Goal: Communication & Community: Connect with others

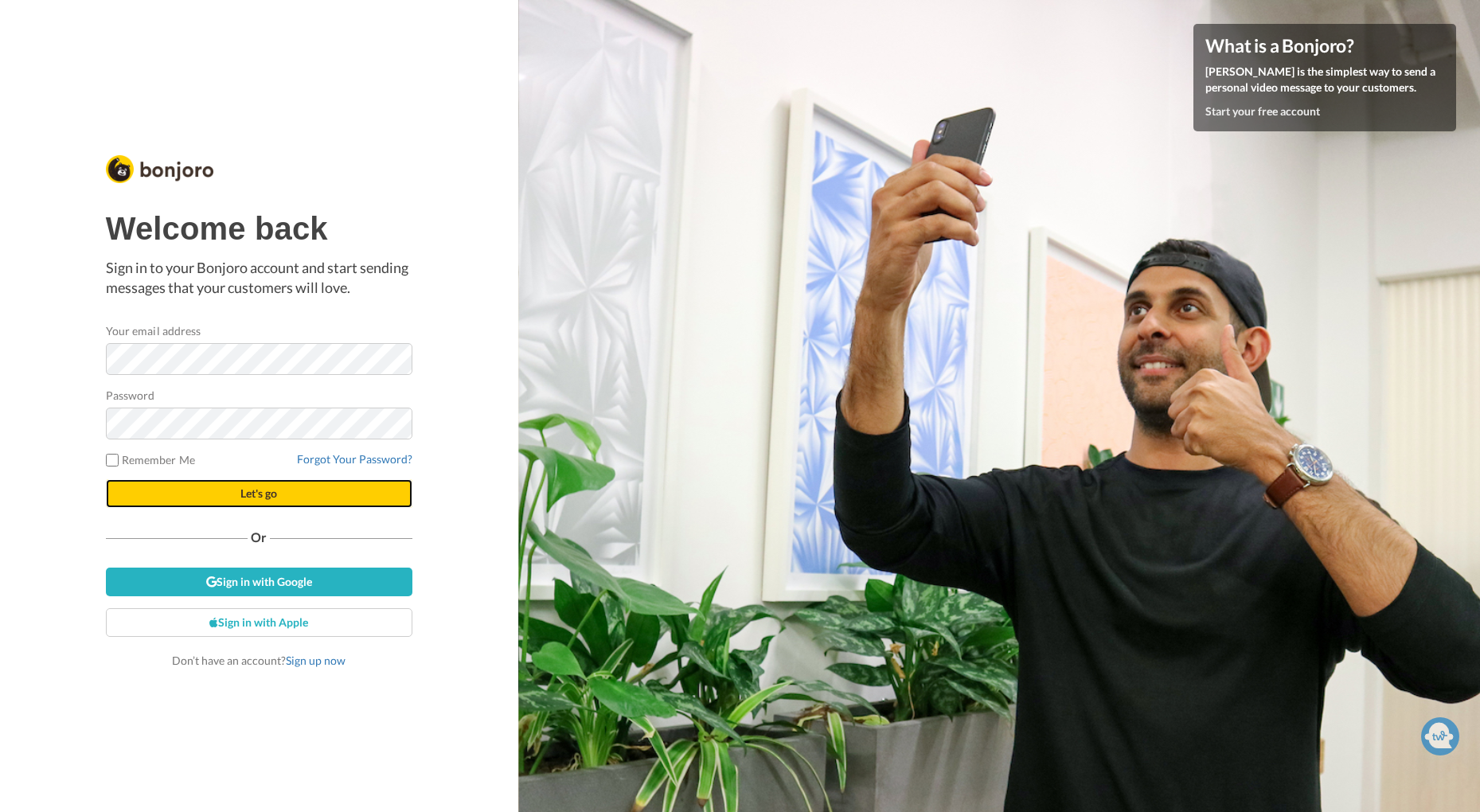
click at [280, 492] on button "Let's go" at bounding box center [259, 494] width 307 height 29
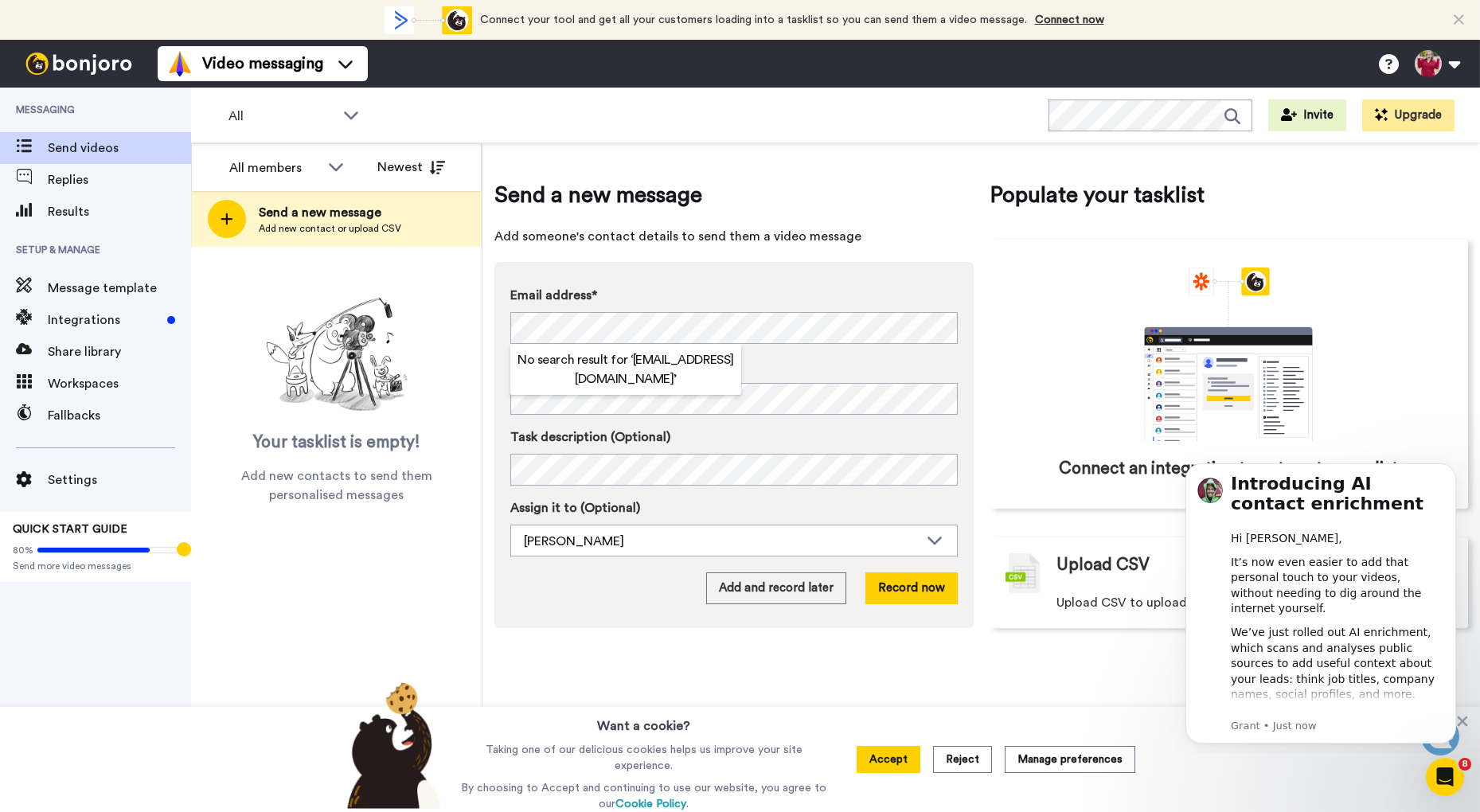
click at [493, 329] on div "Send a new message Add someone's contact details to send them a video message E…" at bounding box center [981, 478] width 997 height 669
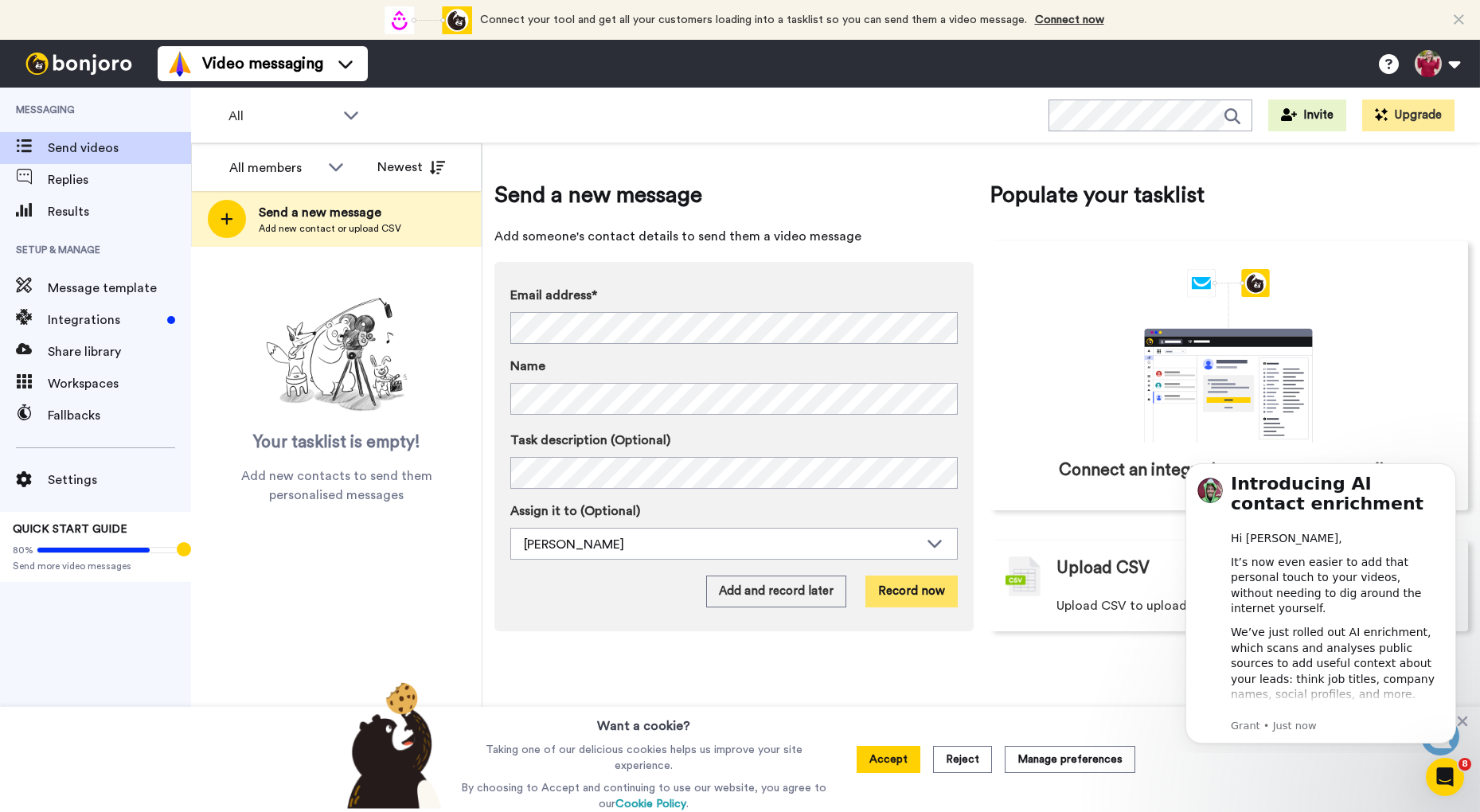
click at [926, 588] on button "Record now" at bounding box center [911, 592] width 93 height 32
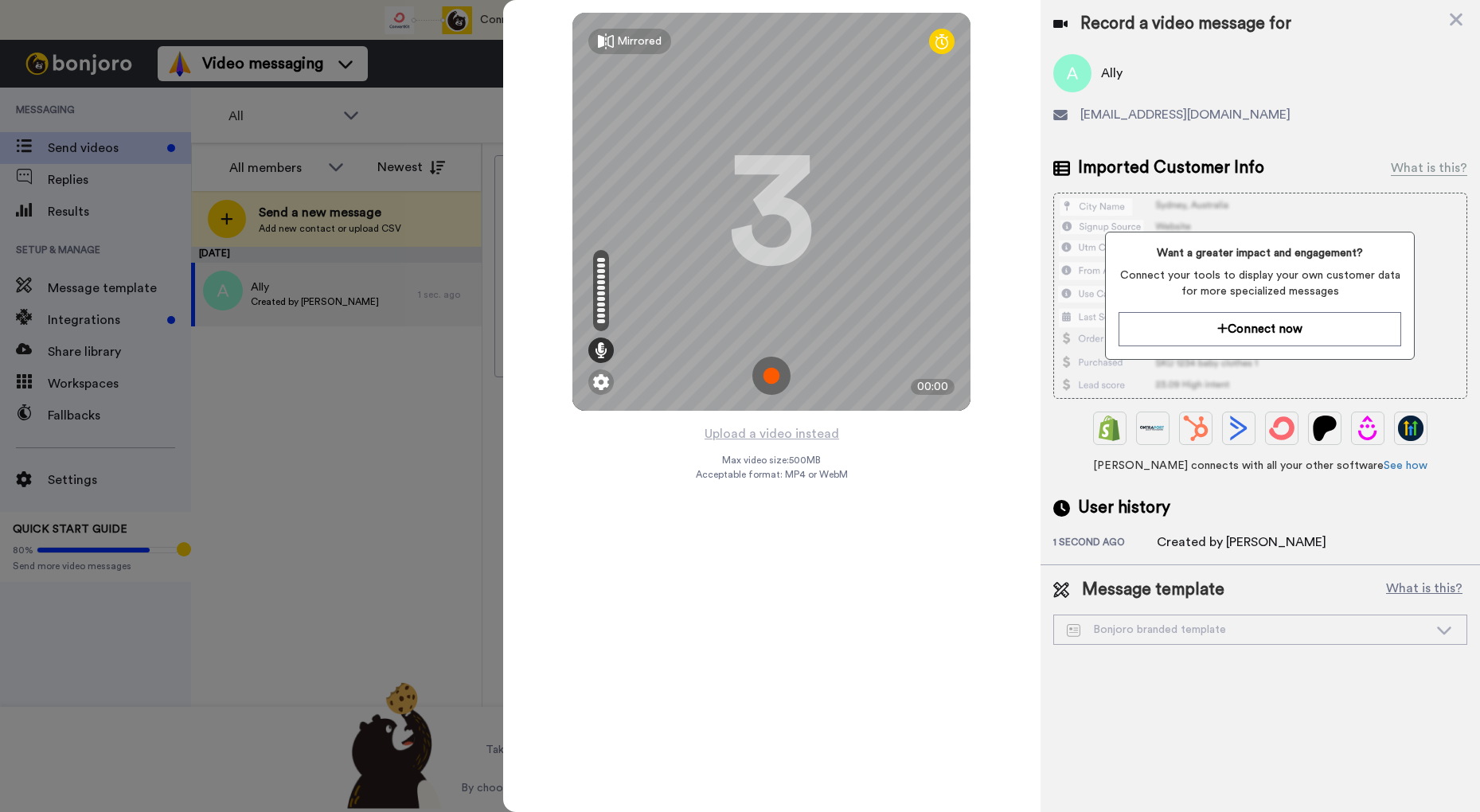
click at [776, 372] on img at bounding box center [771, 375] width 38 height 38
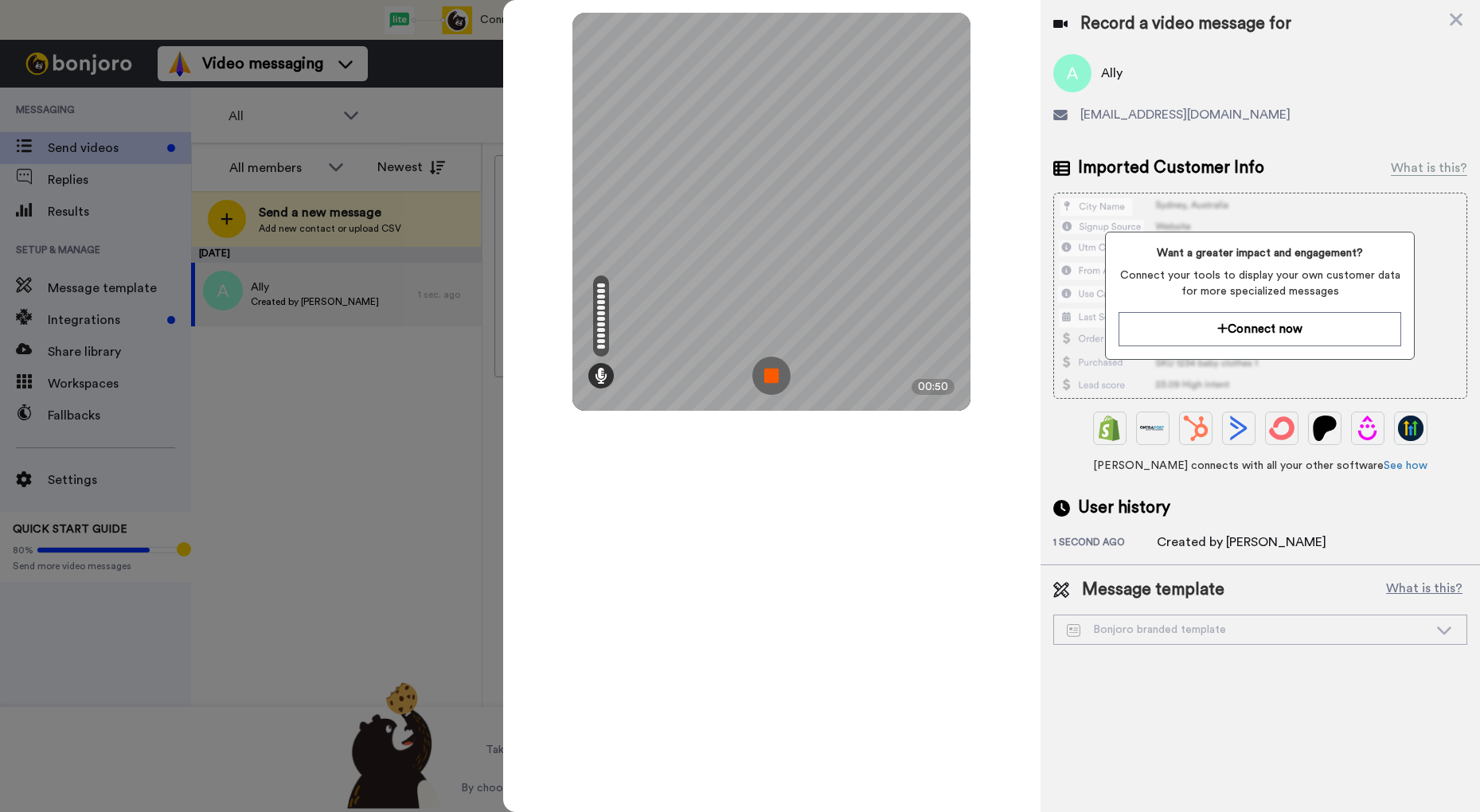
click at [769, 376] on img at bounding box center [771, 375] width 38 height 38
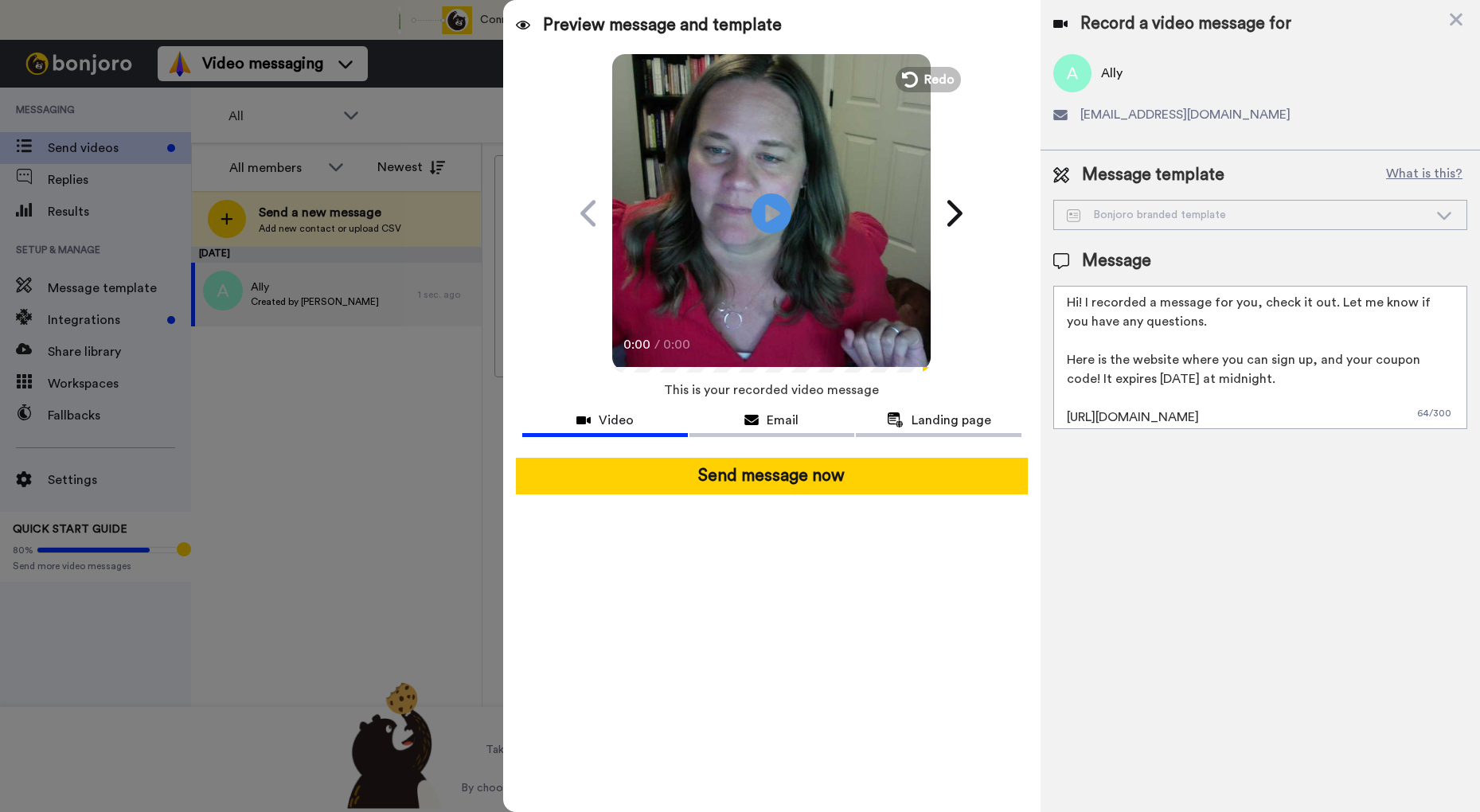
click at [1211, 325] on textarea "Hi! I recorded a message for you, check it out. Let me know if you have any que…" at bounding box center [1261, 358] width 414 height 143
drag, startPoint x: 1080, startPoint y: 304, endPoint x: 1199, endPoint y: 317, distance: 119.7
click at [1080, 304] on textarea "Hi! I recorded a message for you, check it out. Let me know if you have any que…" at bounding box center [1261, 358] width 414 height 143
click at [1189, 303] on textarea "Hi, Ally! I recorded a message for you, check it out. Let me know if you have a…" at bounding box center [1261, 358] width 414 height 143
drag, startPoint x: 1316, startPoint y: 304, endPoint x: 1347, endPoint y: 392, distance: 93.3
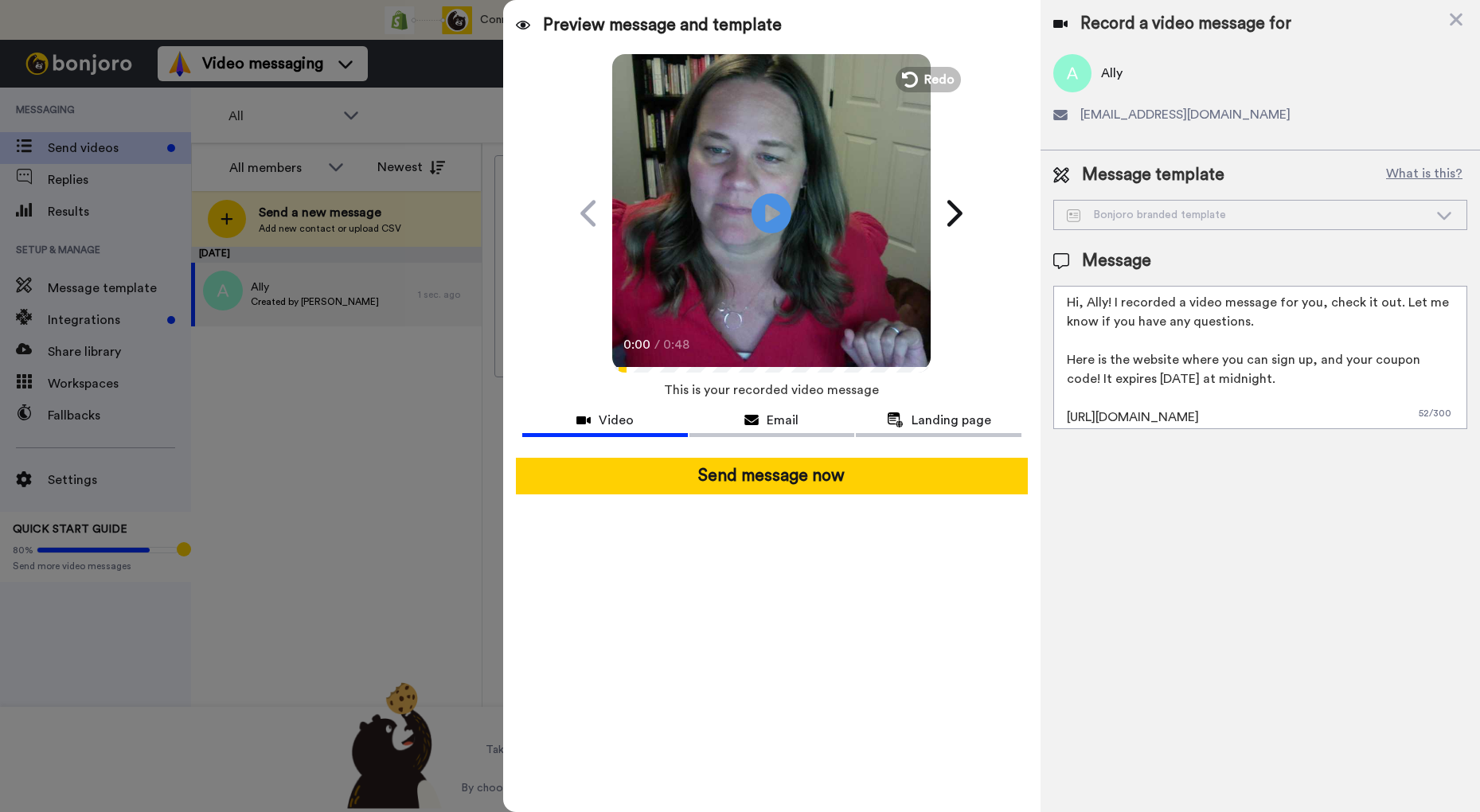
click at [1343, 394] on textarea "Hi, Ally! I recorded a video message for you, check it out. Let me know if you …" at bounding box center [1261, 358] width 414 height 143
drag, startPoint x: 1368, startPoint y: 303, endPoint x: 1405, endPoint y: 309, distance: 37.5
click at [1368, 303] on textarea "Hi, Ally! I recorded a video message for you because it's so much easier than w…" at bounding box center [1261, 358] width 414 height 143
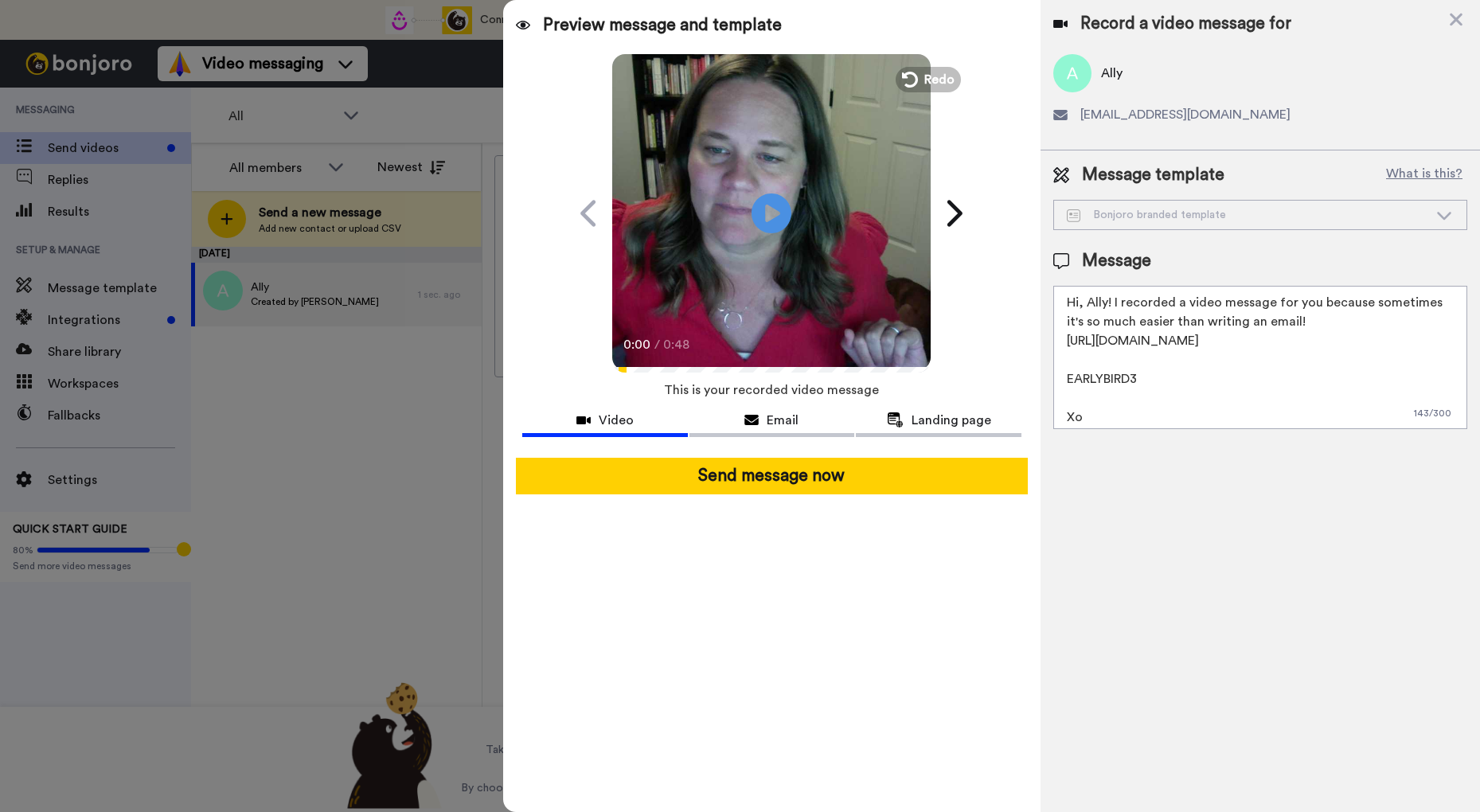
click at [1328, 321] on textarea "Hi, Ally! I recorded a video message for you because sometimes it's so much eas…" at bounding box center [1261, 358] width 414 height 143
drag, startPoint x: 1071, startPoint y: 341, endPoint x: 1282, endPoint y: 439, distance: 232.6
click at [1282, 429] on textarea "Hi, Ally! I recorded a video message for you because sometimes it's so much eas…" at bounding box center [1261, 358] width 414 height 143
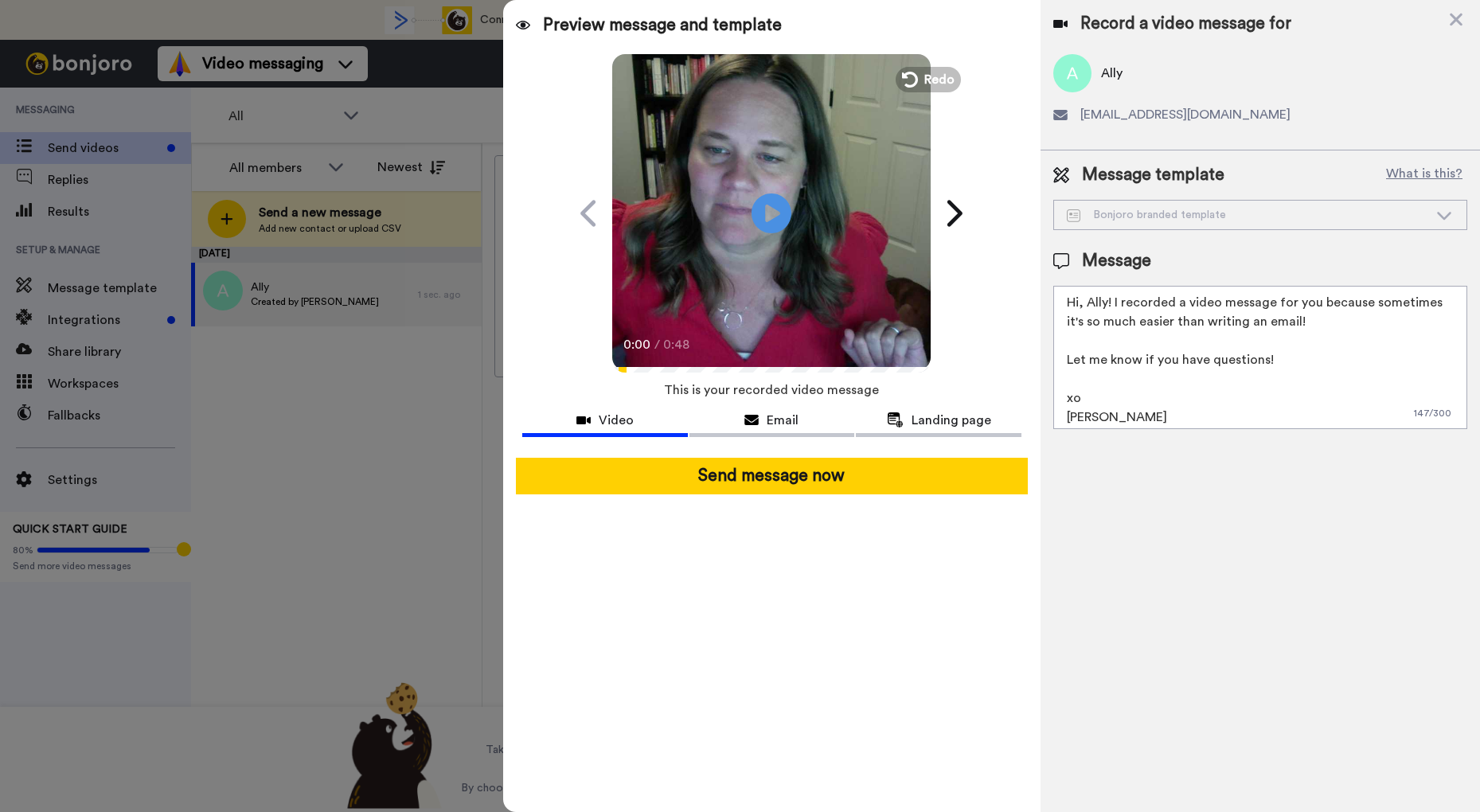
drag, startPoint x: 1176, startPoint y: 415, endPoint x: 1063, endPoint y: 315, distance: 150.9
click at [1054, 286] on textarea "Hi, Ally! I recorded a video message for you because sometimes it's so much eas…" at bounding box center [1261, 358] width 414 height 143
type textarea "Hi, Ally! I recorded a video message for you because sometimes it's so much eas…"
click at [1444, 217] on icon at bounding box center [1445, 215] width 19 height 16
drag, startPoint x: 1117, startPoint y: 424, endPoint x: 1041, endPoint y: 293, distance: 151.4
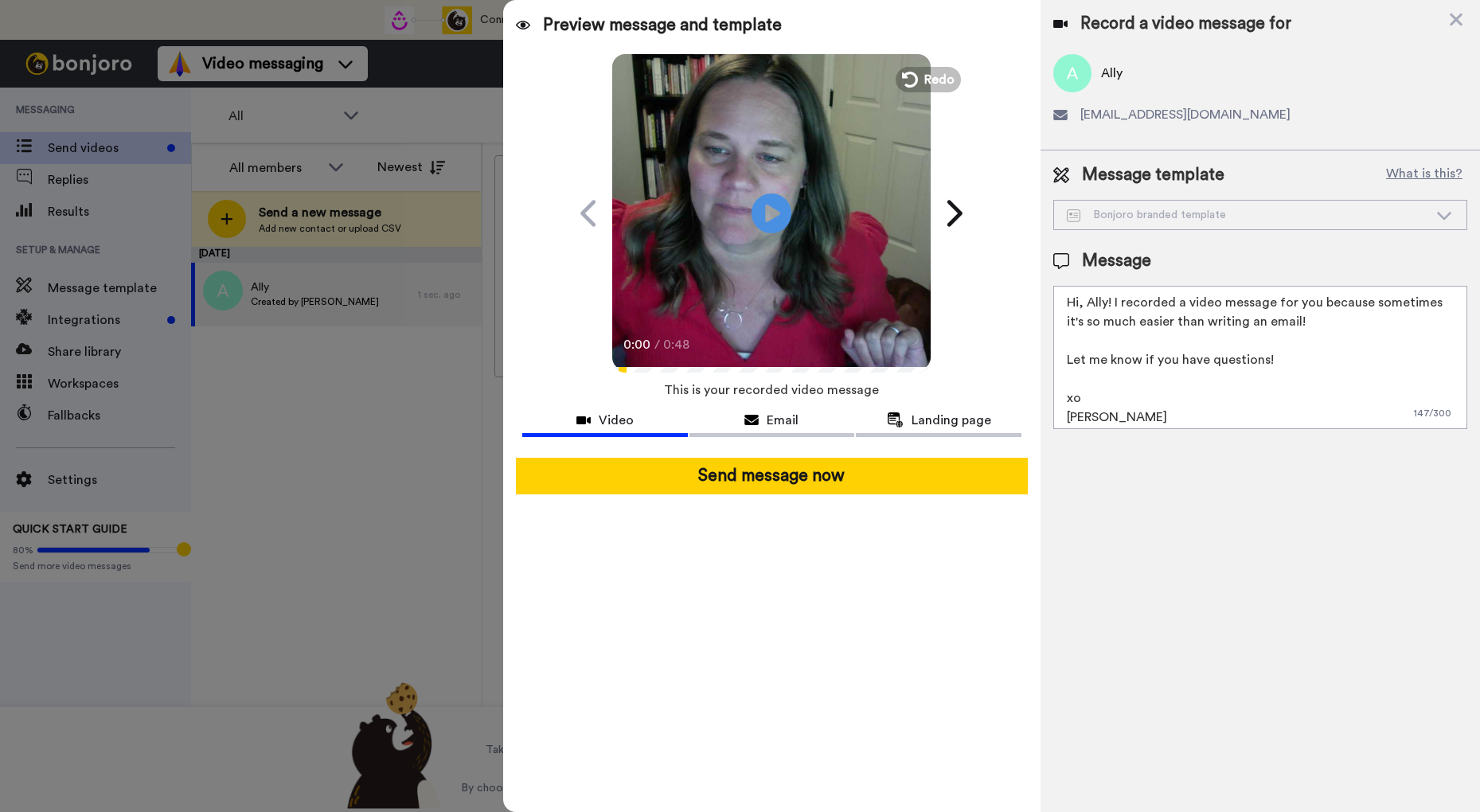
click at [1054, 293] on textarea "Hi, Ally! I recorded a video message for you because sometimes it's so much eas…" at bounding box center [1261, 358] width 414 height 143
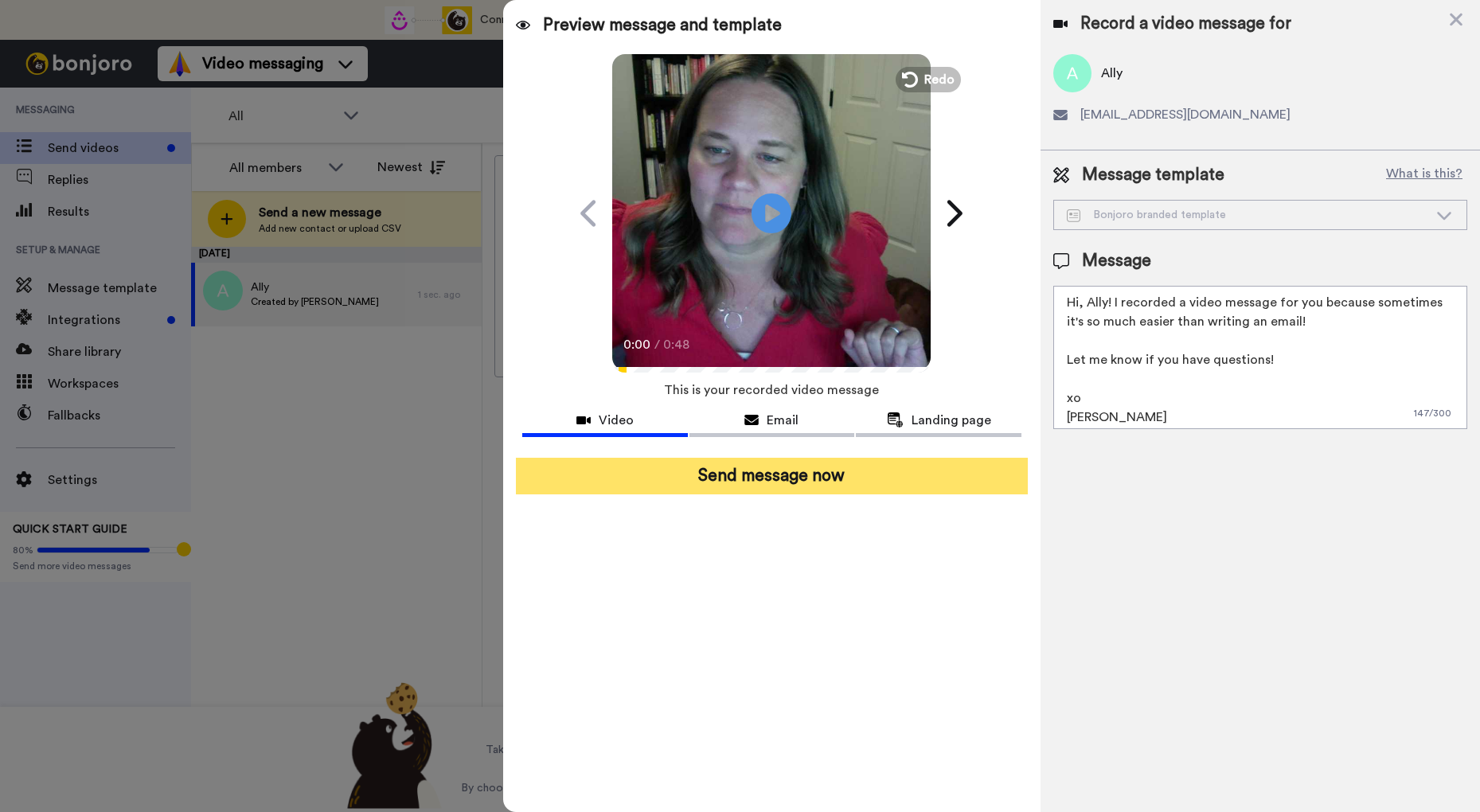
click at [885, 476] on button "Send message now" at bounding box center [772, 475] width 512 height 36
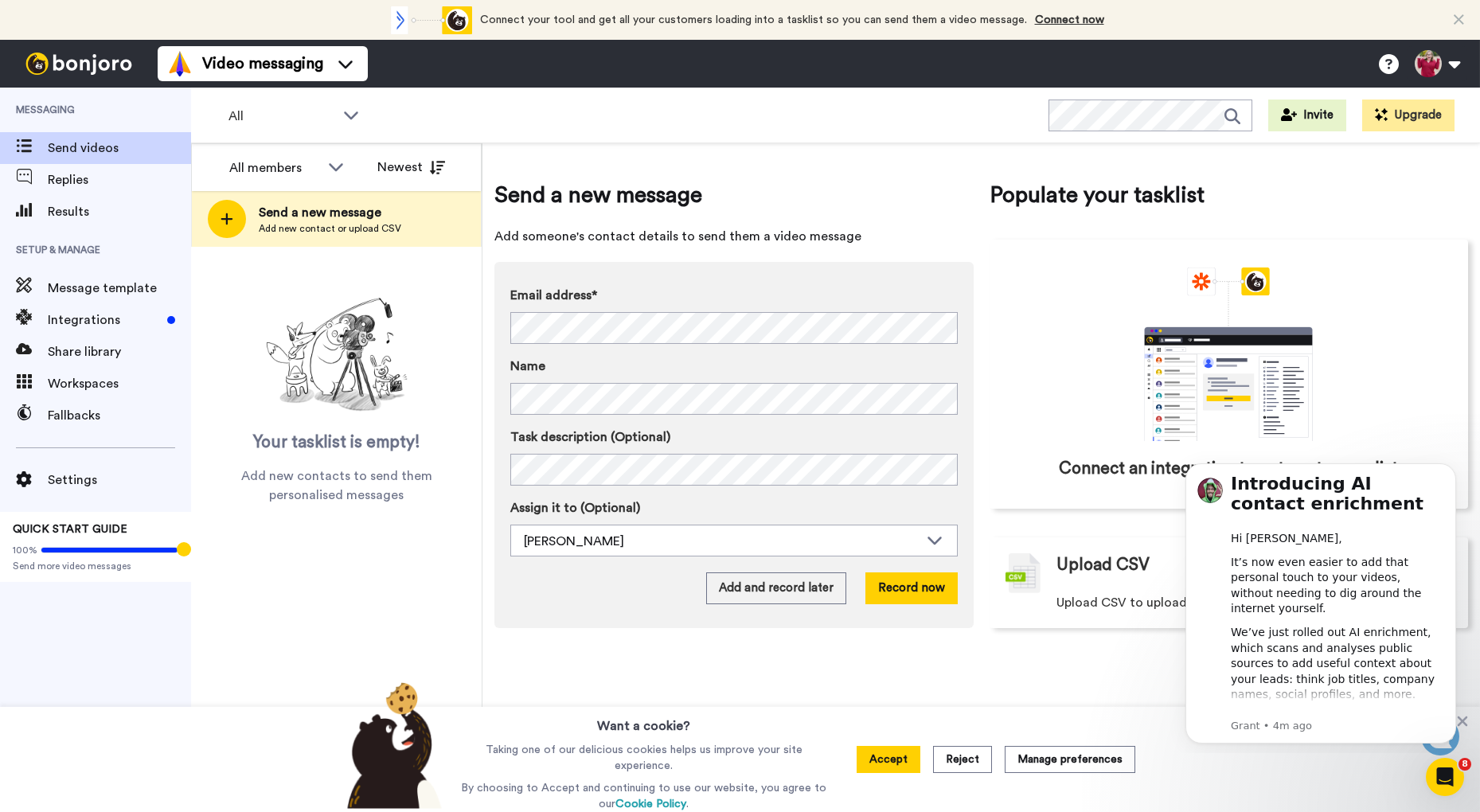
click at [800, 357] on div "Email address* No search result for ‘ upbeatangel@yahoo.com ’ Name" at bounding box center [734, 350] width 447 height 129
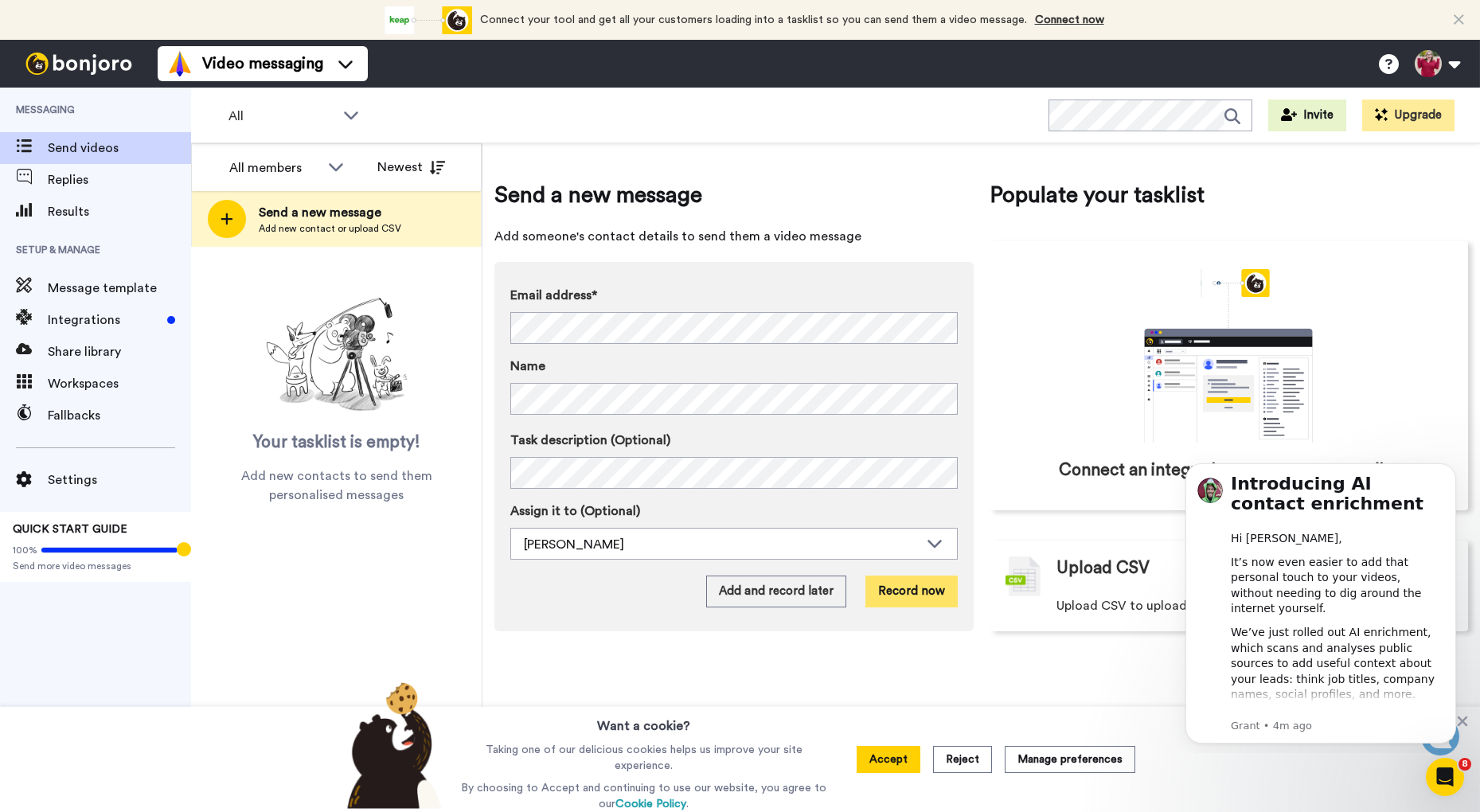
click at [916, 587] on button "Record now" at bounding box center [911, 592] width 93 height 32
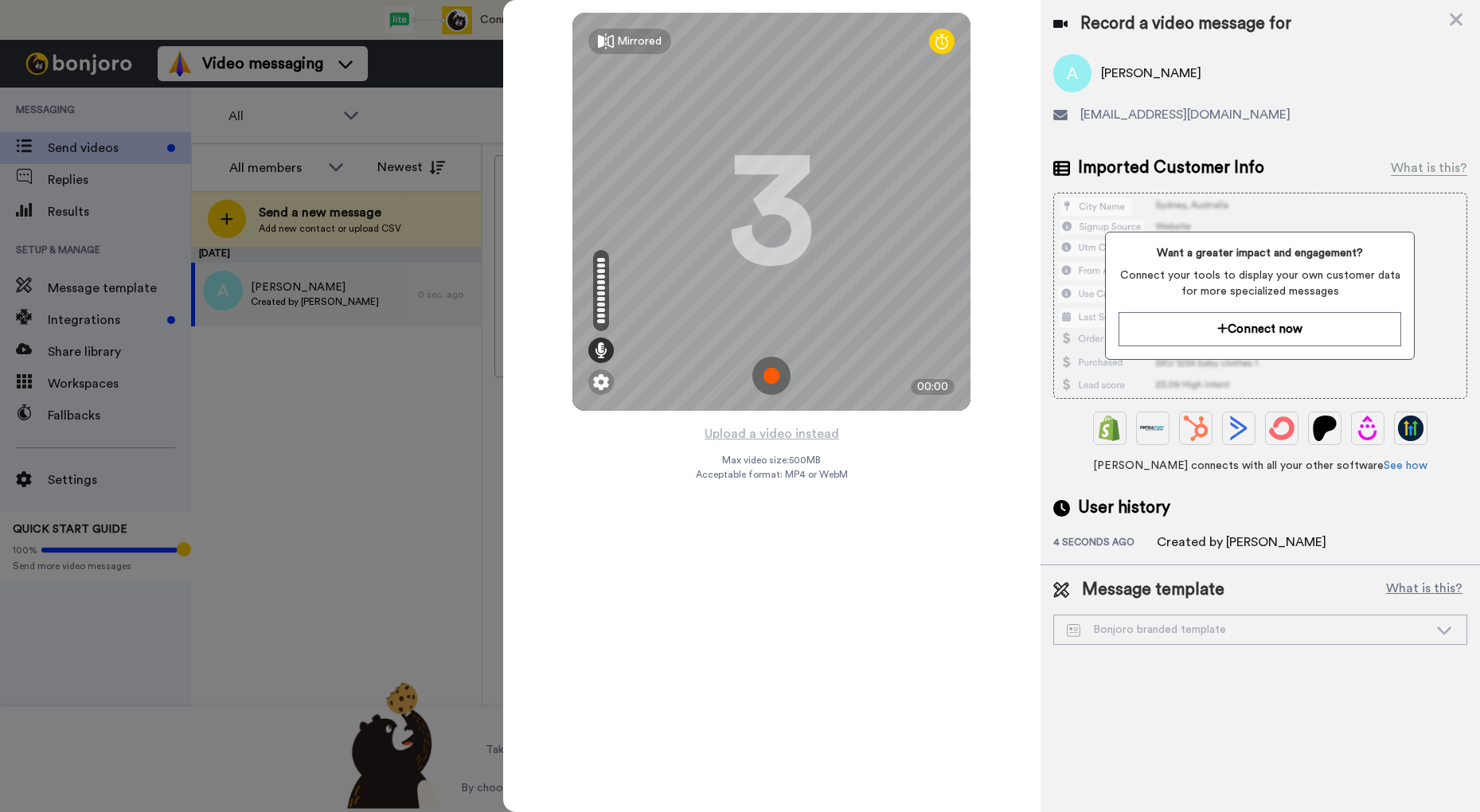
click at [761, 377] on img at bounding box center [771, 375] width 38 height 38
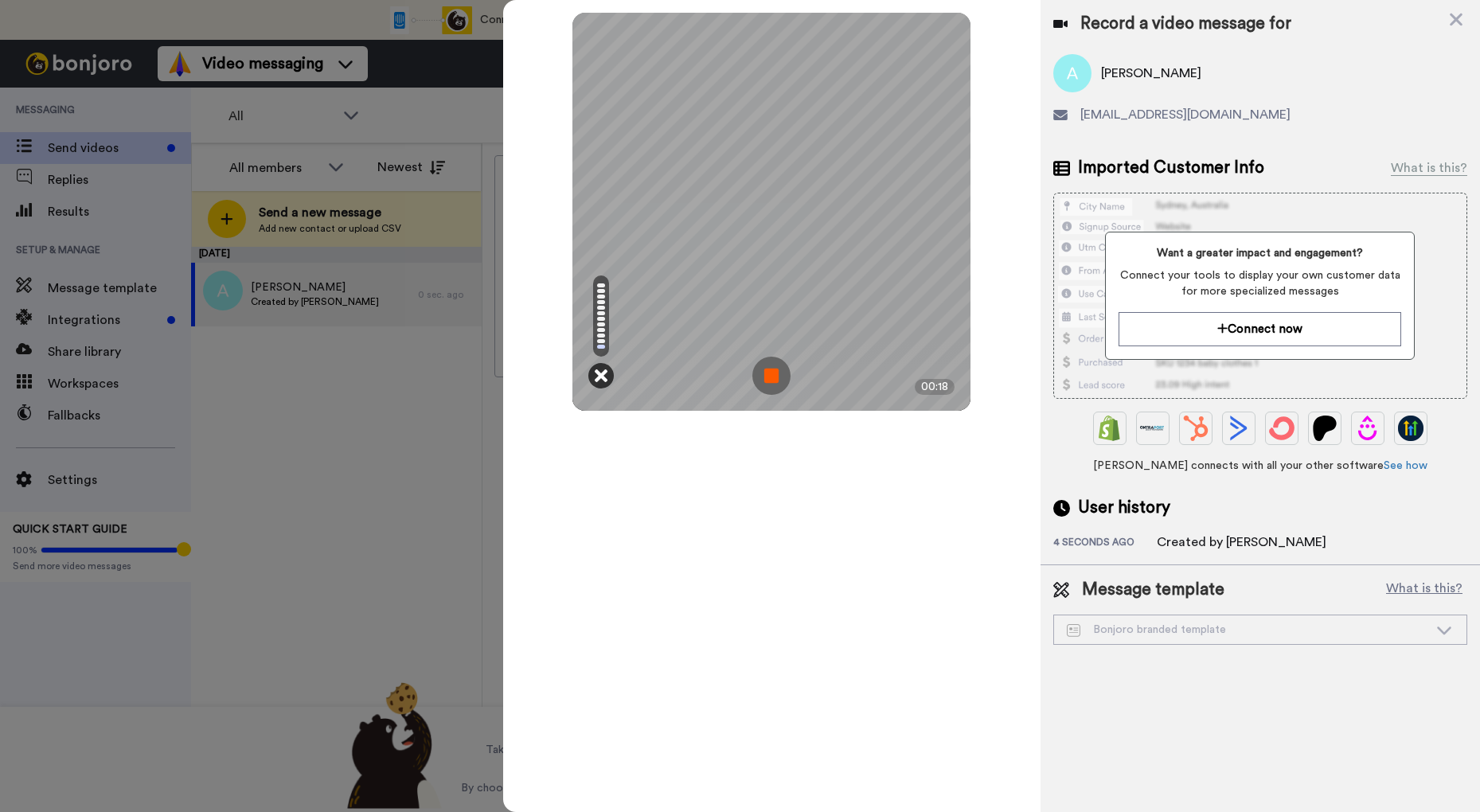
click at [600, 374] on icon at bounding box center [601, 376] width 13 height 16
click at [597, 371] on icon at bounding box center [601, 376] width 13 height 16
click at [777, 375] on img at bounding box center [771, 375] width 38 height 38
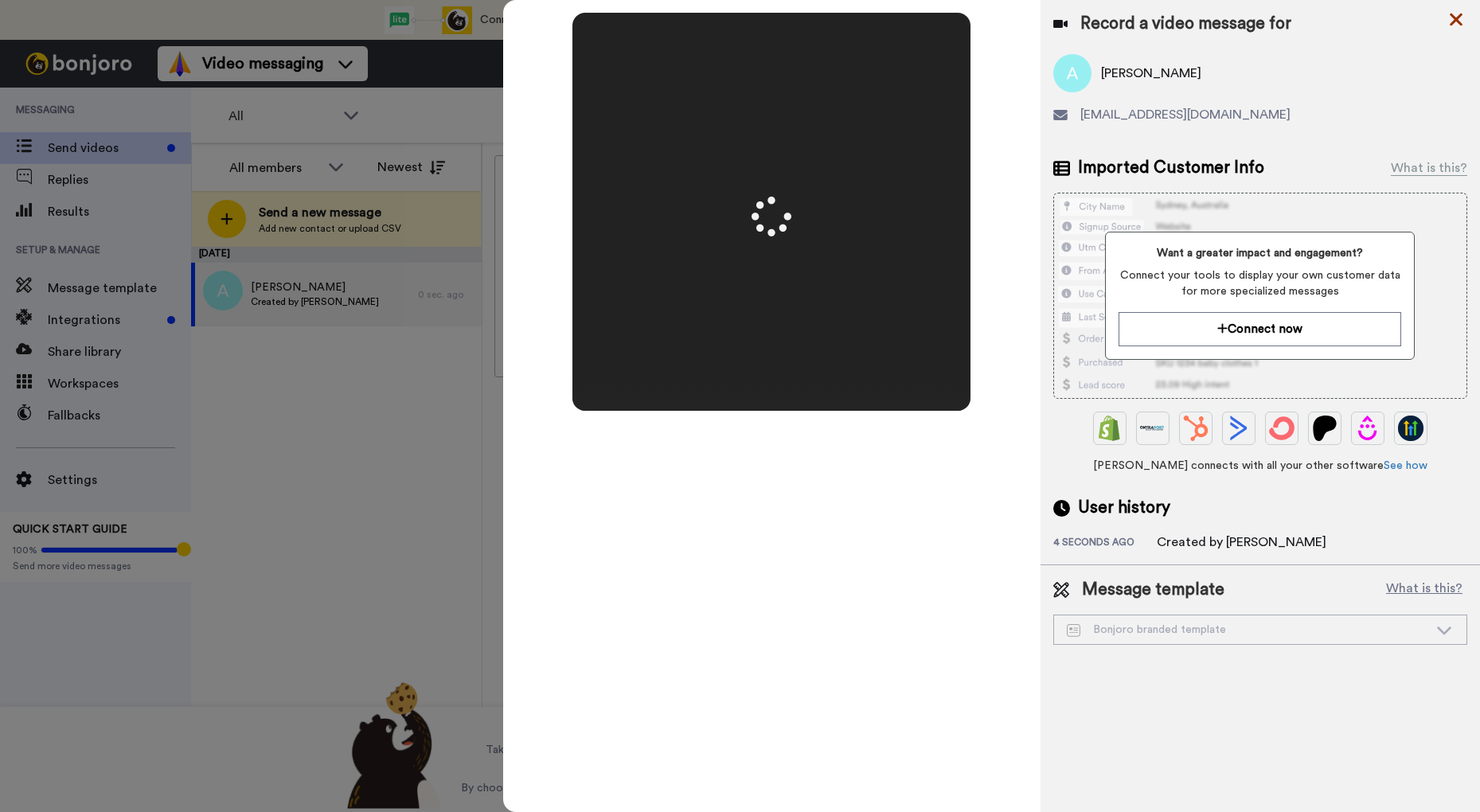
click at [1450, 21] on icon at bounding box center [1457, 19] width 16 height 20
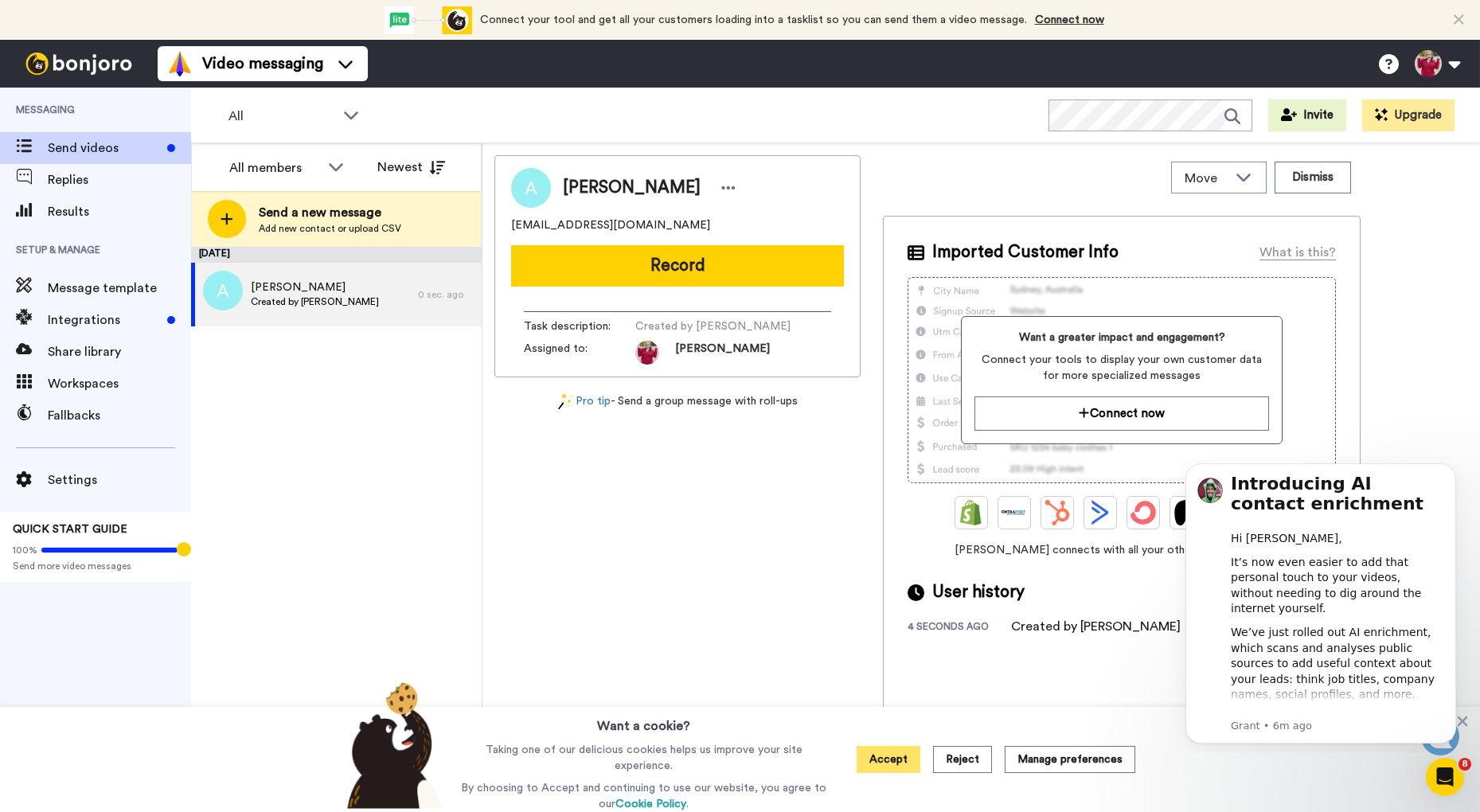
click at [889, 764] on button "Accept" at bounding box center [888, 760] width 64 height 27
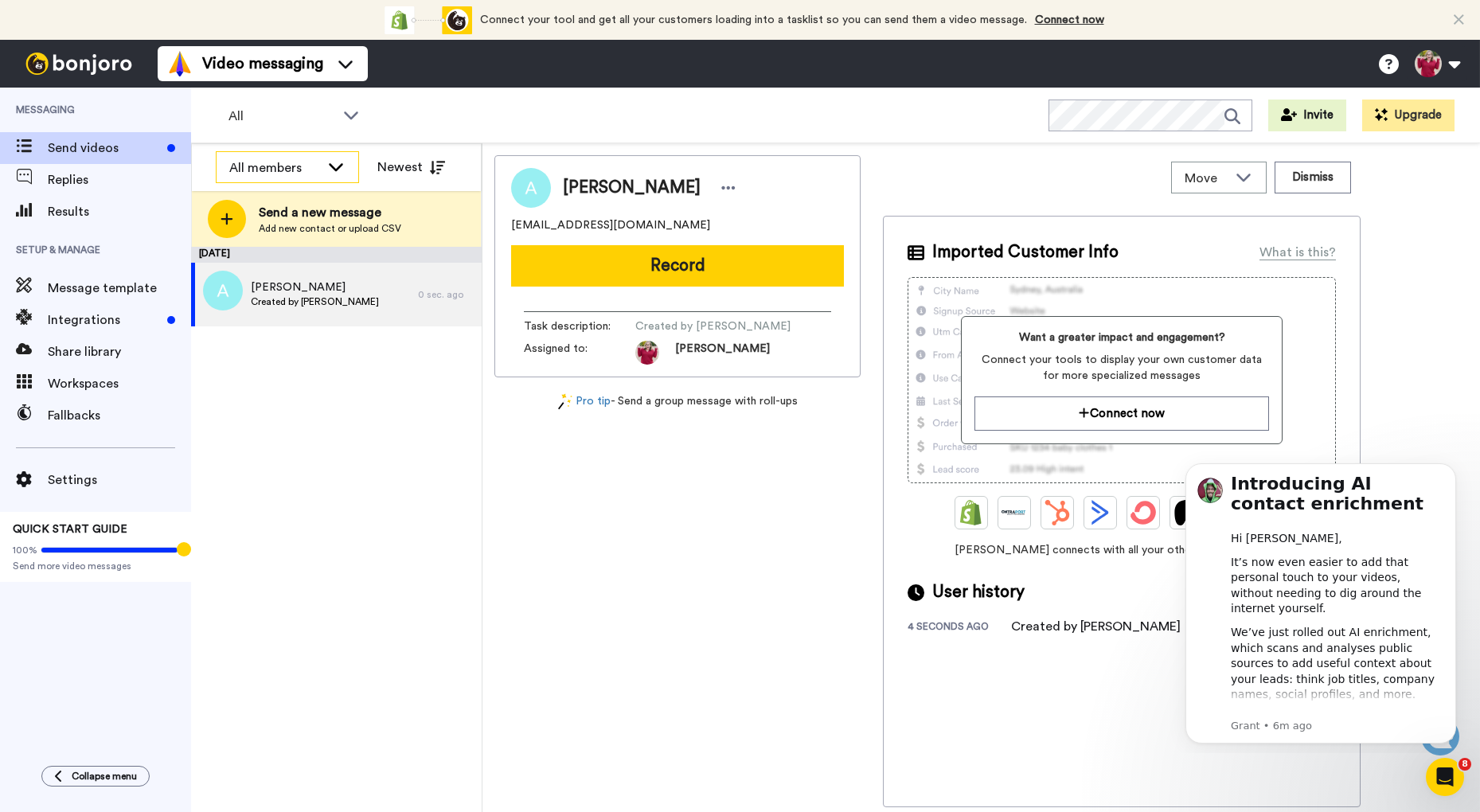
click at [333, 166] on icon at bounding box center [336, 167] width 19 height 16
click at [333, 166] on icon at bounding box center [336, 166] width 15 height 8
click at [73, 182] on span "Replies" at bounding box center [119, 180] width 143 height 19
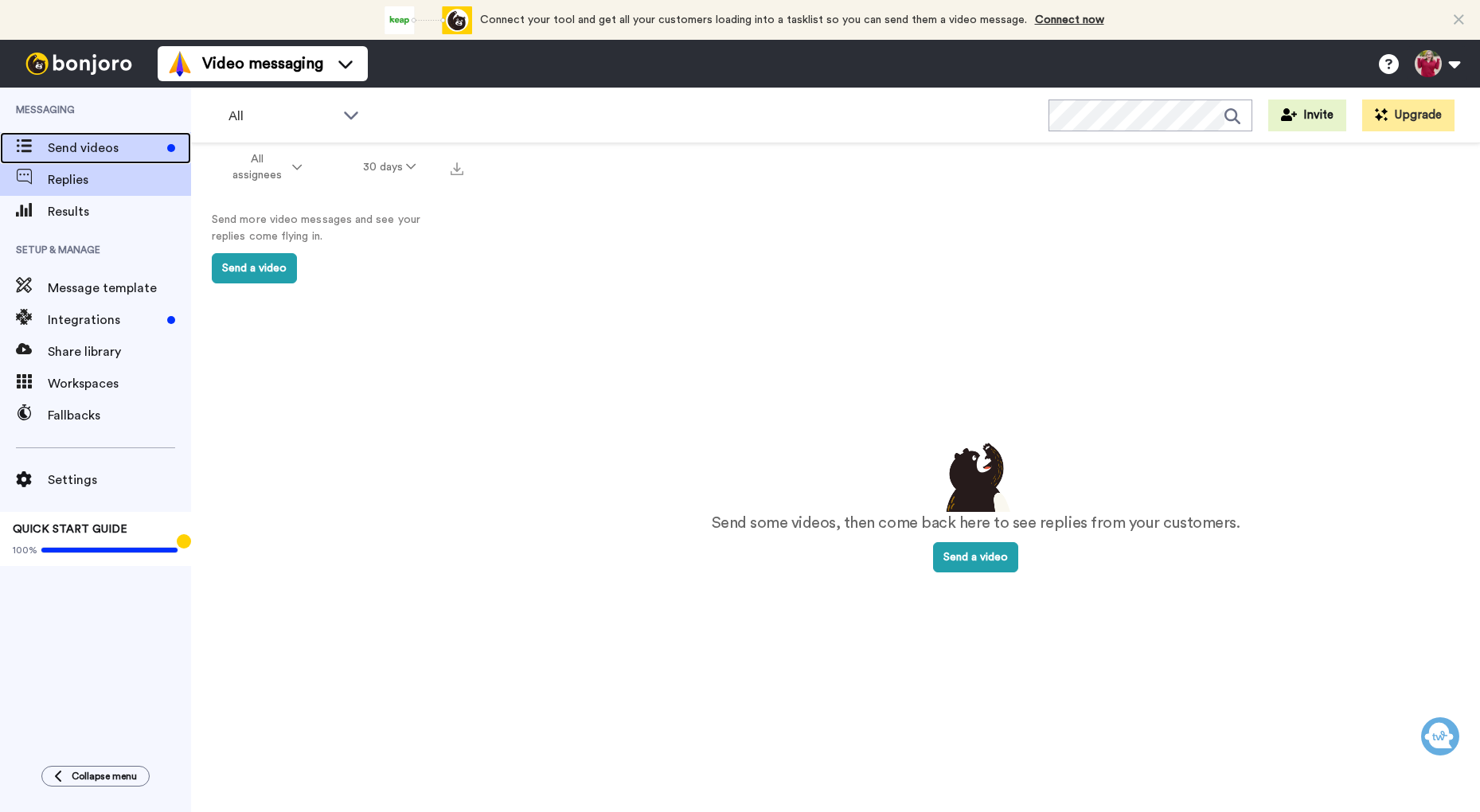
click at [90, 151] on span "Send videos" at bounding box center [104, 148] width 113 height 19
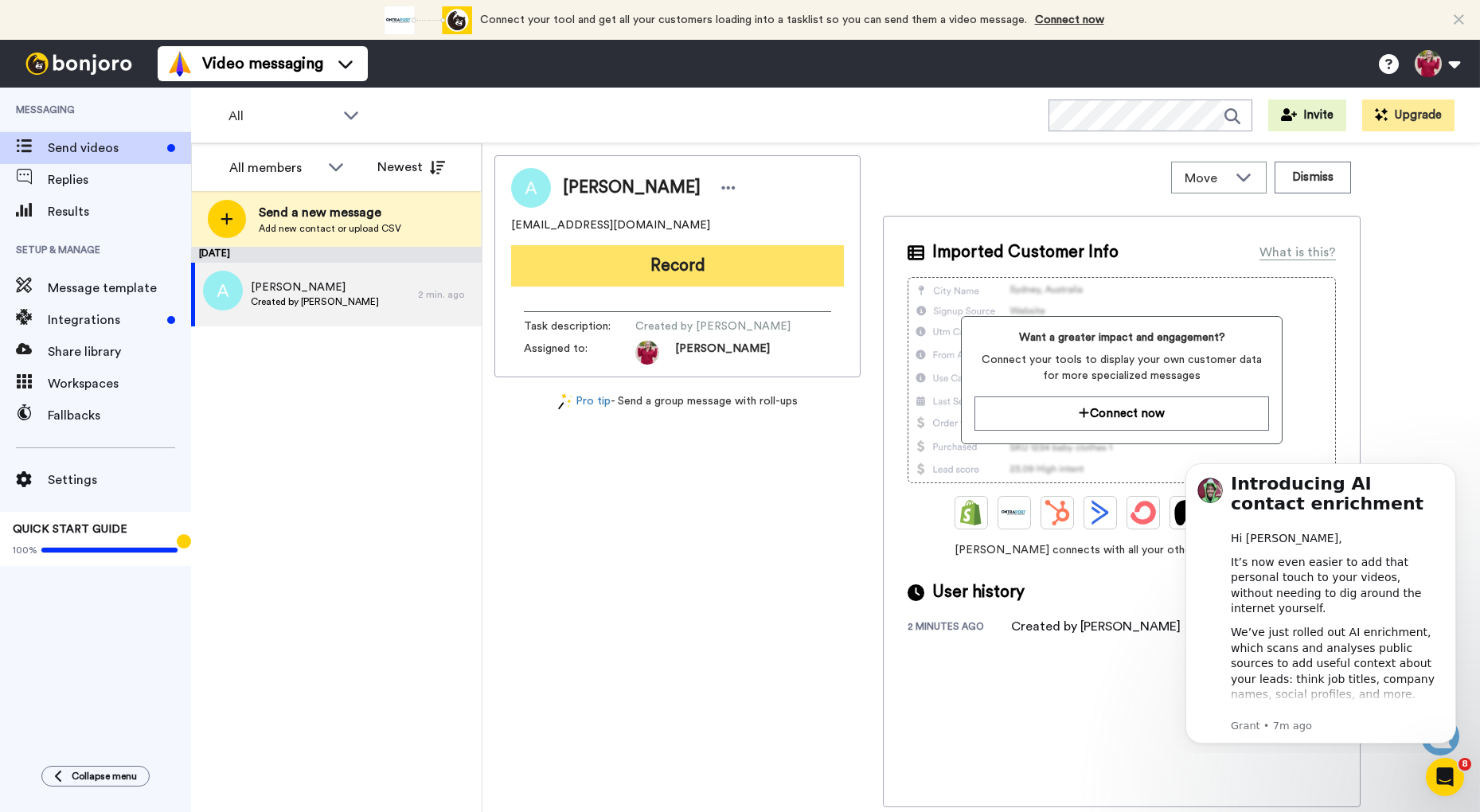
click at [642, 261] on button "Record" at bounding box center [678, 265] width 333 height 41
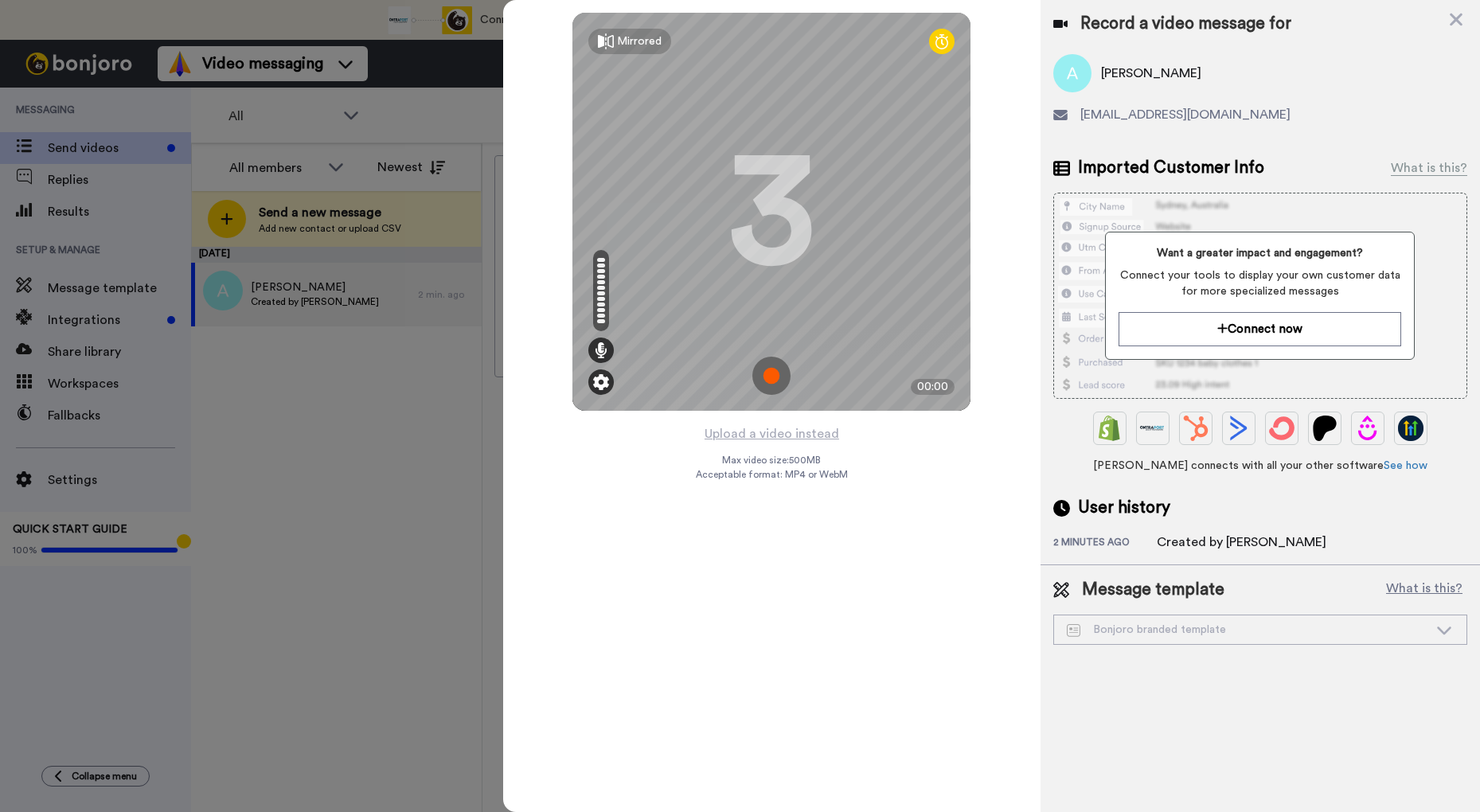
click at [603, 383] on img at bounding box center [601, 383] width 16 height 16
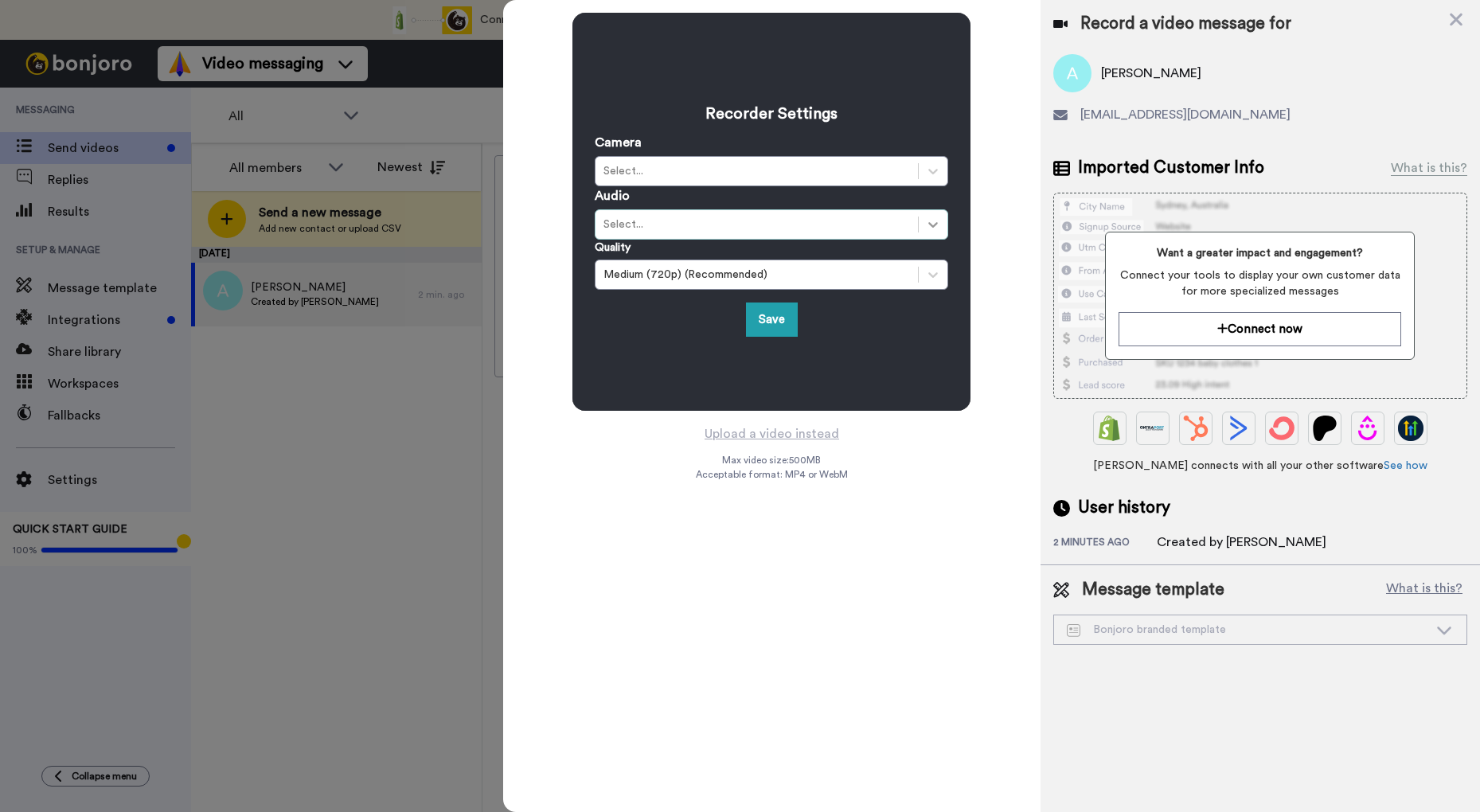
click at [938, 226] on icon at bounding box center [933, 225] width 16 height 16
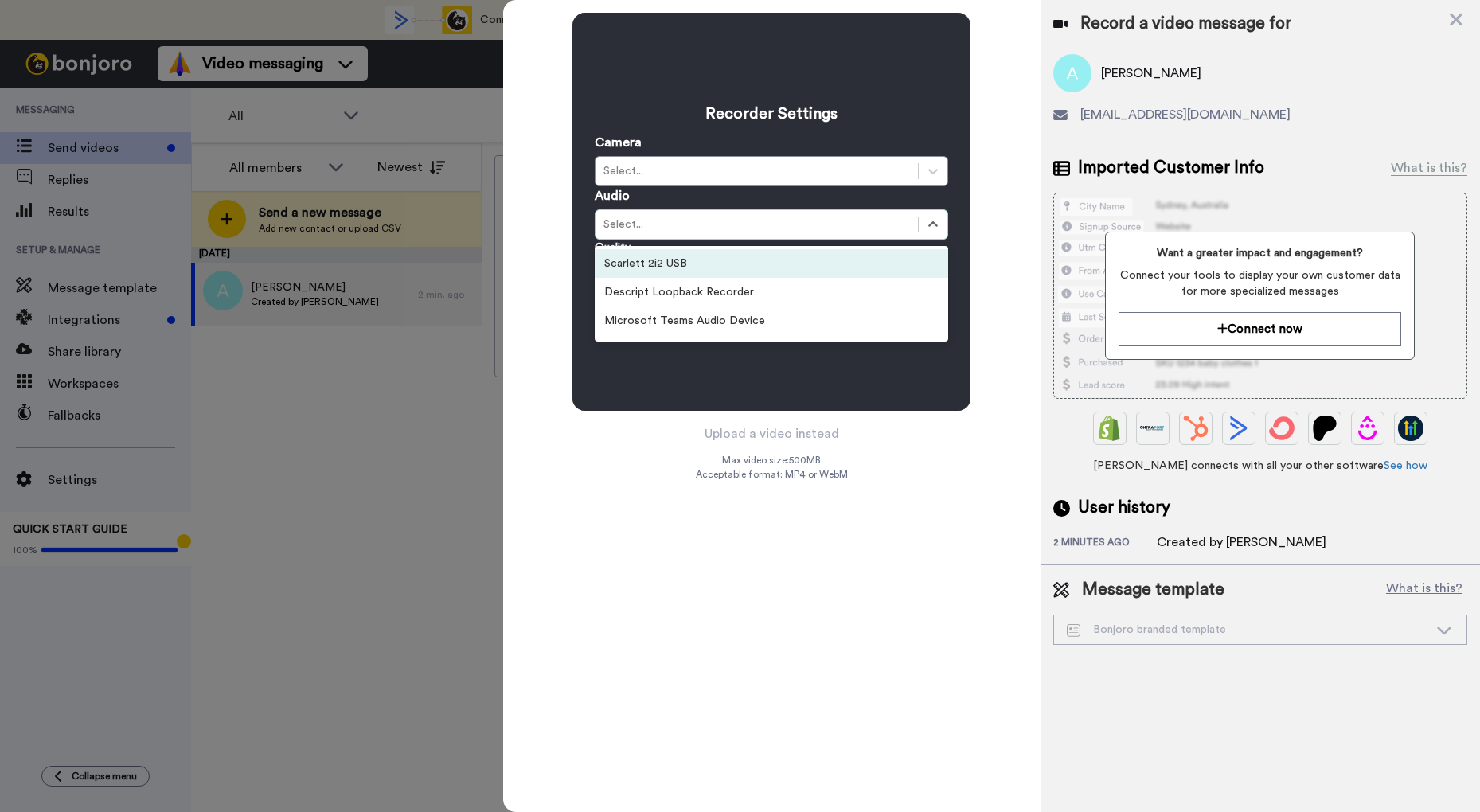
click at [719, 267] on div "Scarlett 2i2 USB" at bounding box center [771, 263] width 354 height 29
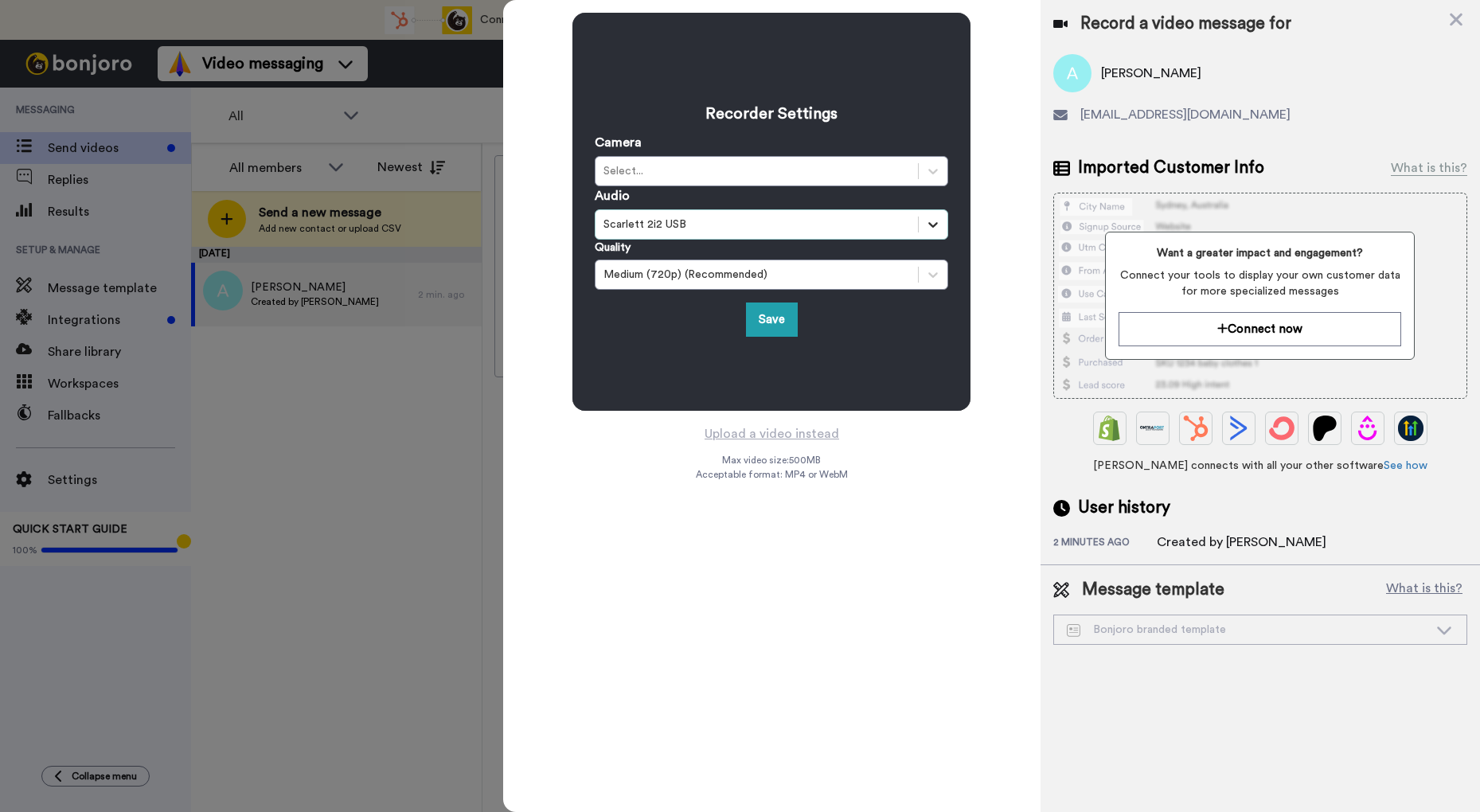
click at [931, 225] on icon at bounding box center [934, 225] width 10 height 6
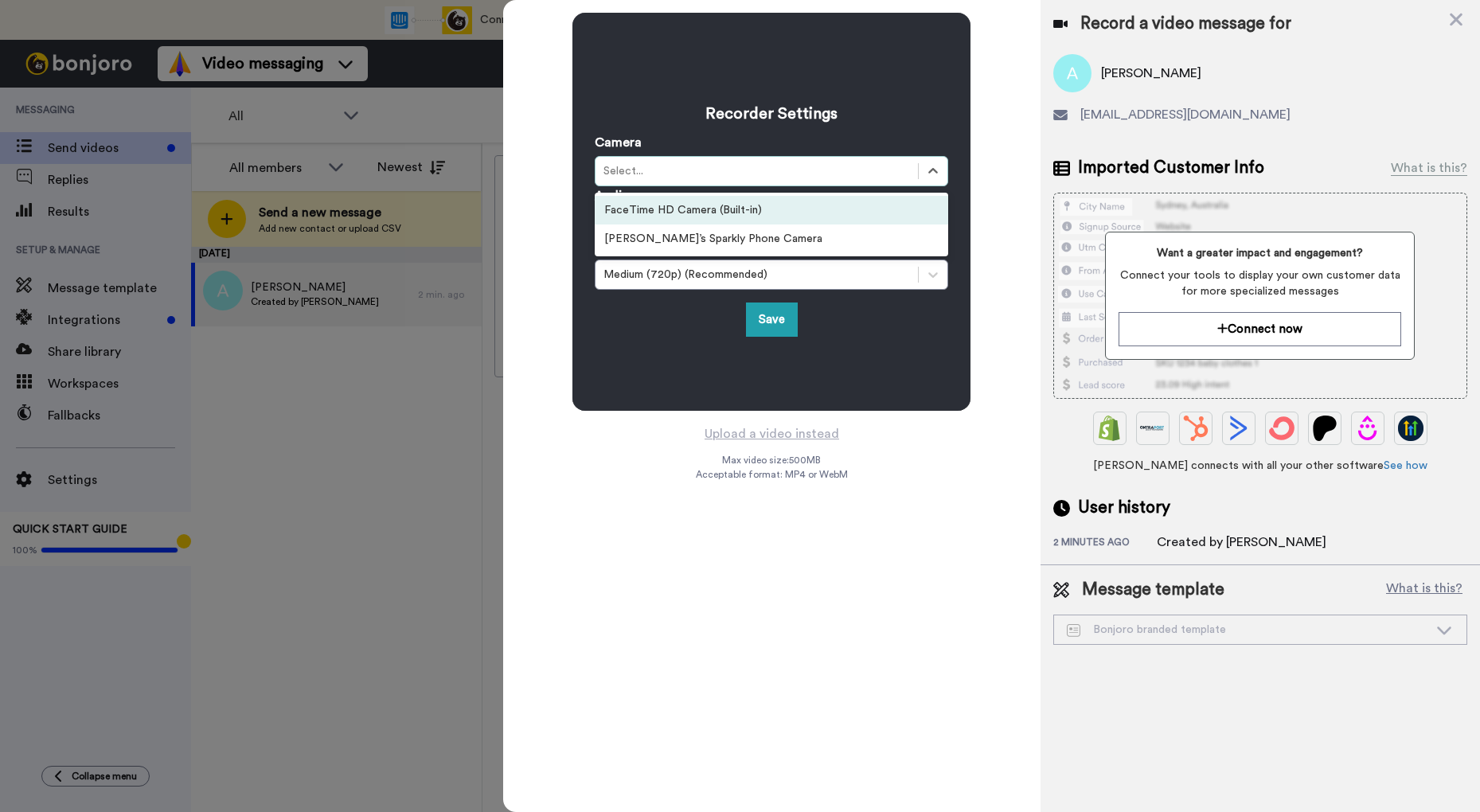
click at [632, 175] on div "Select..." at bounding box center [757, 172] width 307 height 16
click at [616, 110] on h3 "Recorder Settings" at bounding box center [771, 114] width 354 height 23
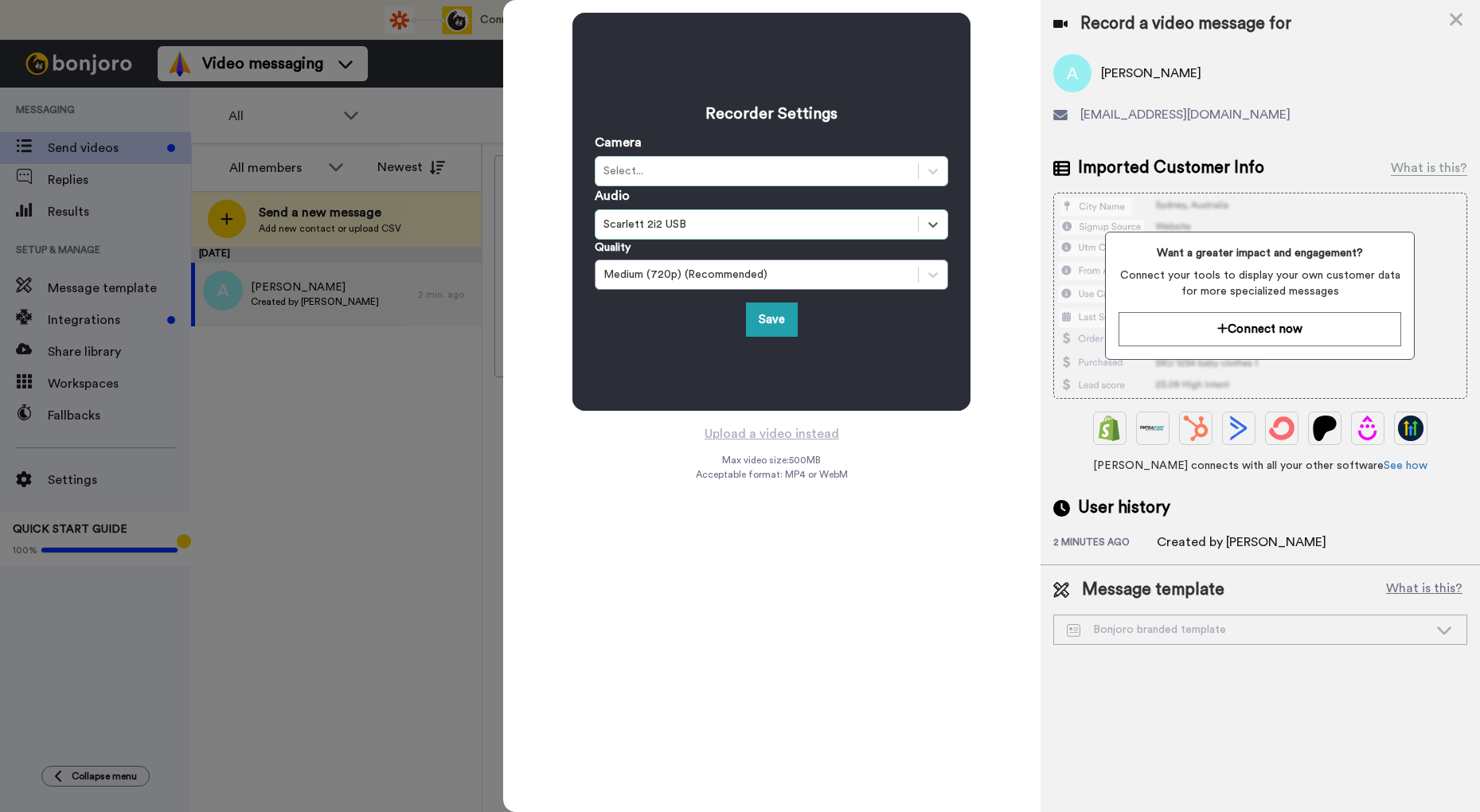
click at [918, 170] on div "Select..." at bounding box center [757, 172] width 322 height 19
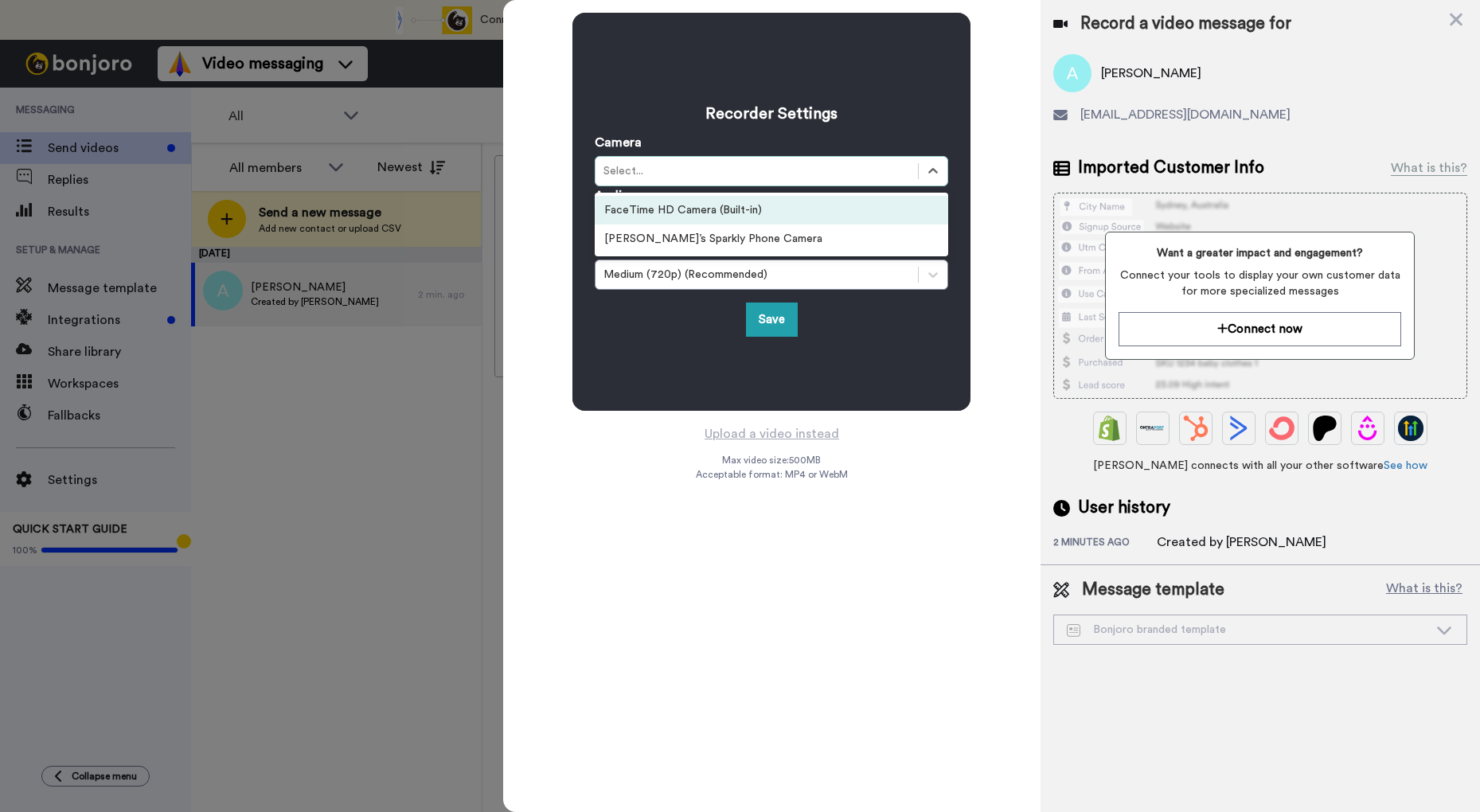
click at [752, 219] on div "FaceTime HD Camera (Built-in)" at bounding box center [771, 210] width 354 height 29
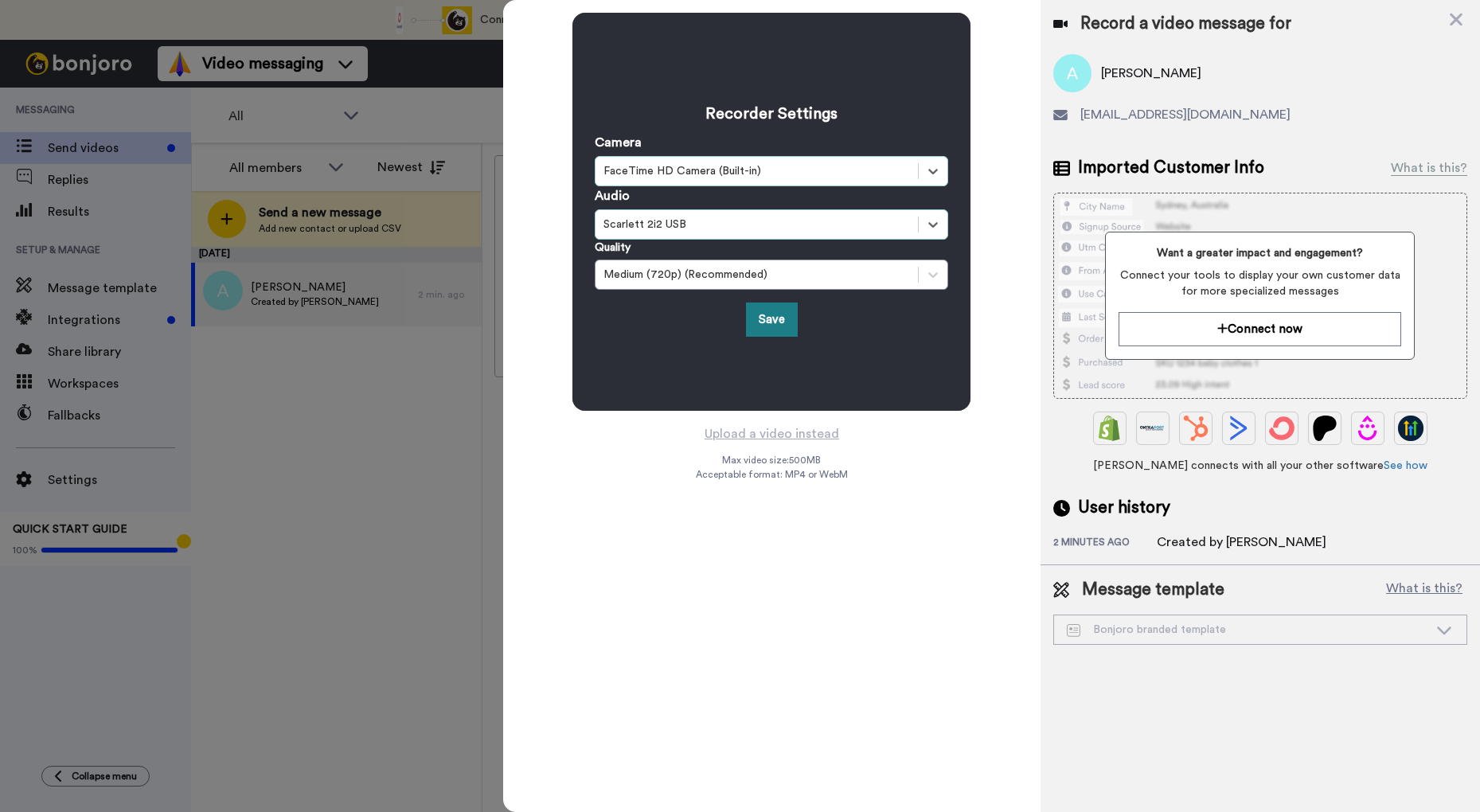
click at [777, 318] on button "Save" at bounding box center [772, 320] width 52 height 35
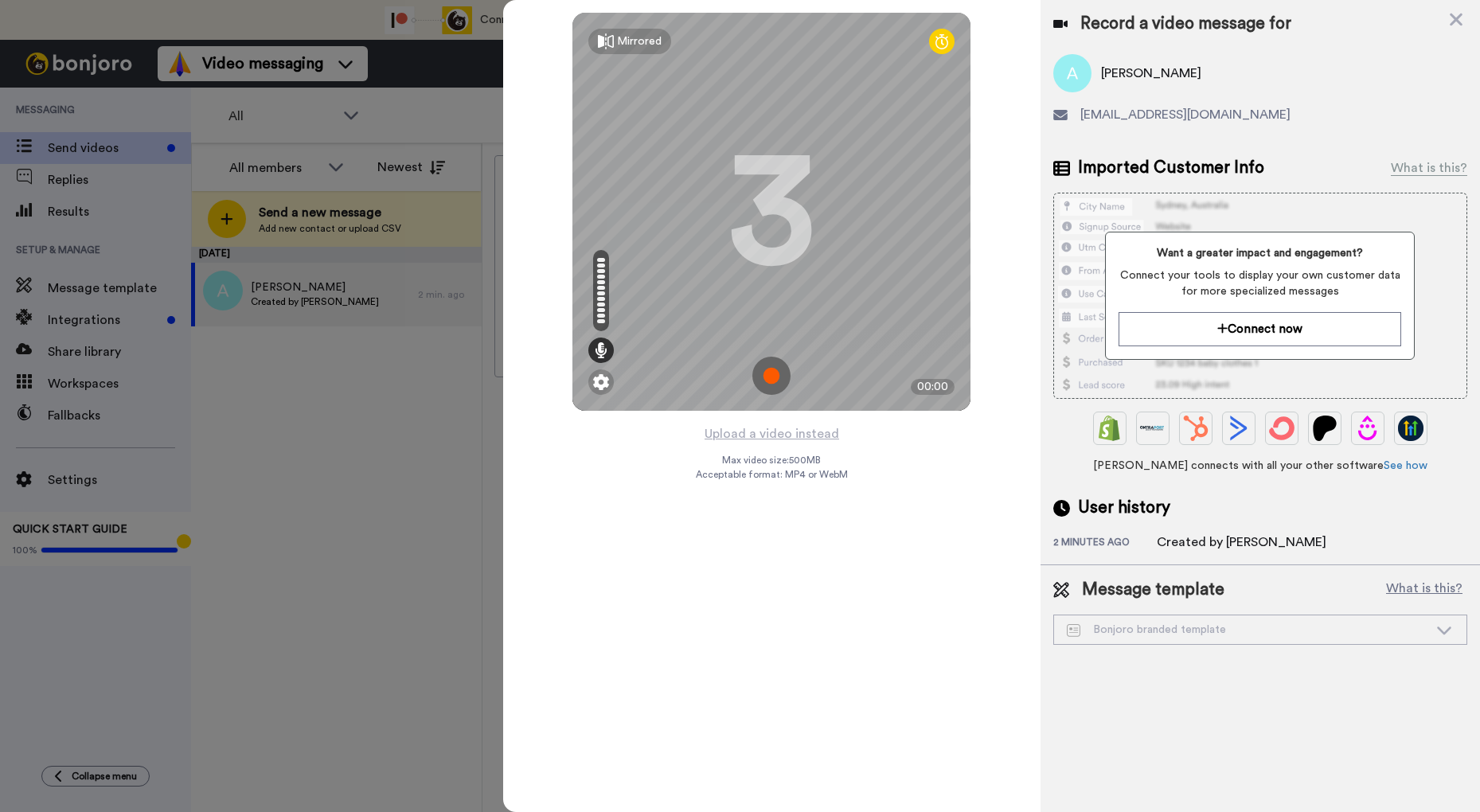
click at [777, 375] on img at bounding box center [771, 375] width 38 height 38
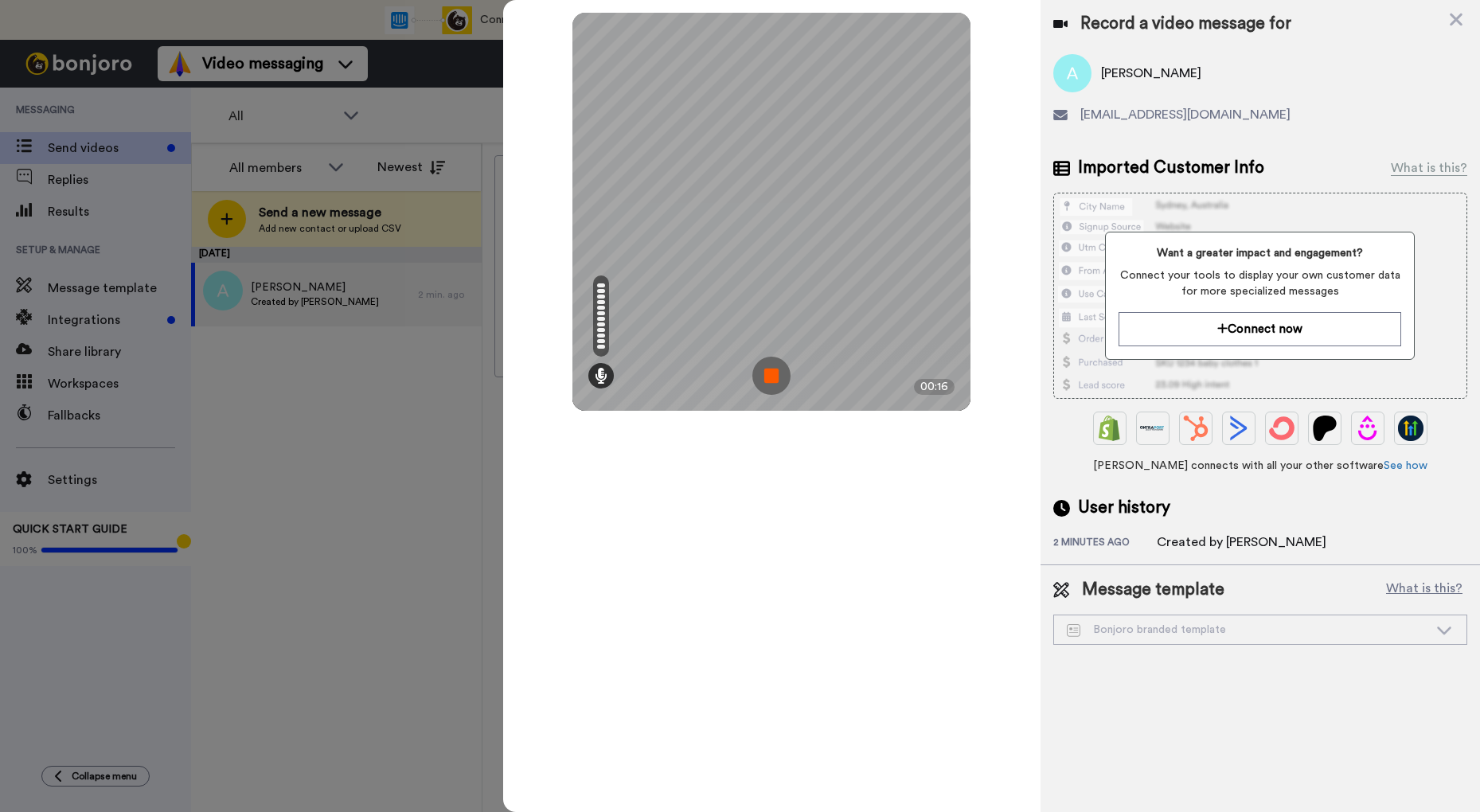
click at [777, 376] on img at bounding box center [771, 375] width 38 height 38
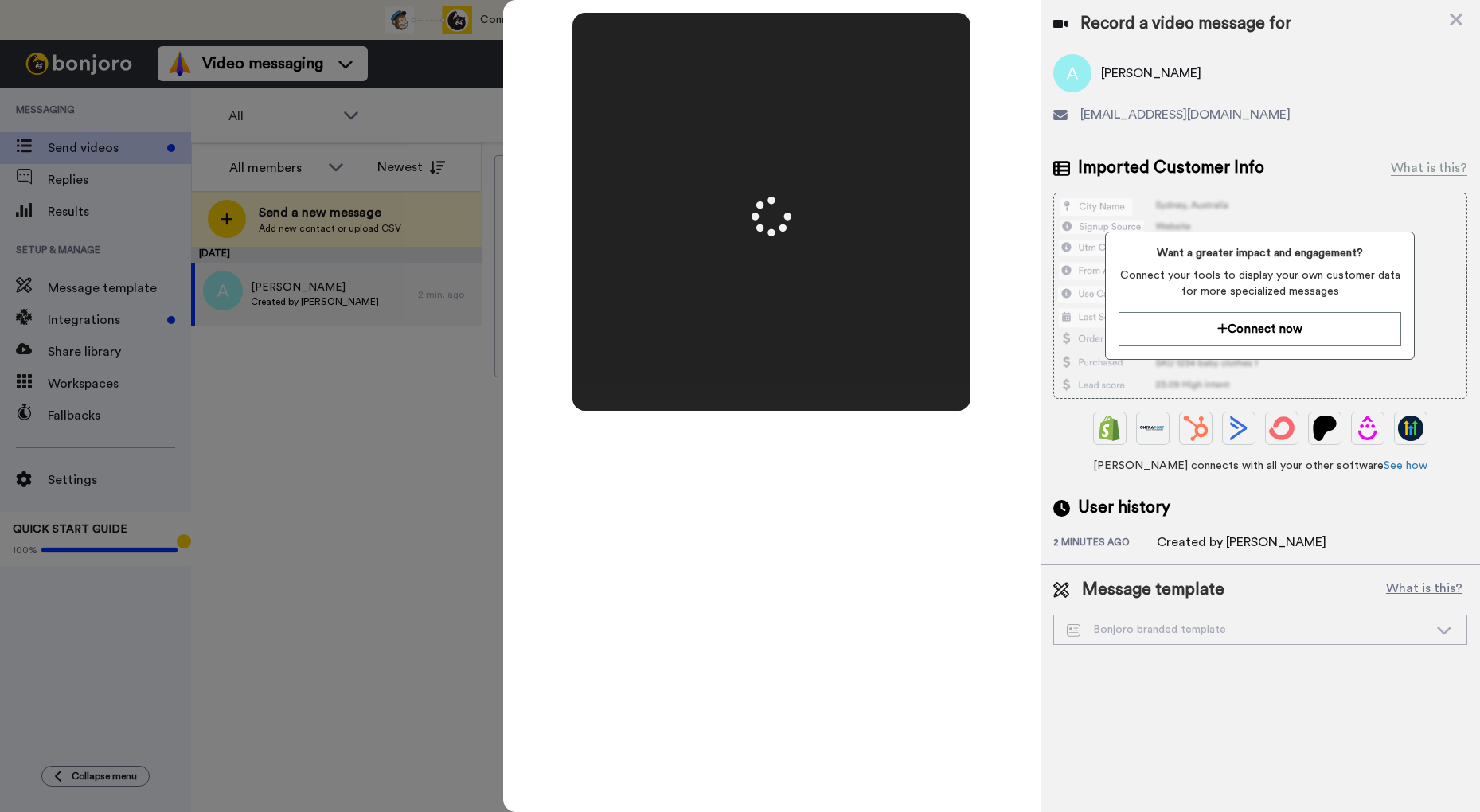
drag, startPoint x: 777, startPoint y: 376, endPoint x: 788, endPoint y: 383, distance: 13.0
click at [787, 382] on video at bounding box center [772, 212] width 796 height 398
click at [1457, 23] on icon at bounding box center [1457, 19] width 16 height 20
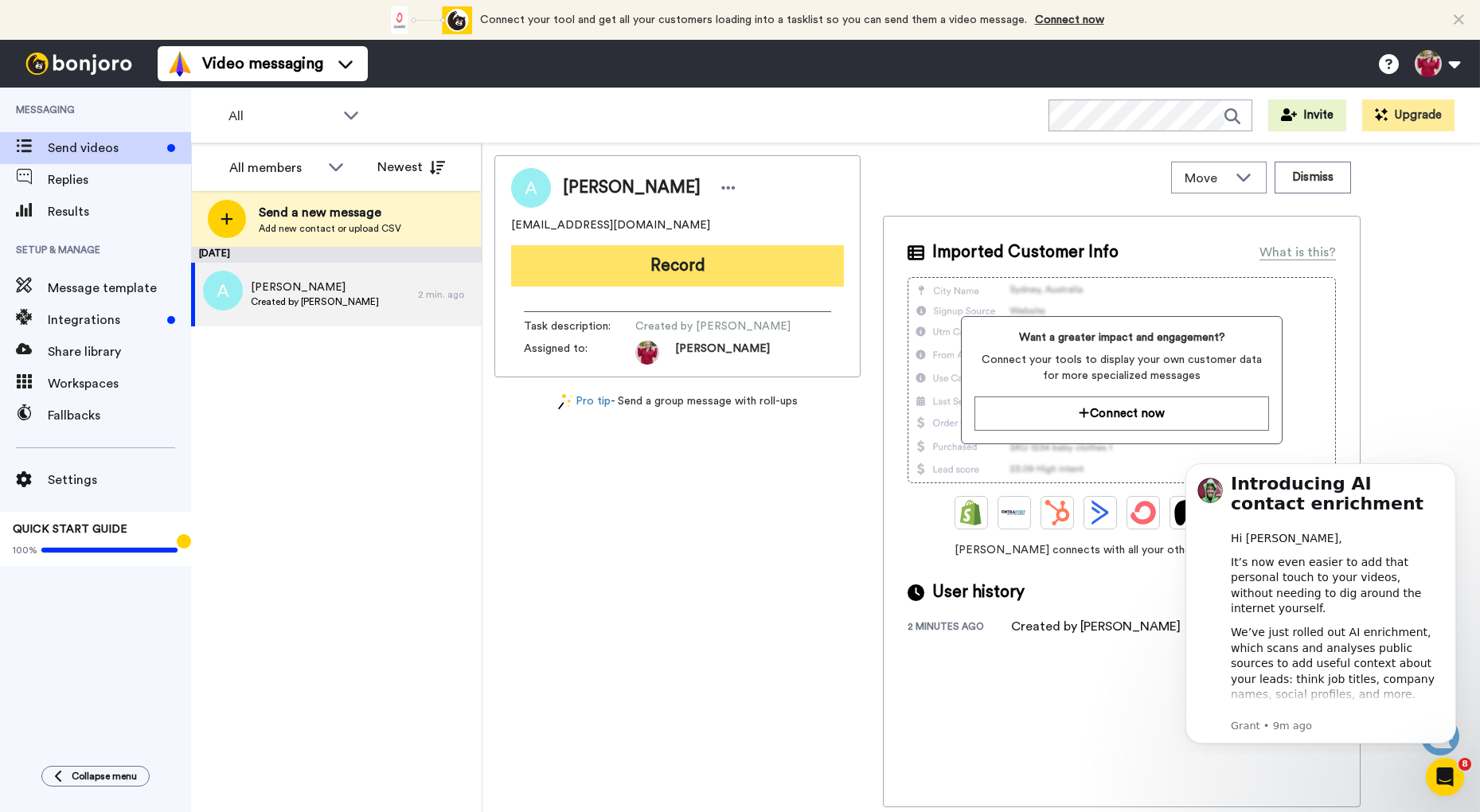
click at [713, 264] on button "Record" at bounding box center [678, 265] width 333 height 41
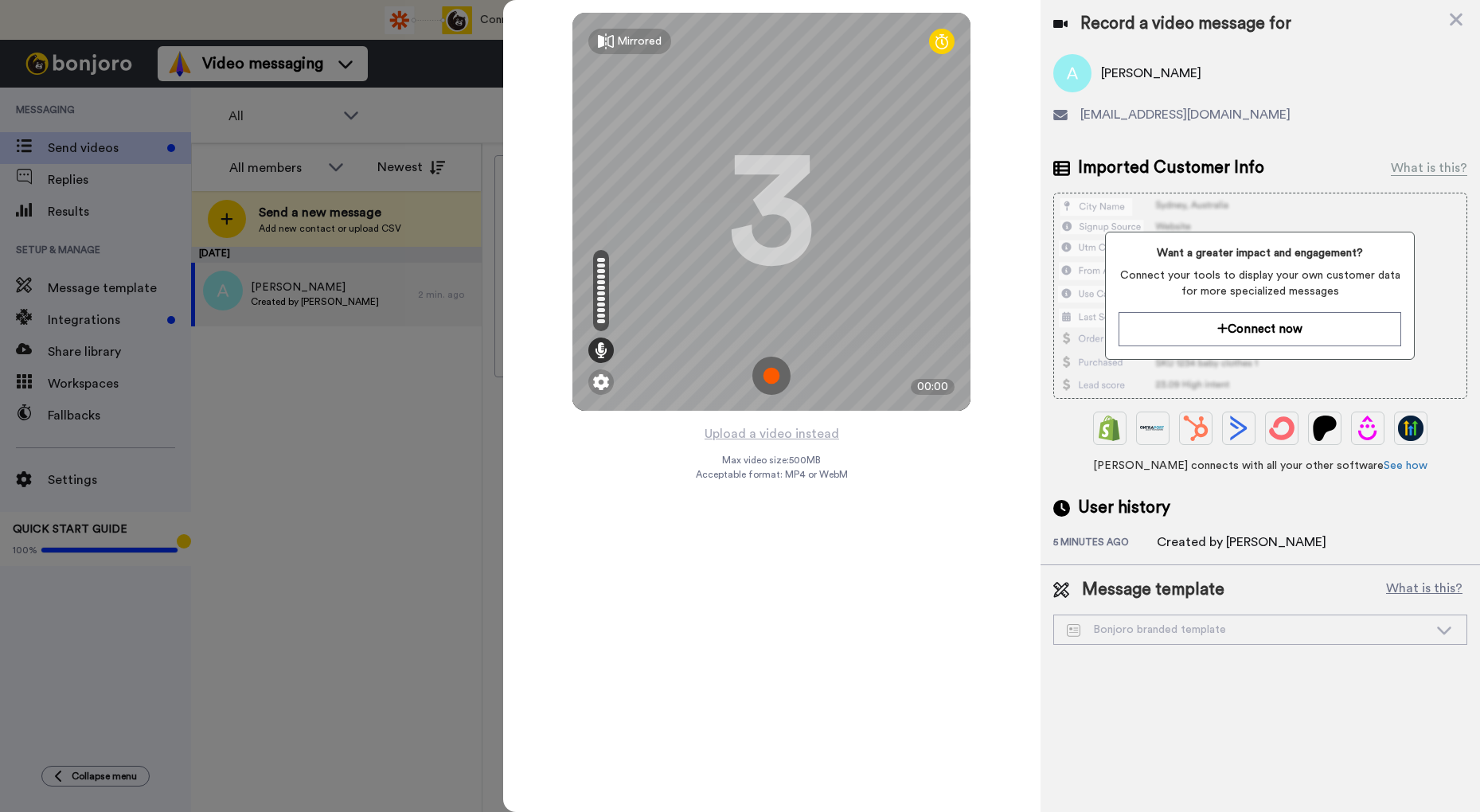
click at [781, 378] on img at bounding box center [771, 375] width 38 height 38
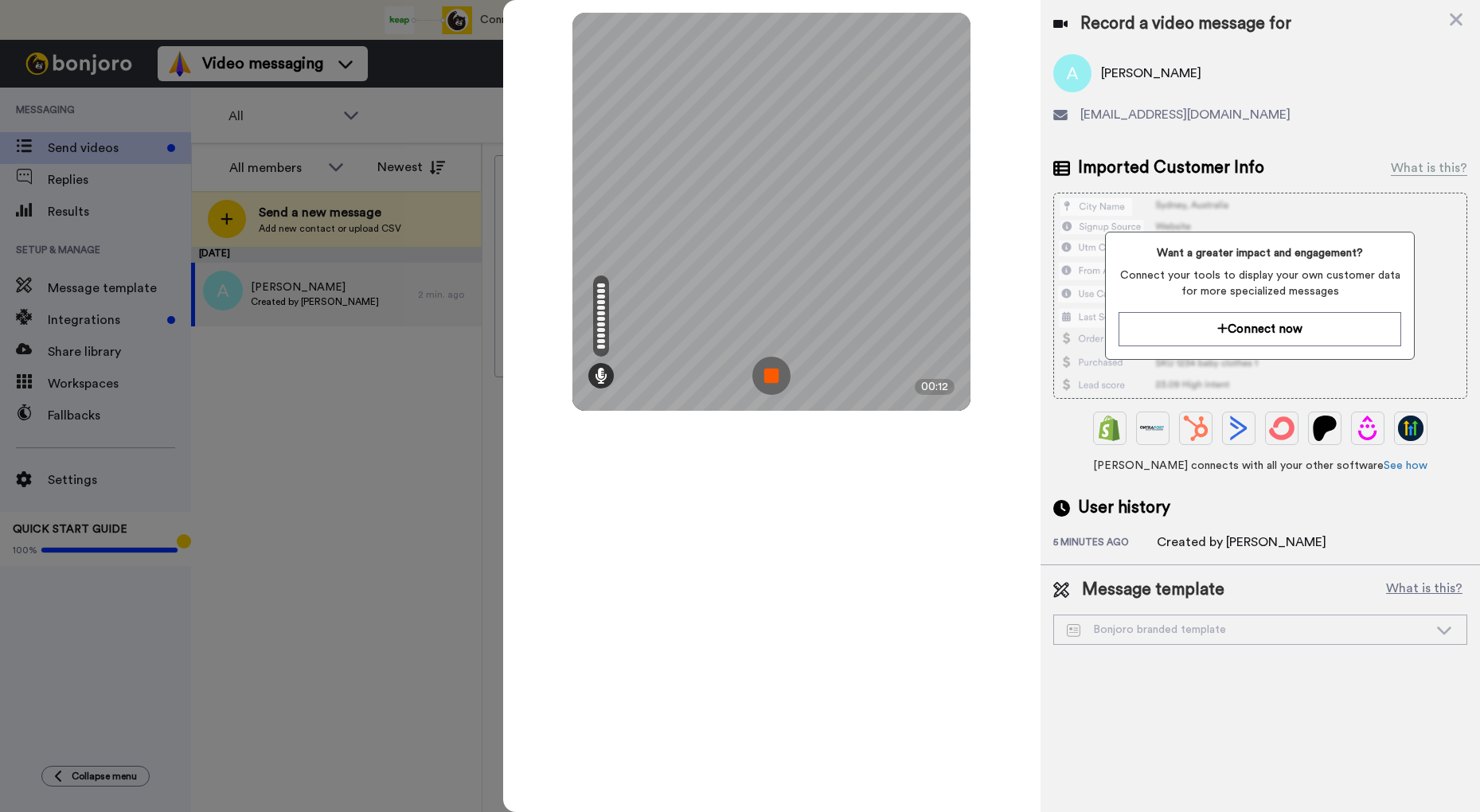
click at [777, 379] on img at bounding box center [771, 375] width 38 height 38
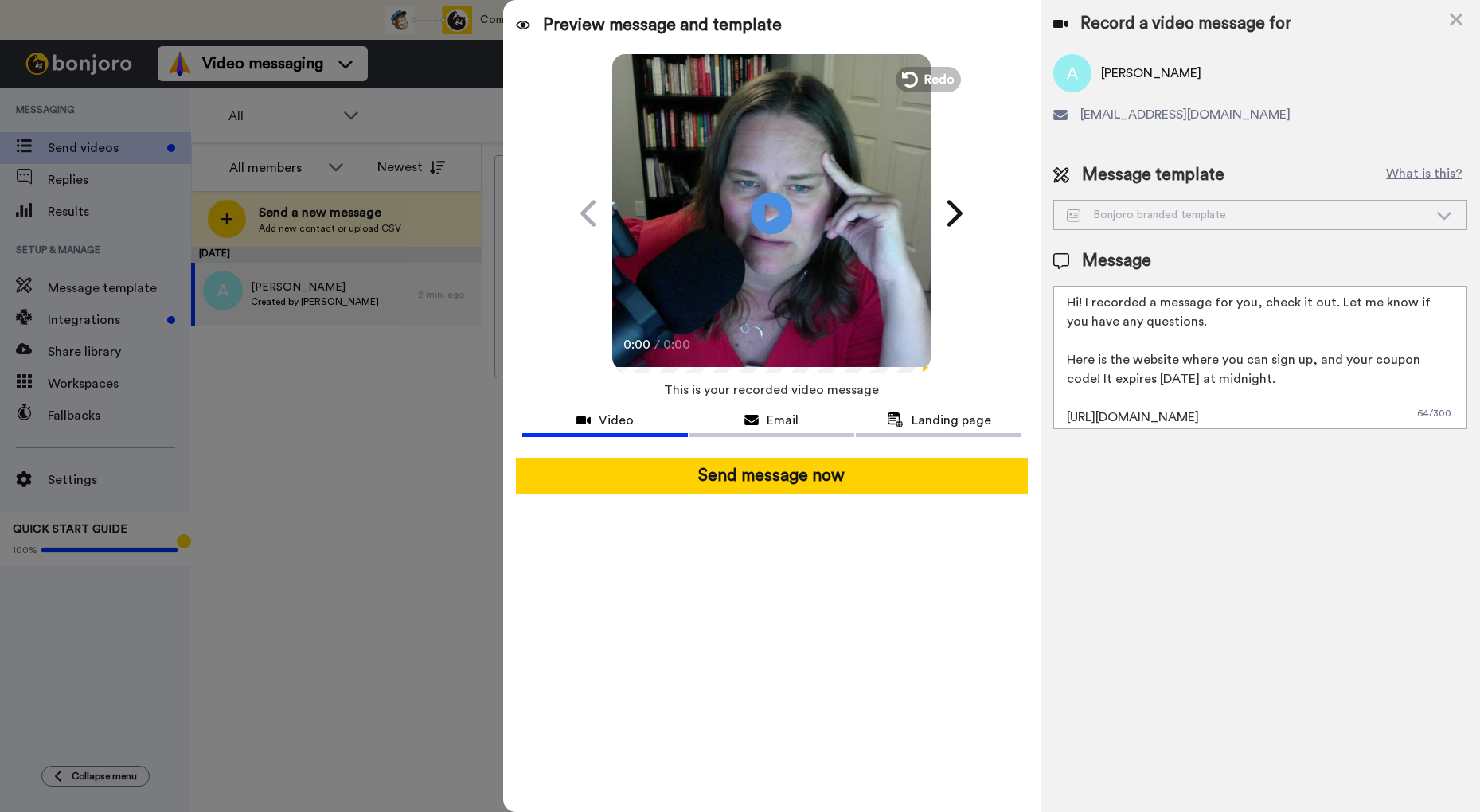
click at [777, 215] on icon "Play/Pause" at bounding box center [772, 213] width 42 height 76
click at [927, 85] on span "Redo" at bounding box center [942, 79] width 34 height 21
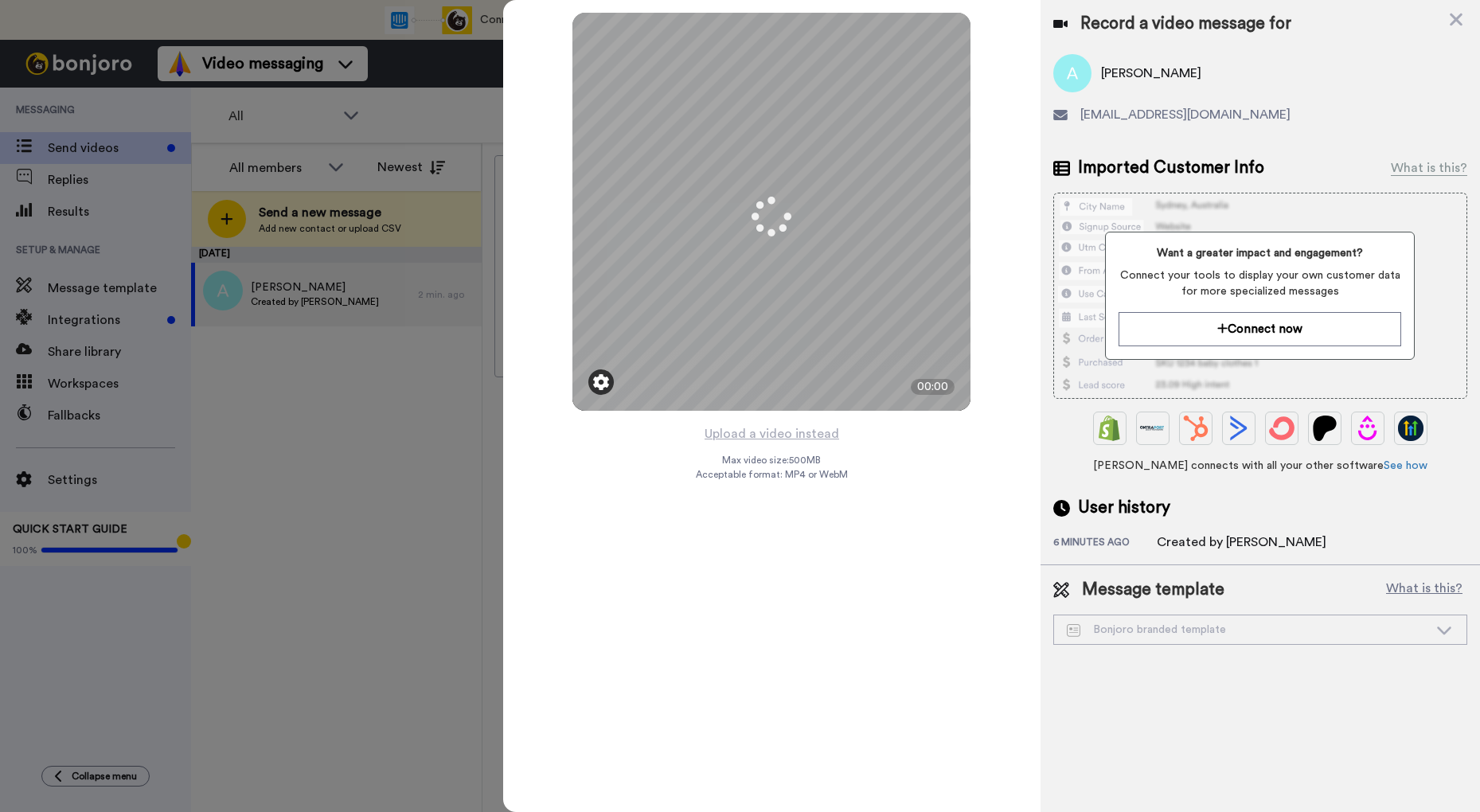
click at [598, 384] on img at bounding box center [601, 383] width 16 height 16
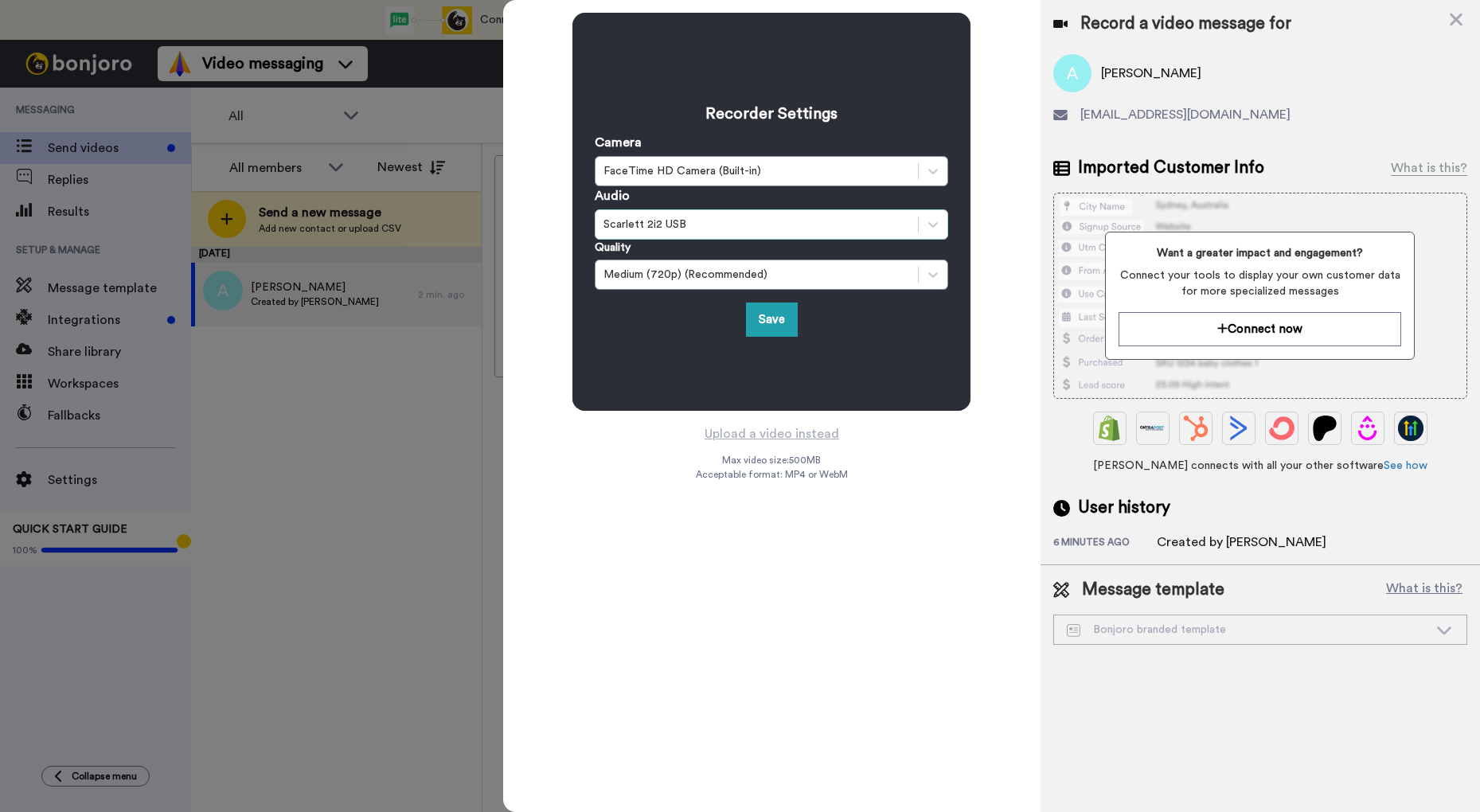
click at [823, 221] on div "Scarlett 2i2 USB" at bounding box center [757, 225] width 307 height 16
click at [807, 197] on div "Audio Scarlett 2i2 USB" at bounding box center [771, 213] width 354 height 53
click at [892, 321] on div "Save" at bounding box center [771, 320] width 354 height 35
click at [763, 313] on button "Save" at bounding box center [772, 320] width 52 height 35
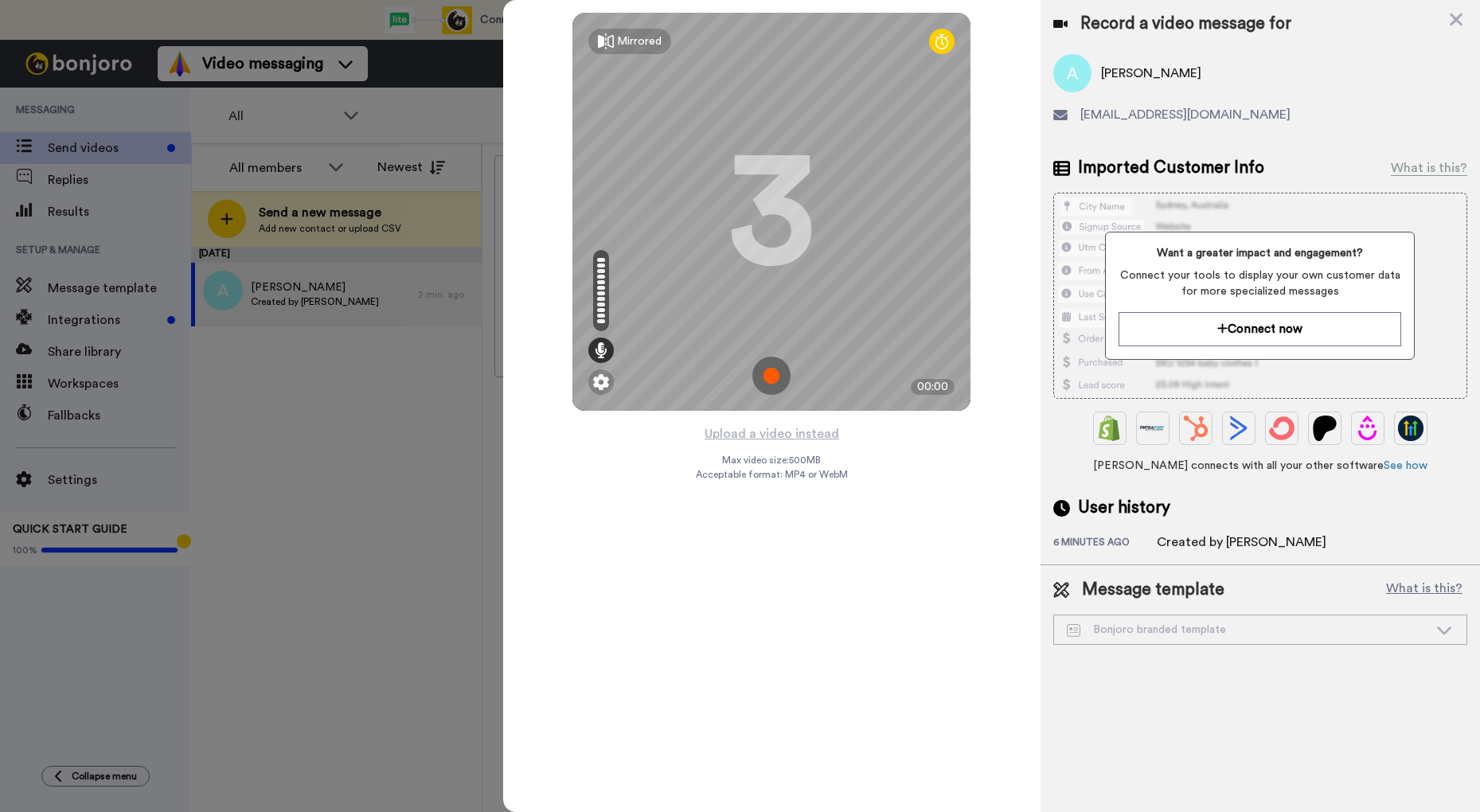
click at [777, 366] on img at bounding box center [771, 375] width 38 height 38
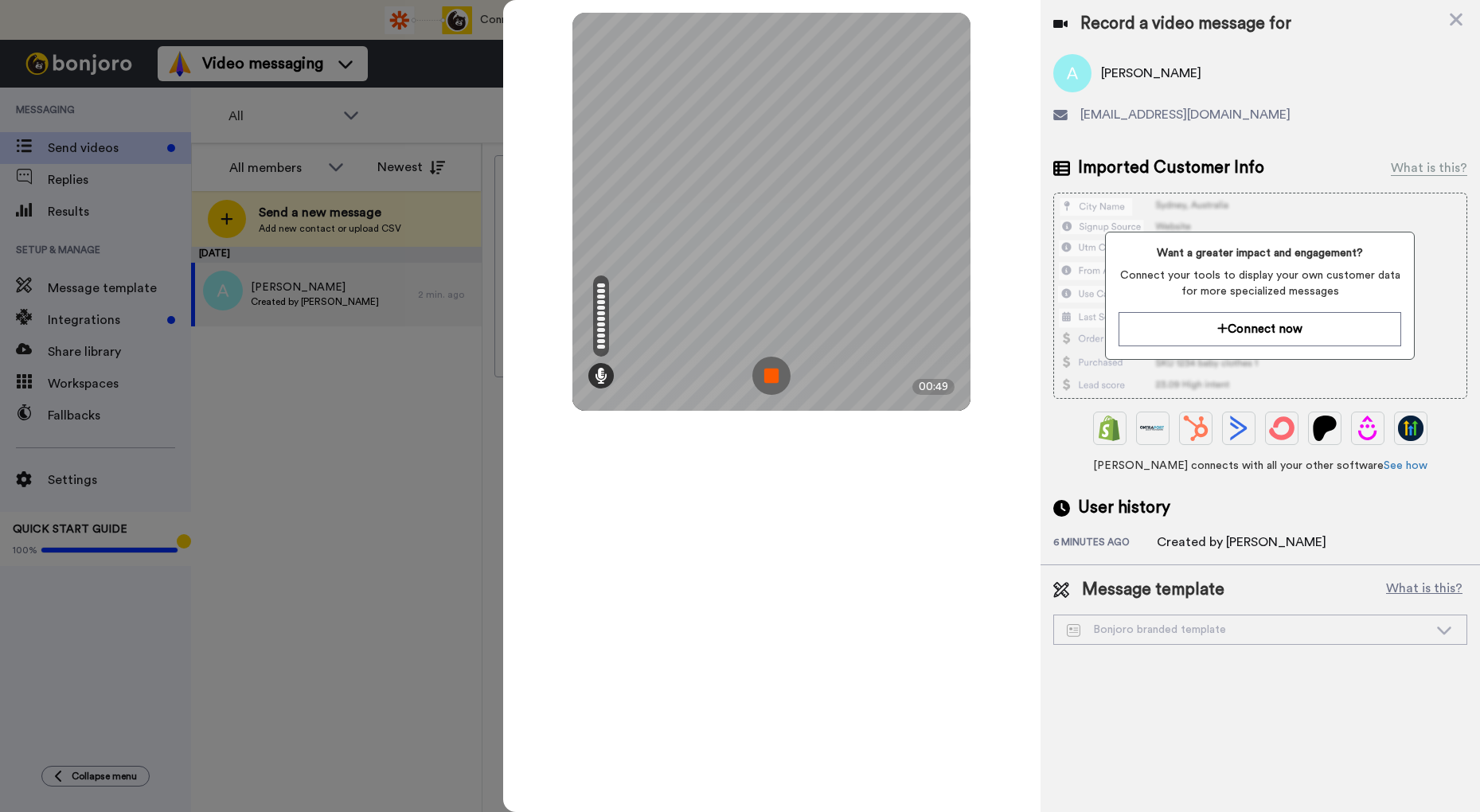
click at [777, 368] on img at bounding box center [771, 375] width 38 height 38
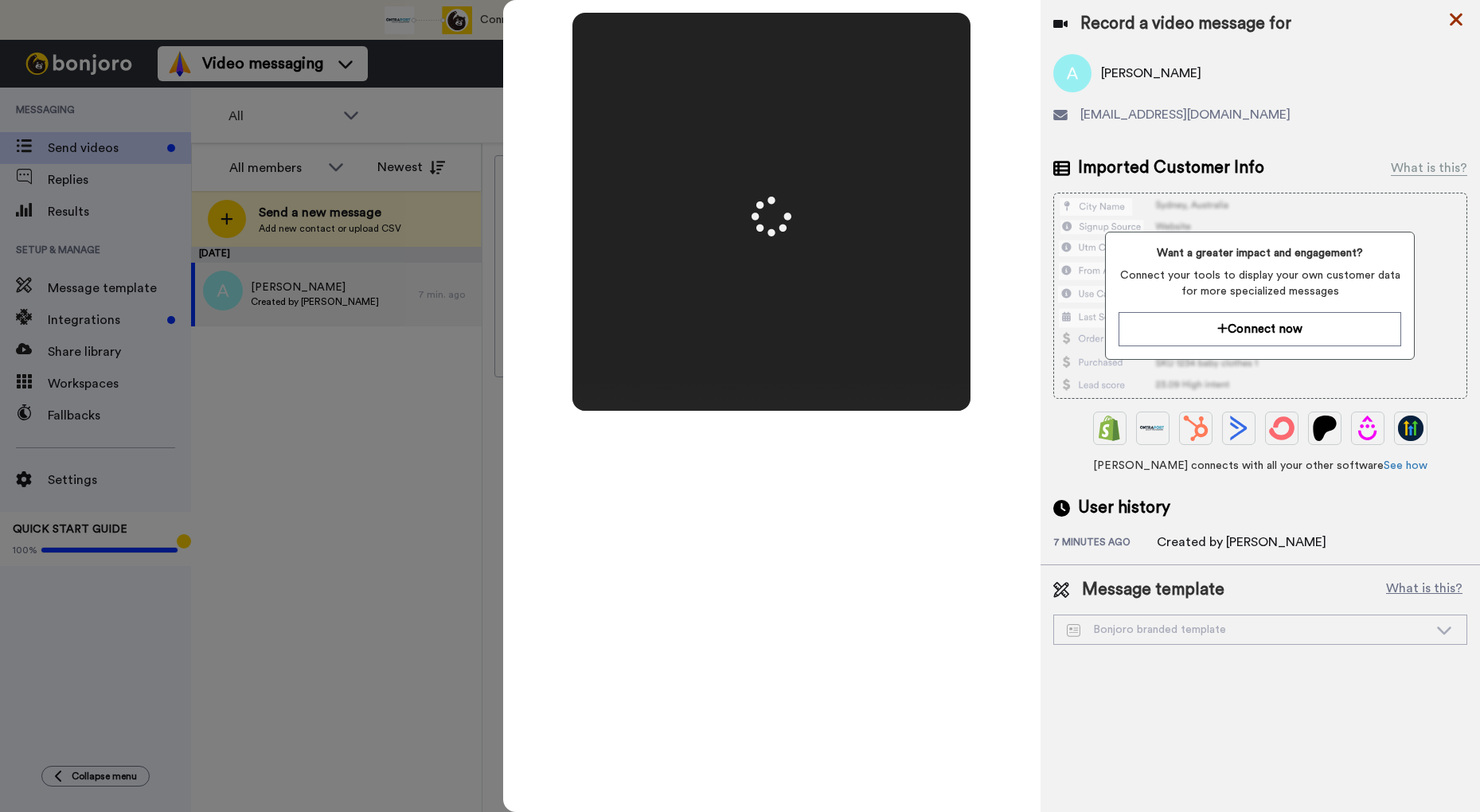
click at [1455, 22] on icon at bounding box center [1457, 20] width 13 height 13
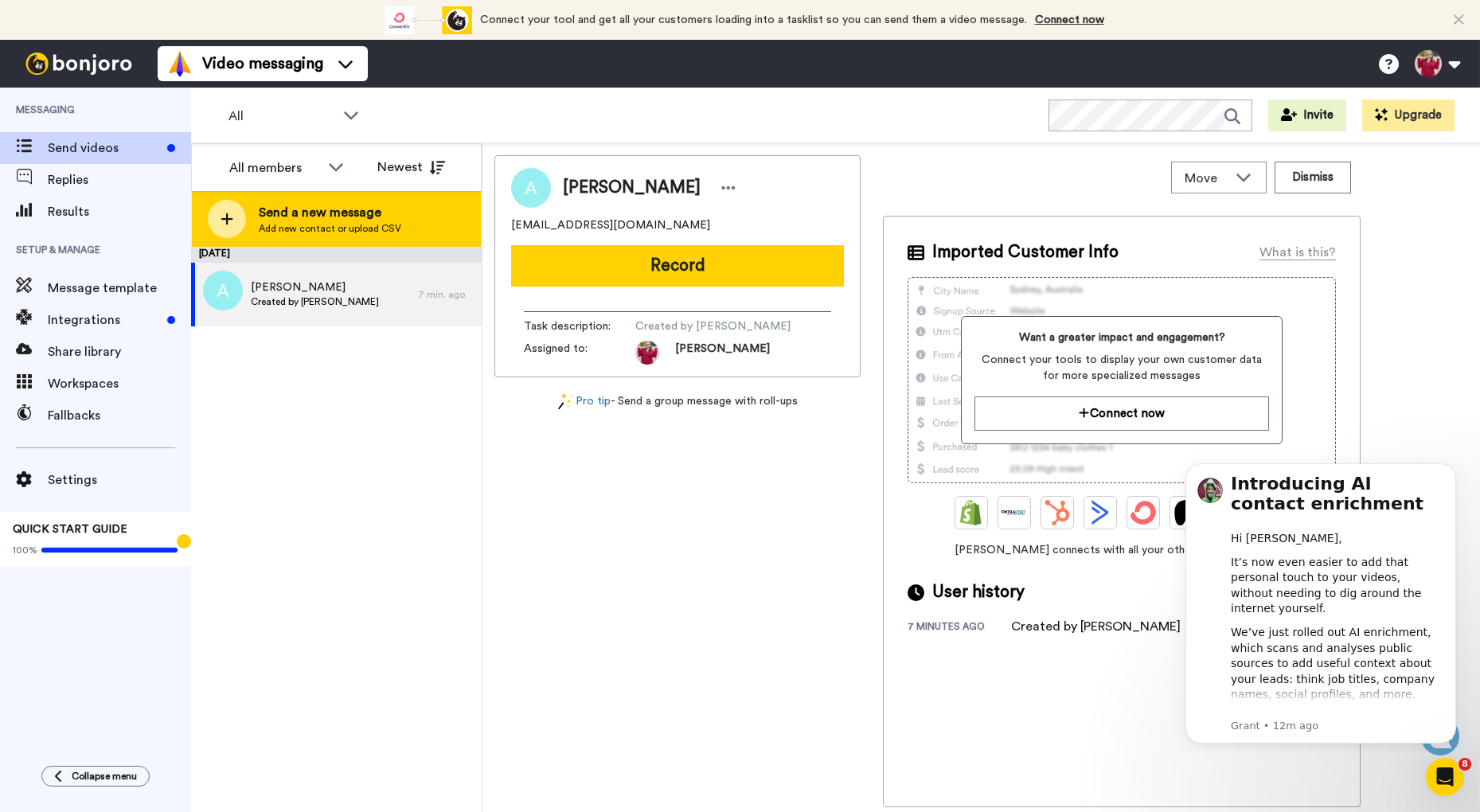
click at [234, 218] on div at bounding box center [226, 218] width 38 height 38
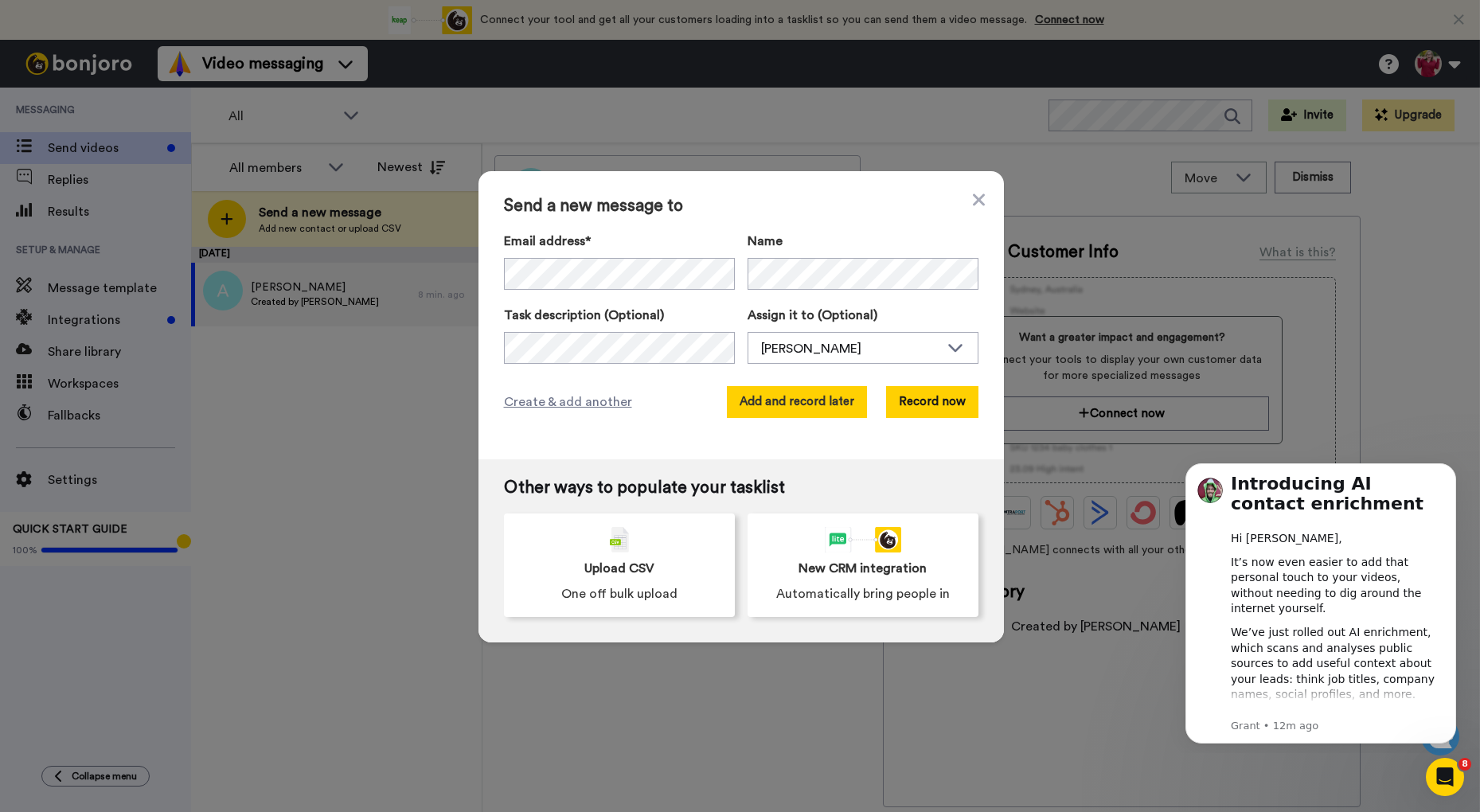
click at [798, 399] on button "Add and record later" at bounding box center [797, 402] width 140 height 32
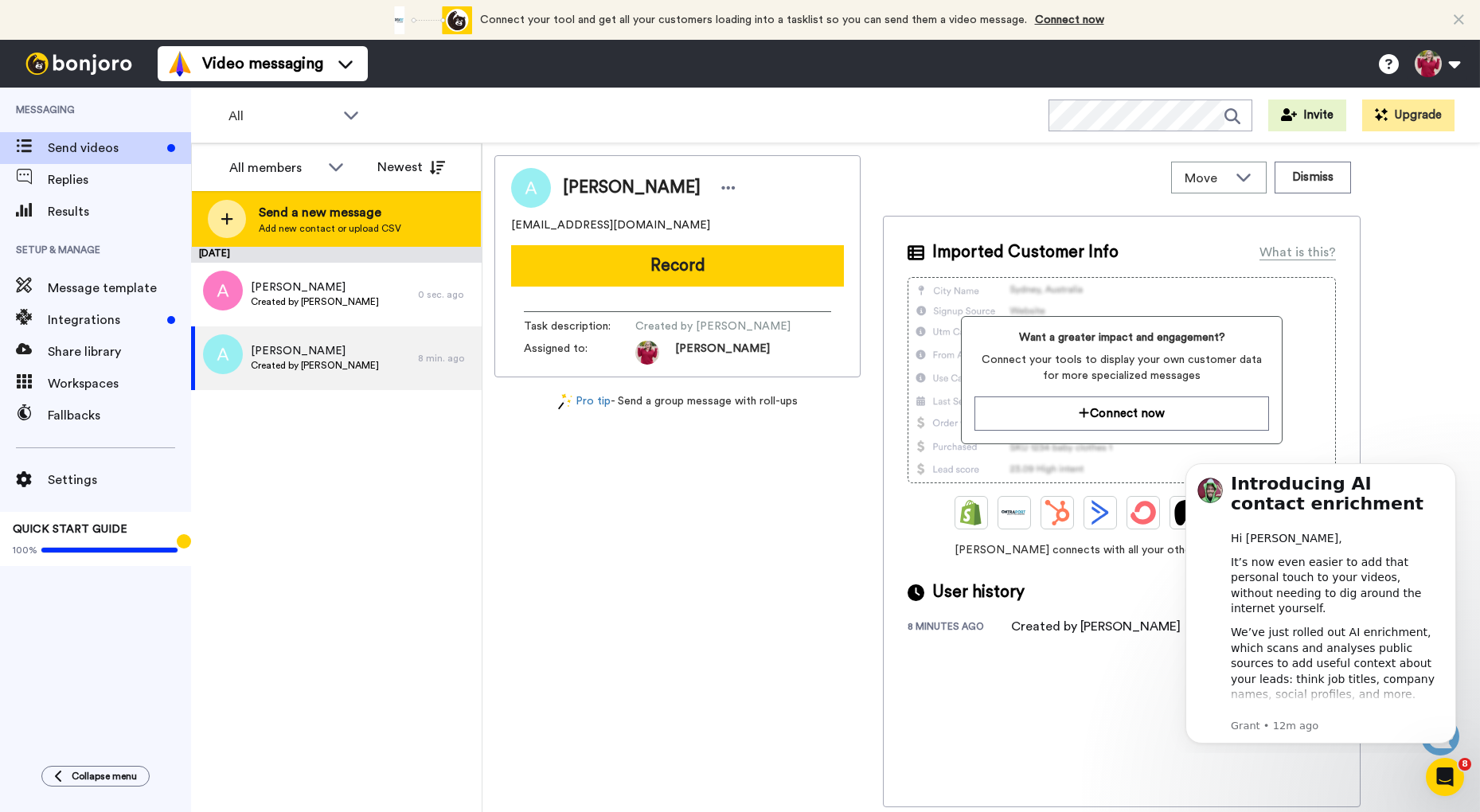
click at [236, 217] on div at bounding box center [226, 218] width 38 height 38
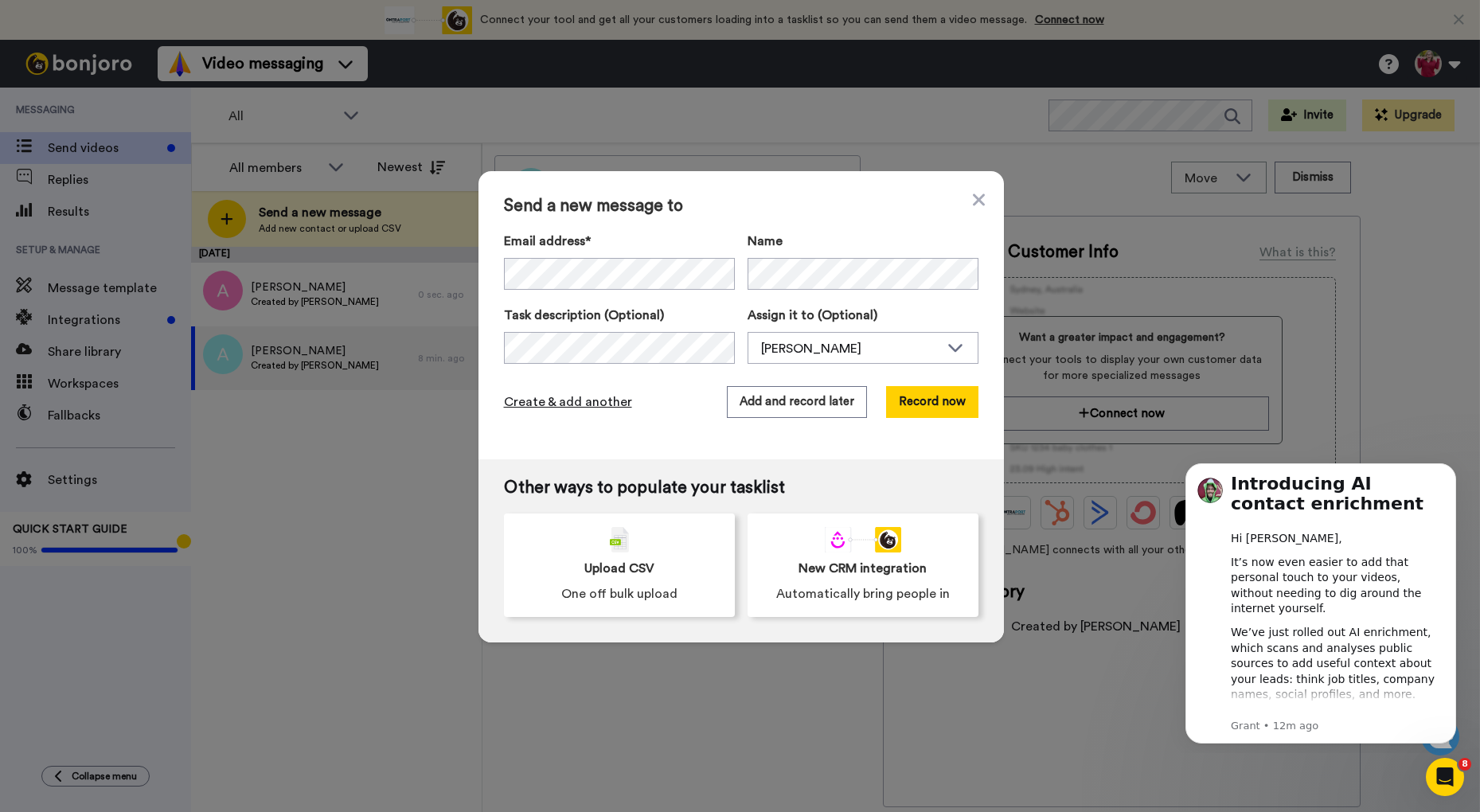
click at [599, 393] on span "Create & add another" at bounding box center [568, 402] width 128 height 19
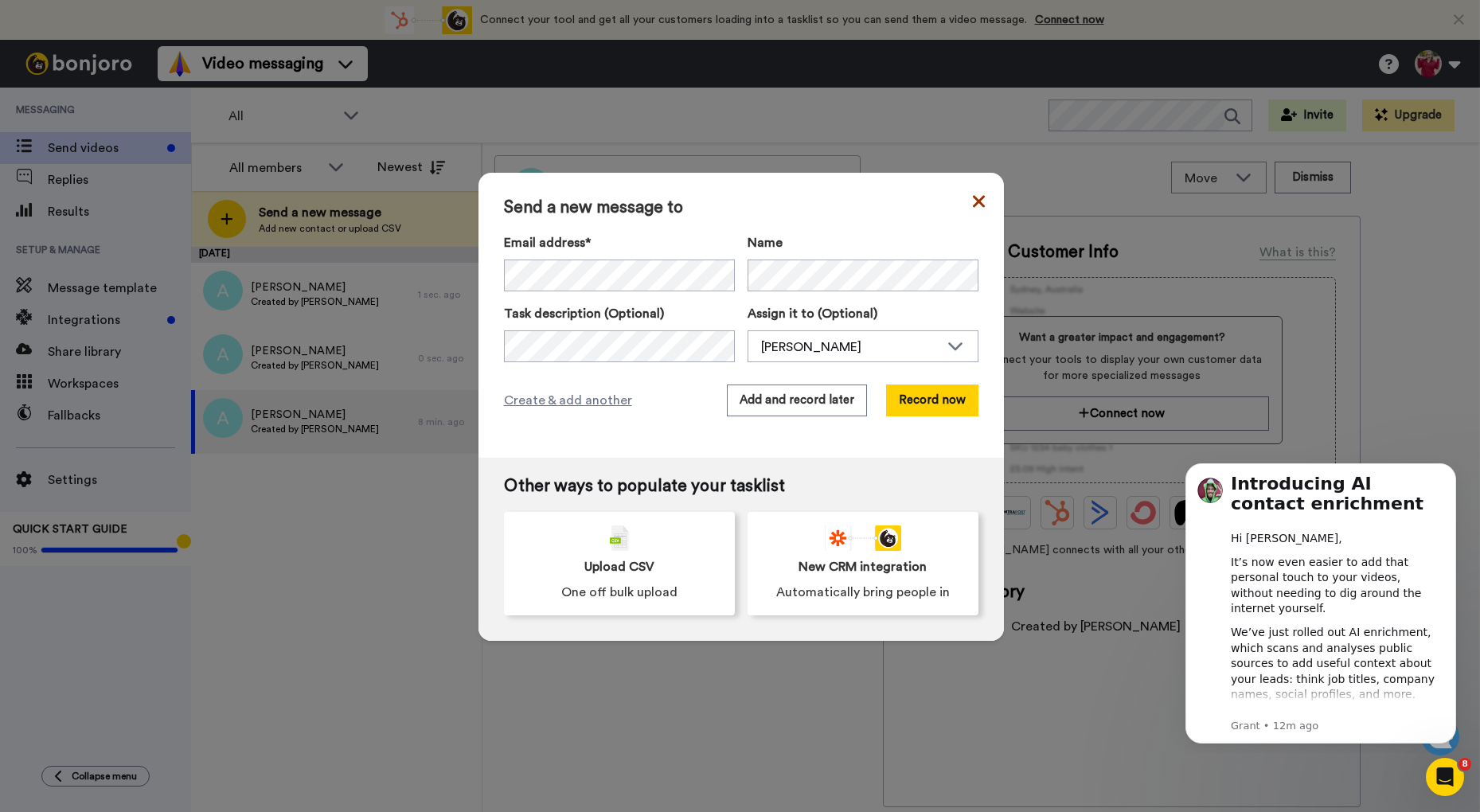
click at [974, 197] on icon at bounding box center [978, 201] width 12 height 12
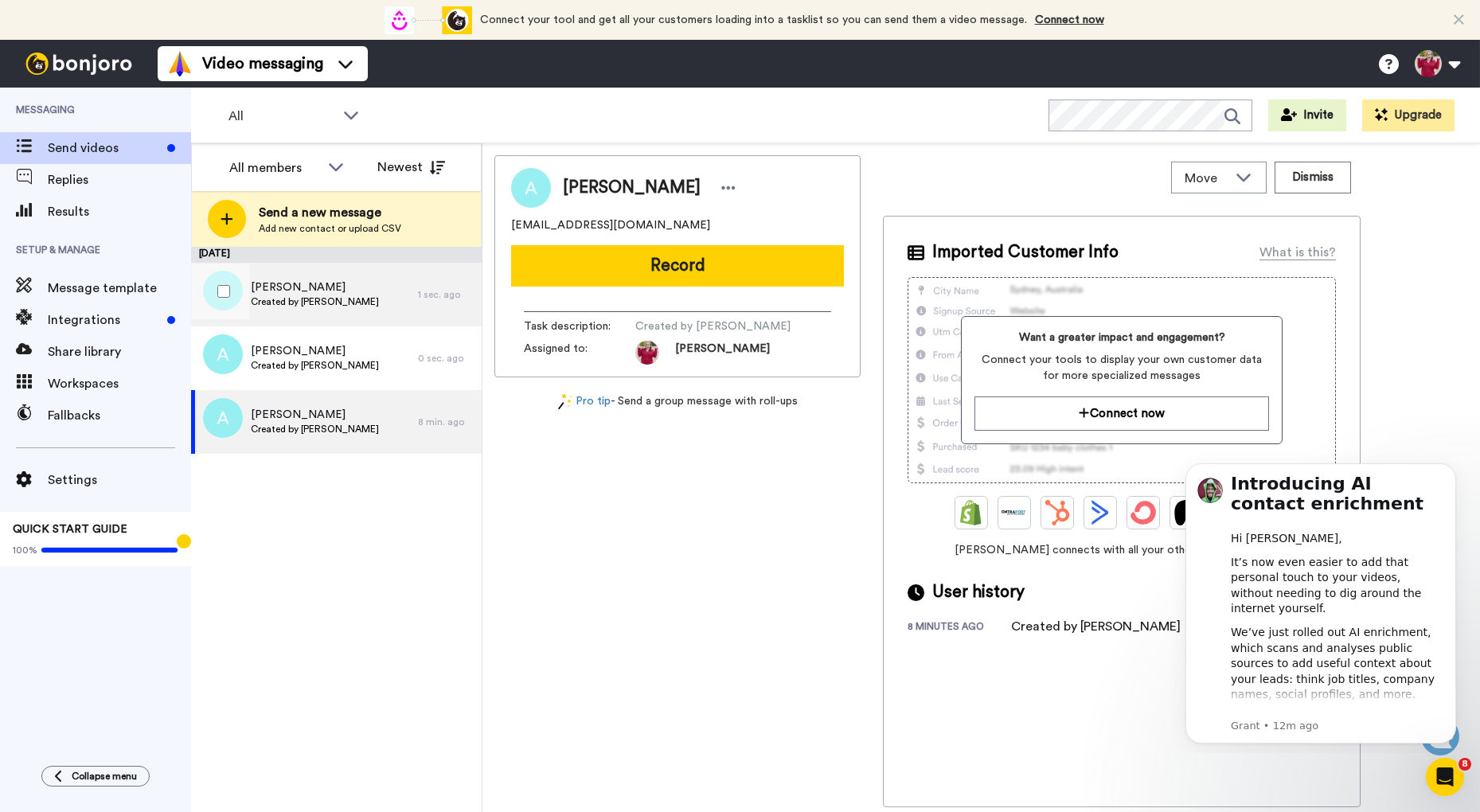
click at [285, 291] on span "[PERSON_NAME]" at bounding box center [314, 288] width 128 height 16
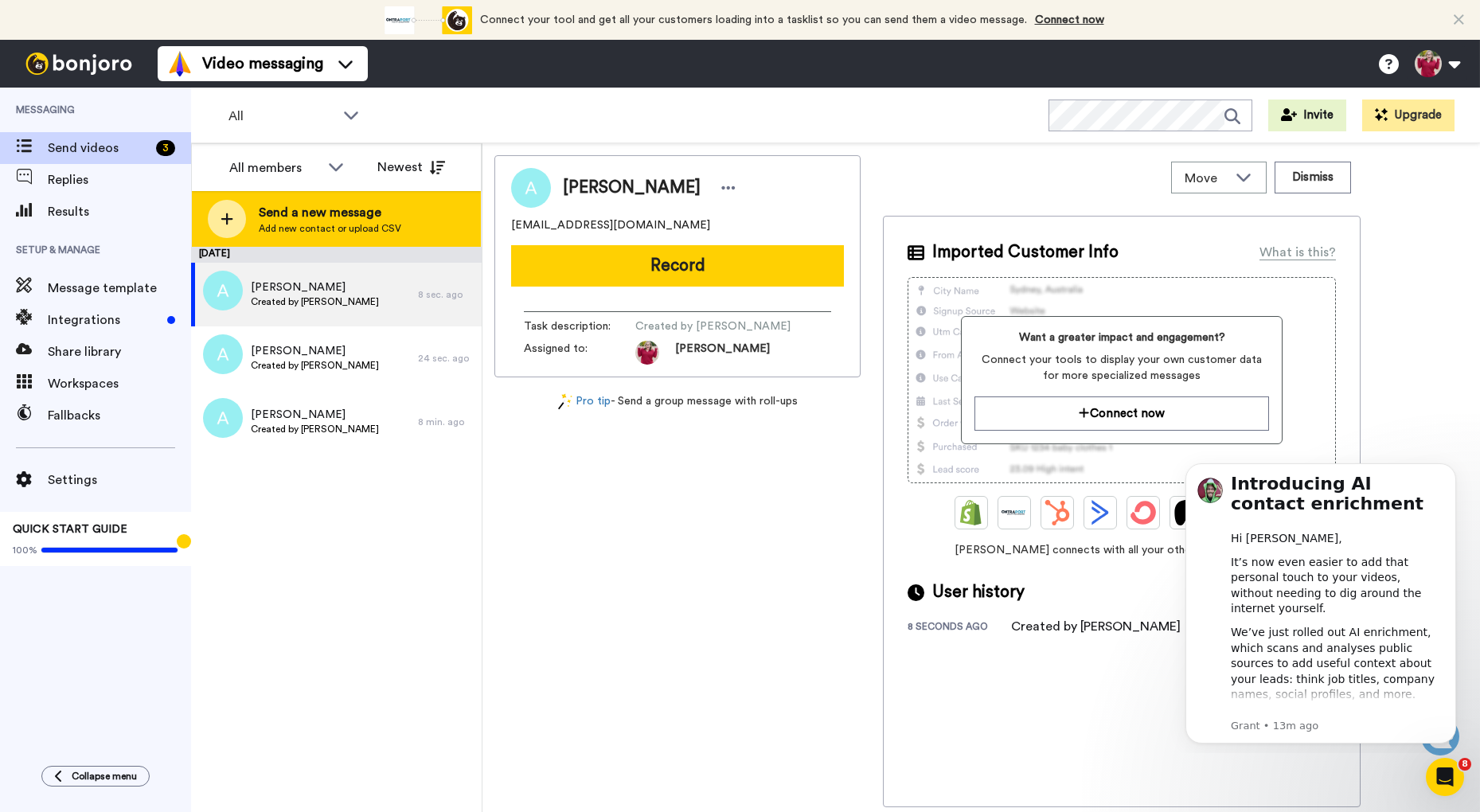
click at [237, 215] on div at bounding box center [226, 218] width 38 height 38
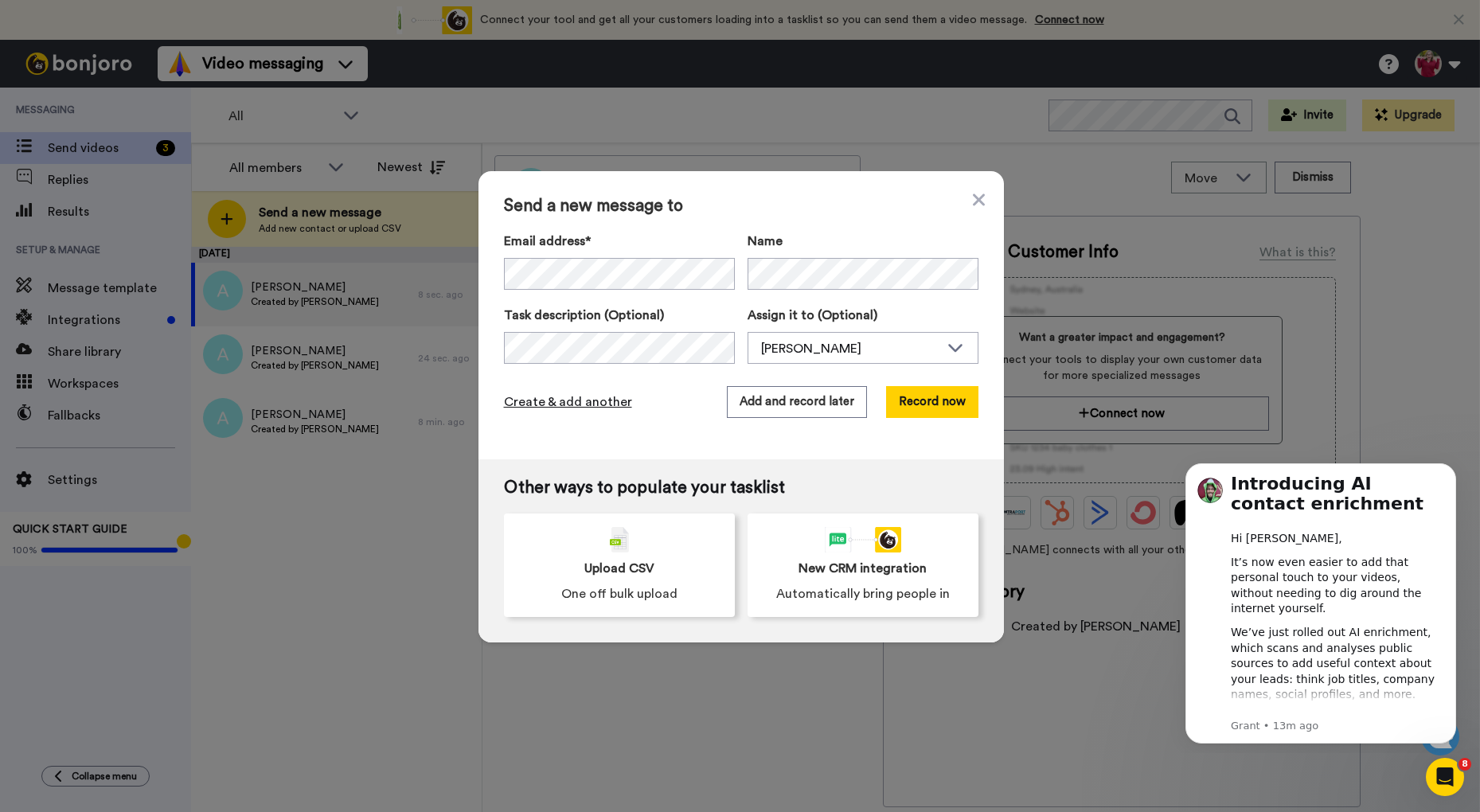
click at [590, 395] on span "Create & add another" at bounding box center [568, 402] width 128 height 19
click at [585, 392] on span "Create & add another" at bounding box center [568, 402] width 128 height 19
click at [607, 396] on span "Create & add another" at bounding box center [568, 402] width 128 height 19
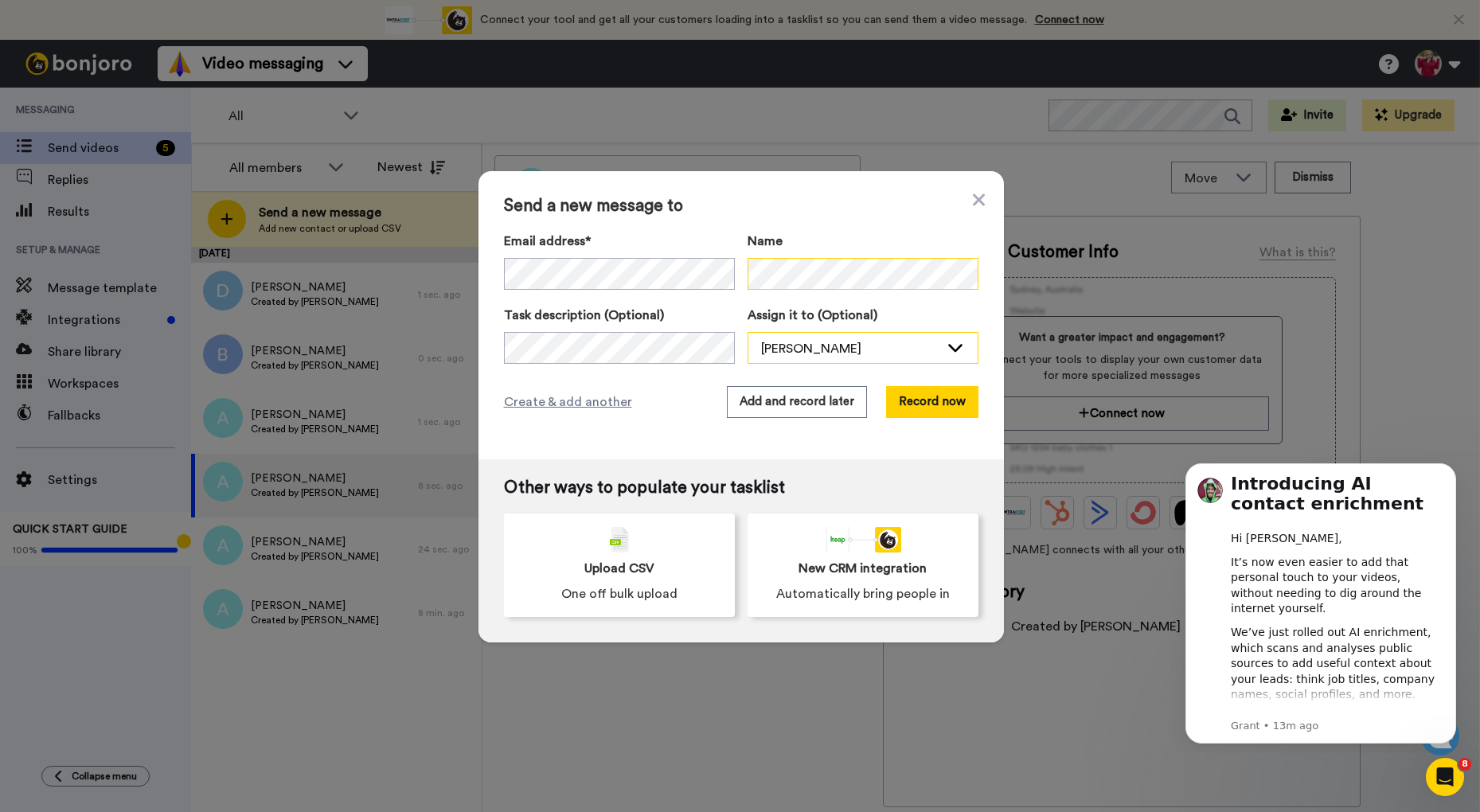
scroll to position [1, 0]
click at [553, 398] on span "Create & add another" at bounding box center [568, 402] width 128 height 19
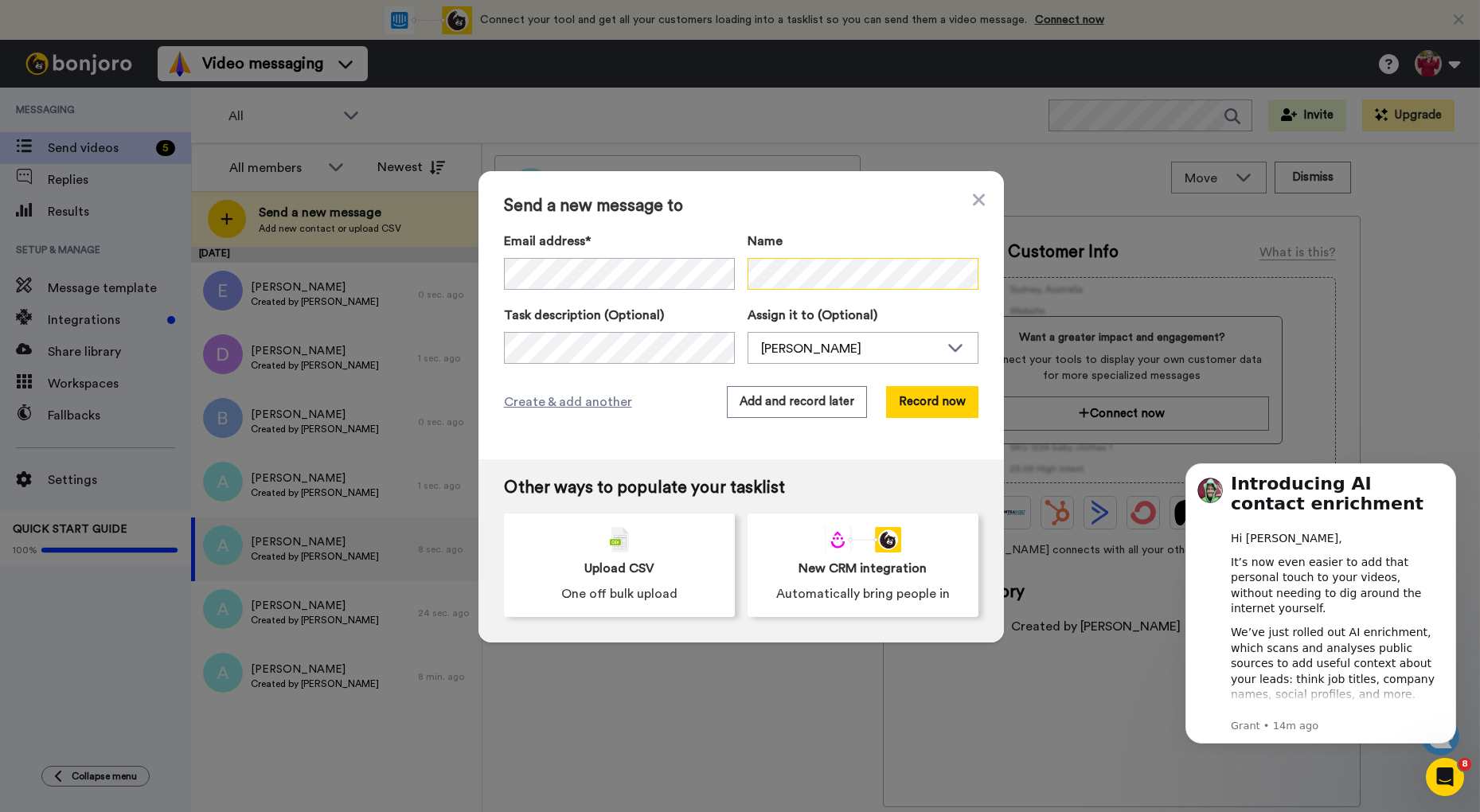
scroll to position [0, 0]
click at [610, 397] on span "Create & add another" at bounding box center [568, 402] width 128 height 19
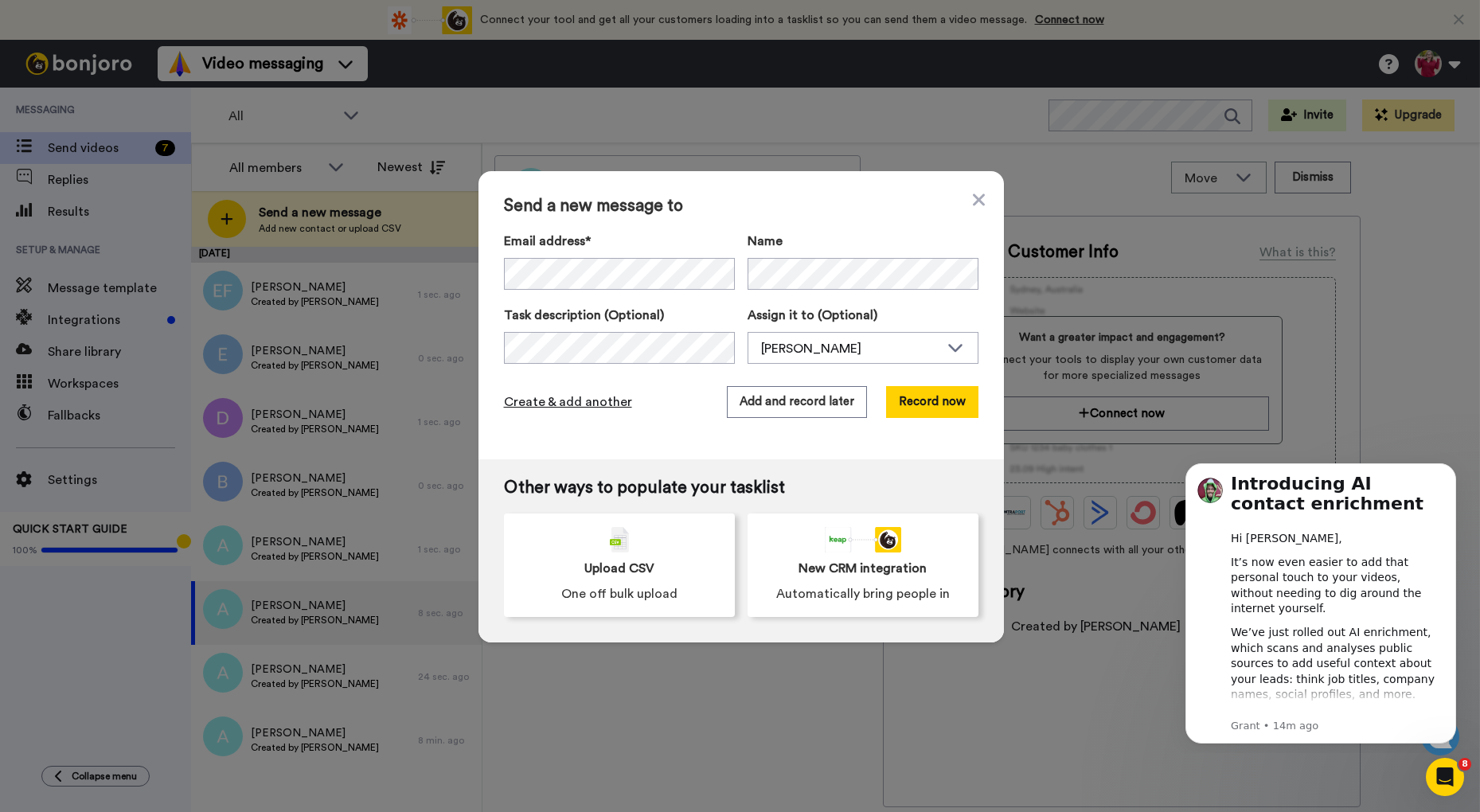
click at [582, 394] on span "Create & add another" at bounding box center [568, 402] width 128 height 19
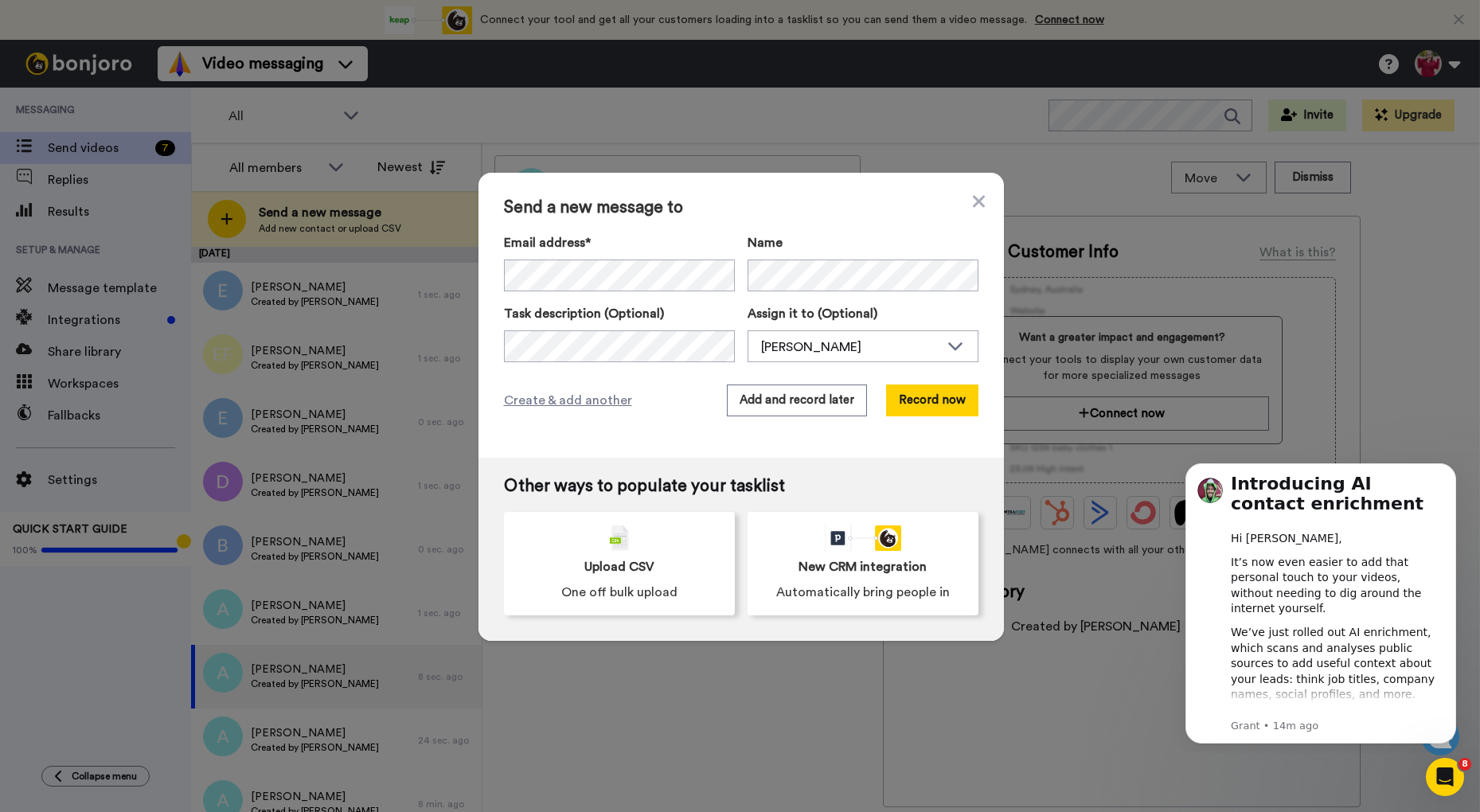
click at [555, 251] on div "Email address* [PERSON_NAME] <[EMAIL_ADDRESS][DOMAIN_NAME]> Ally <[EMAIL_ADDRES…" at bounding box center [620, 263] width 231 height 58
click at [583, 398] on span "Create & add another" at bounding box center [568, 402] width 128 height 19
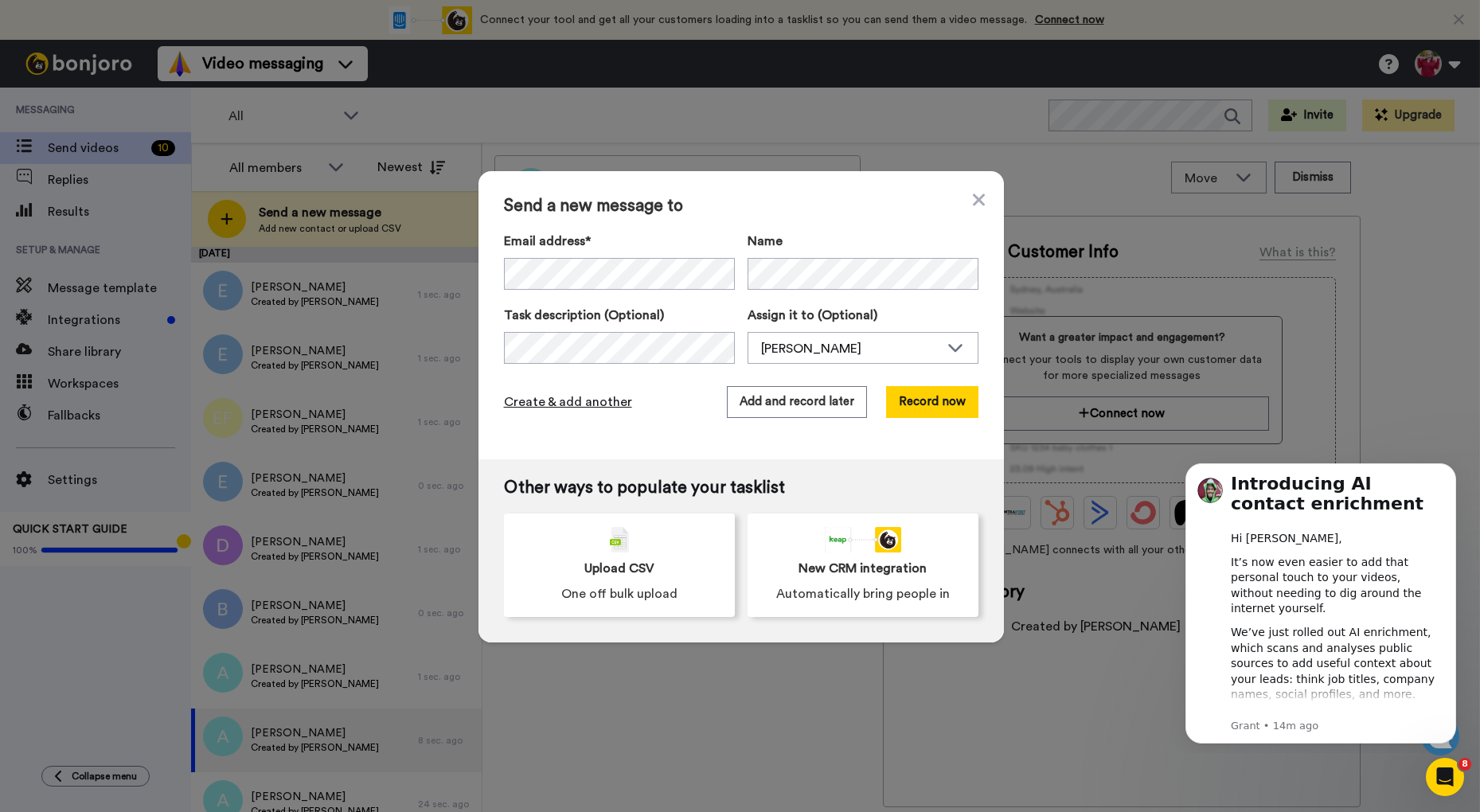
click at [590, 392] on span "Create & add another" at bounding box center [568, 402] width 128 height 19
click at [551, 396] on span "Create & add another" at bounding box center [568, 402] width 128 height 19
click at [557, 393] on span "Create & add another" at bounding box center [568, 402] width 128 height 19
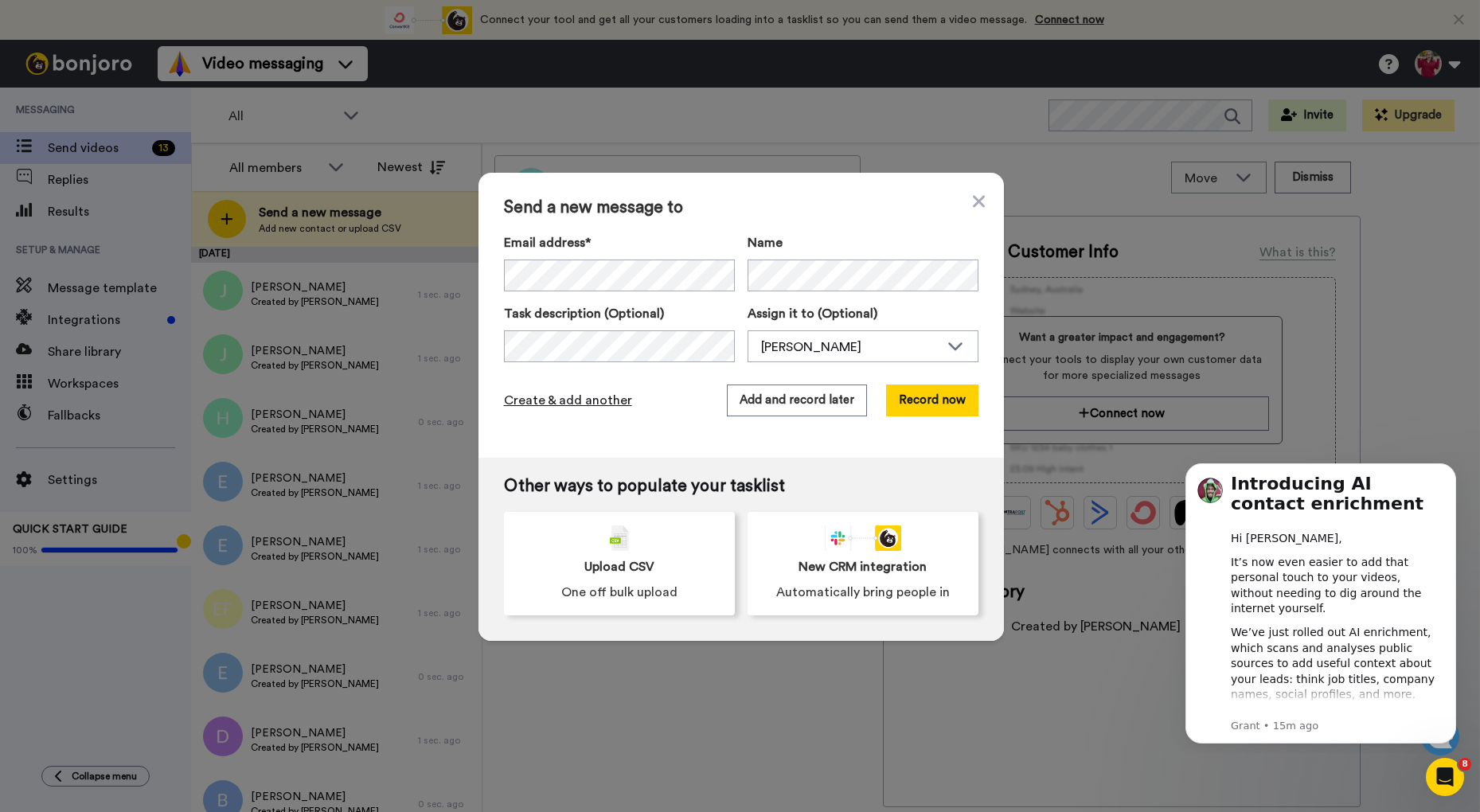
click at [584, 396] on span "Create & add another" at bounding box center [568, 400] width 128 height 19
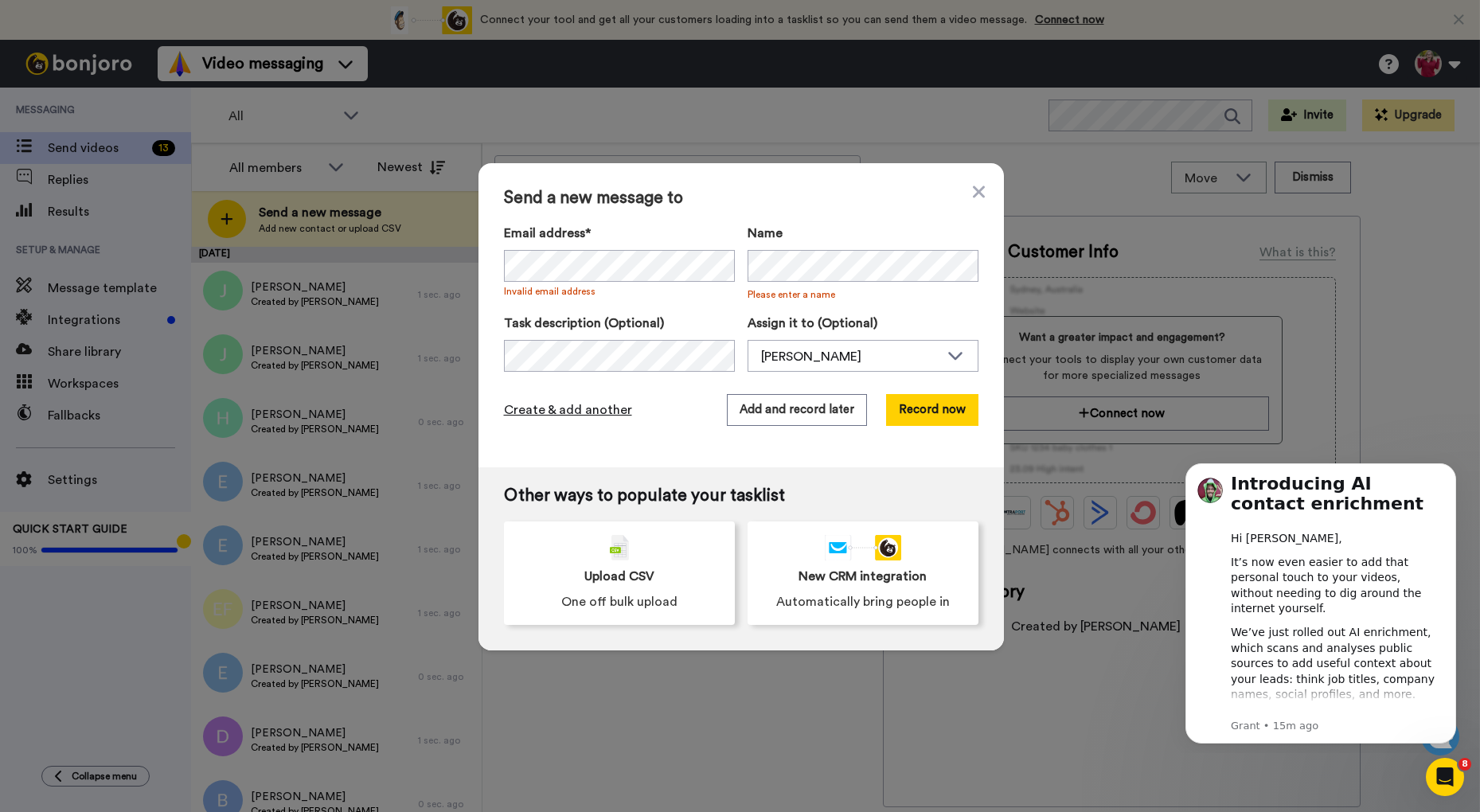
click at [603, 404] on span "Create & add another" at bounding box center [568, 410] width 128 height 19
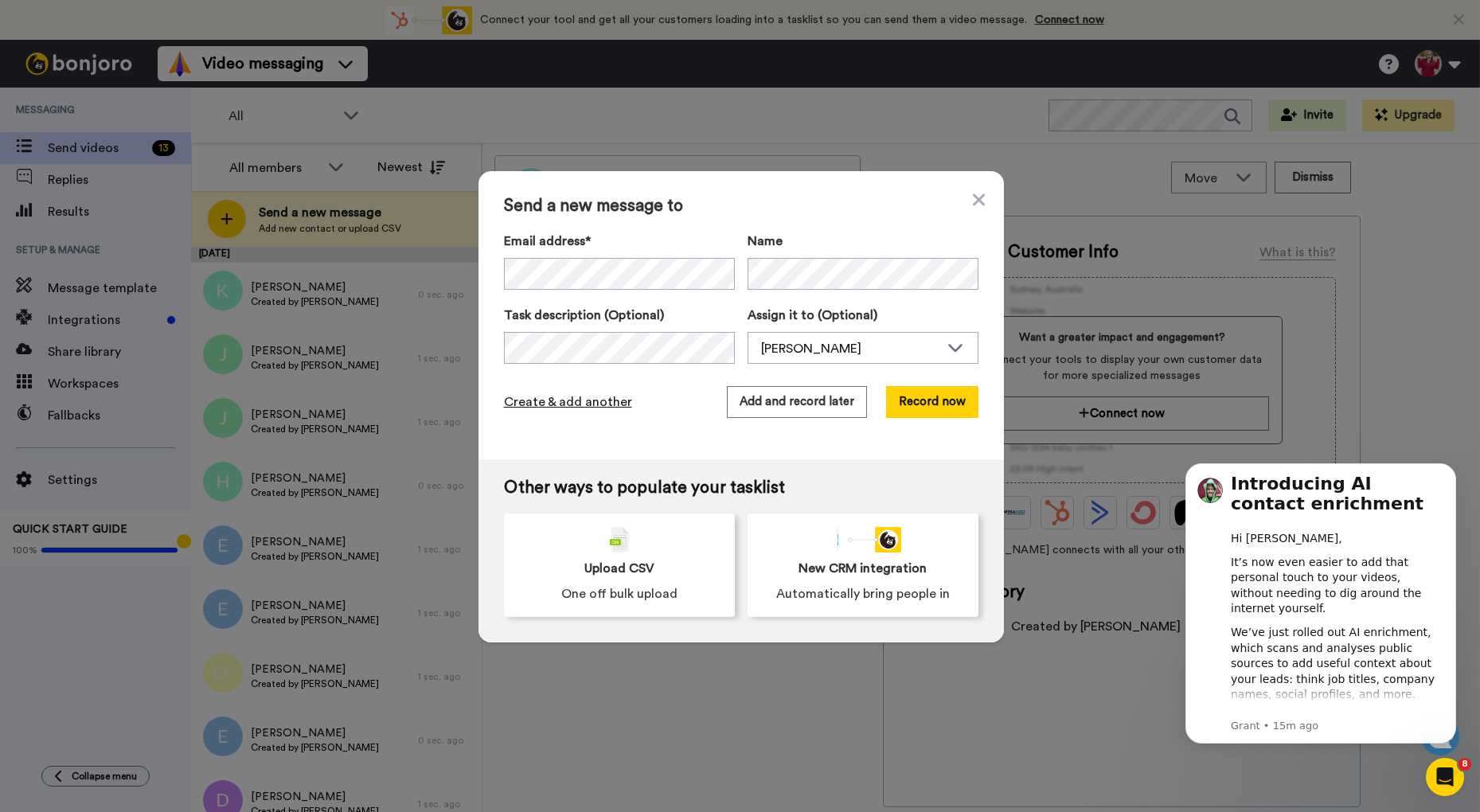
click at [563, 395] on span "Create & add another" at bounding box center [568, 402] width 128 height 19
click at [557, 395] on span "Create & add another" at bounding box center [568, 402] width 128 height 19
click at [585, 401] on span "Create & add another" at bounding box center [568, 402] width 128 height 19
click at [544, 392] on span "Create & add another" at bounding box center [568, 402] width 128 height 19
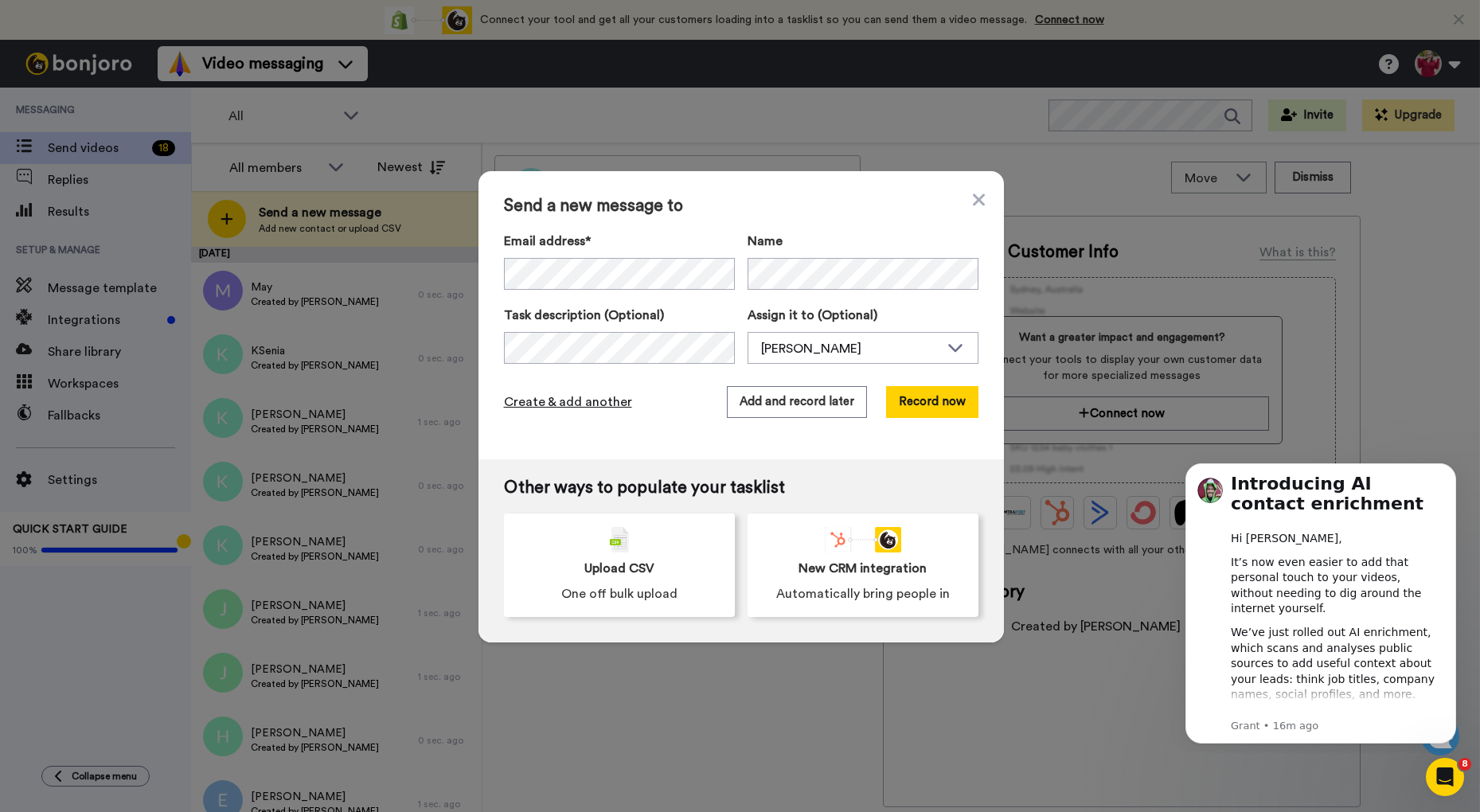
click at [592, 399] on span "Create & add another" at bounding box center [568, 402] width 128 height 19
click at [557, 396] on span "Create & add another" at bounding box center [568, 402] width 128 height 19
click at [553, 399] on span "Create & add another" at bounding box center [568, 402] width 128 height 19
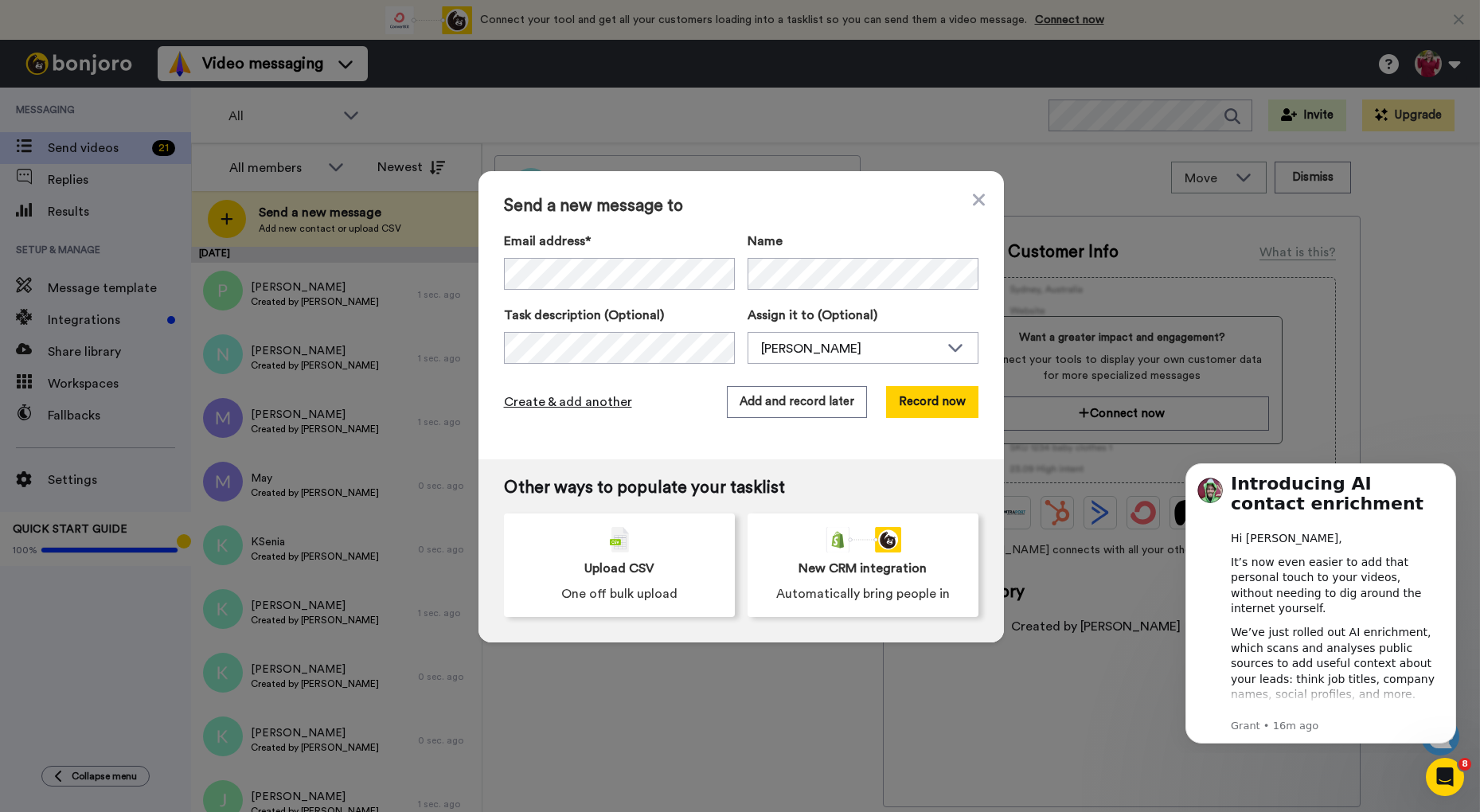
click at [607, 393] on span "Create & add another" at bounding box center [568, 402] width 128 height 19
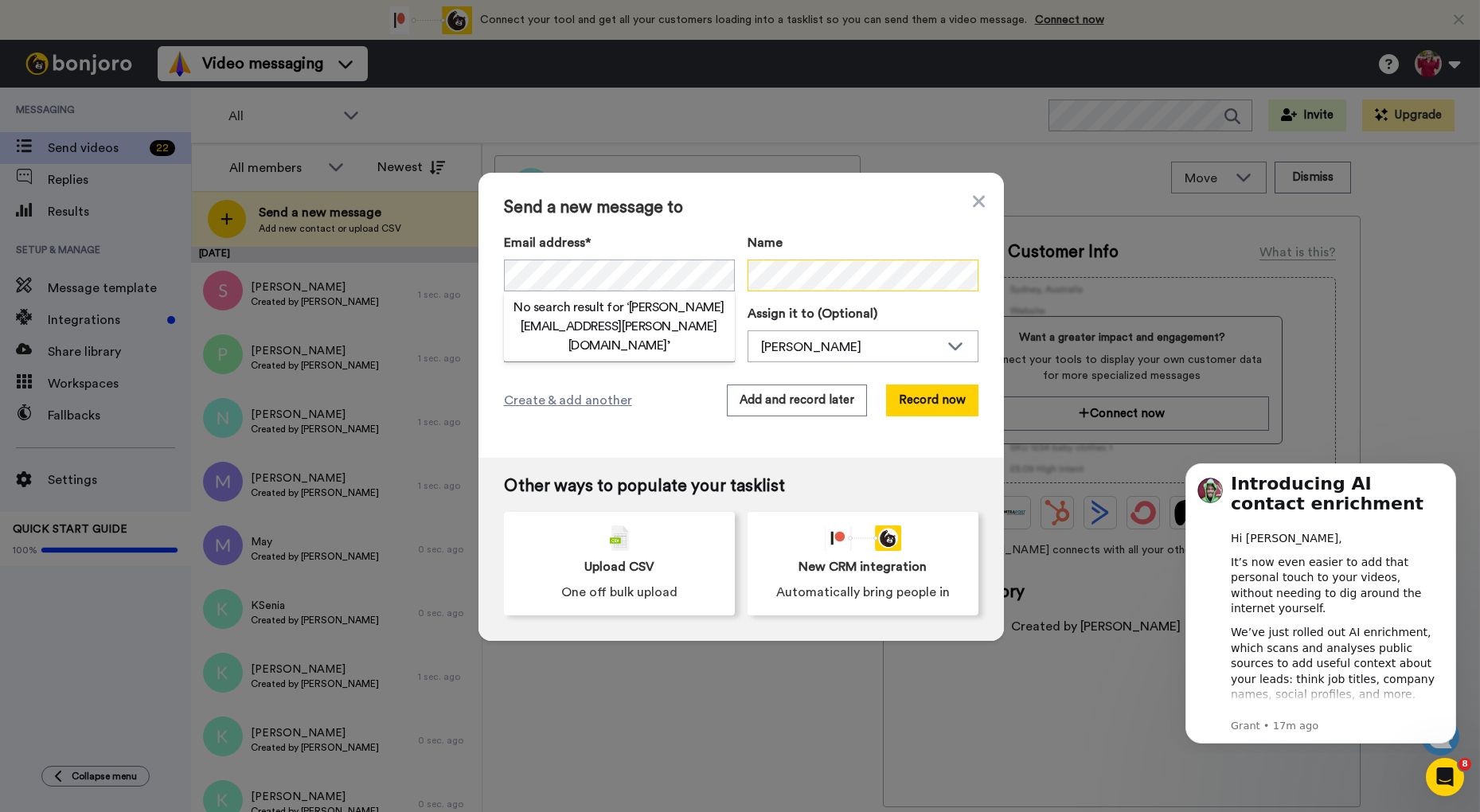
scroll to position [0, 0]
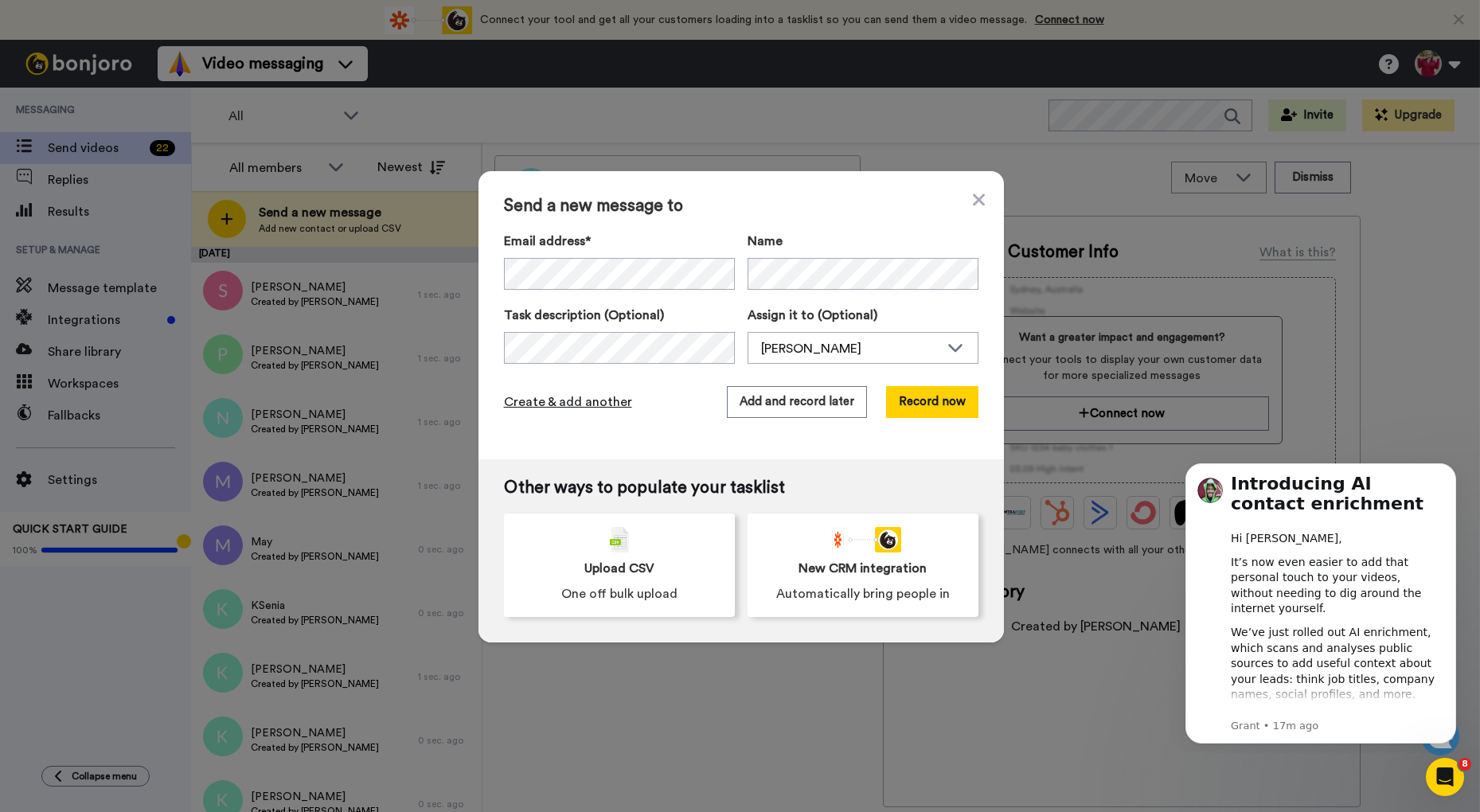
click at [584, 399] on span "Create & add another" at bounding box center [568, 402] width 128 height 19
click at [599, 392] on span "Create & add another" at bounding box center [568, 402] width 128 height 19
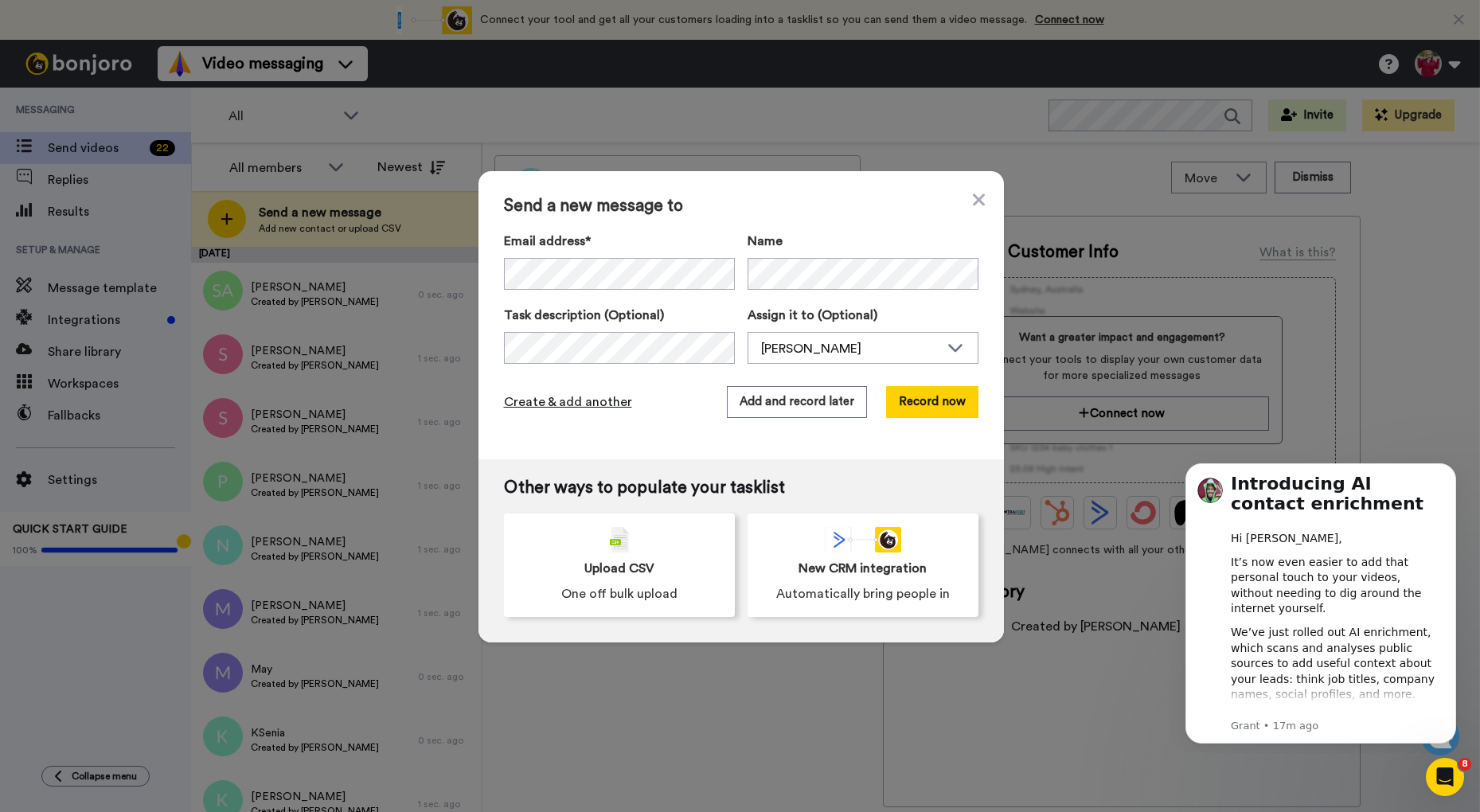
click at [577, 396] on span "Create & add another" at bounding box center [568, 402] width 128 height 19
click at [591, 403] on span "Create & add another" at bounding box center [568, 402] width 128 height 19
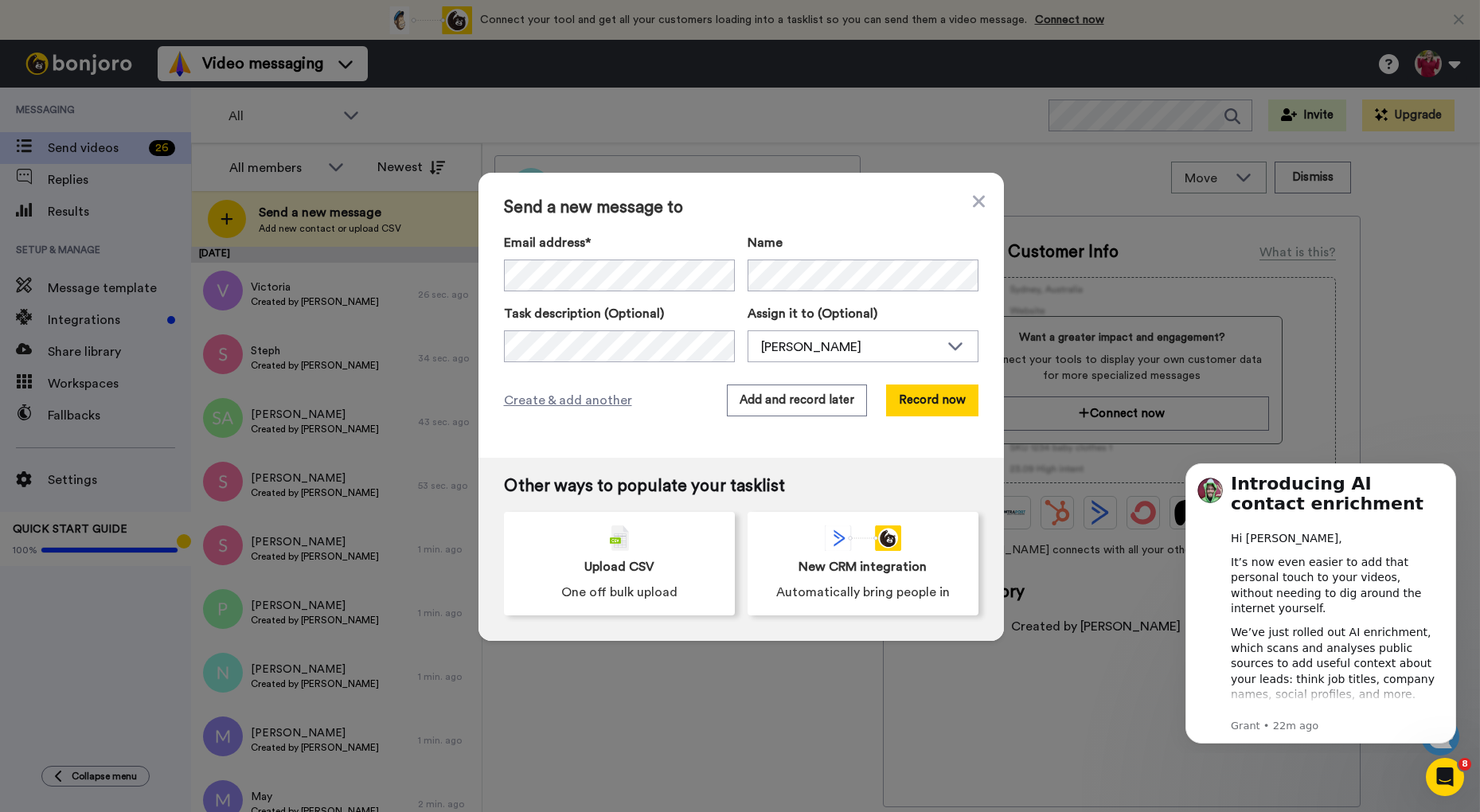
scroll to position [1, 0]
